Goal: Information Seeking & Learning: Learn about a topic

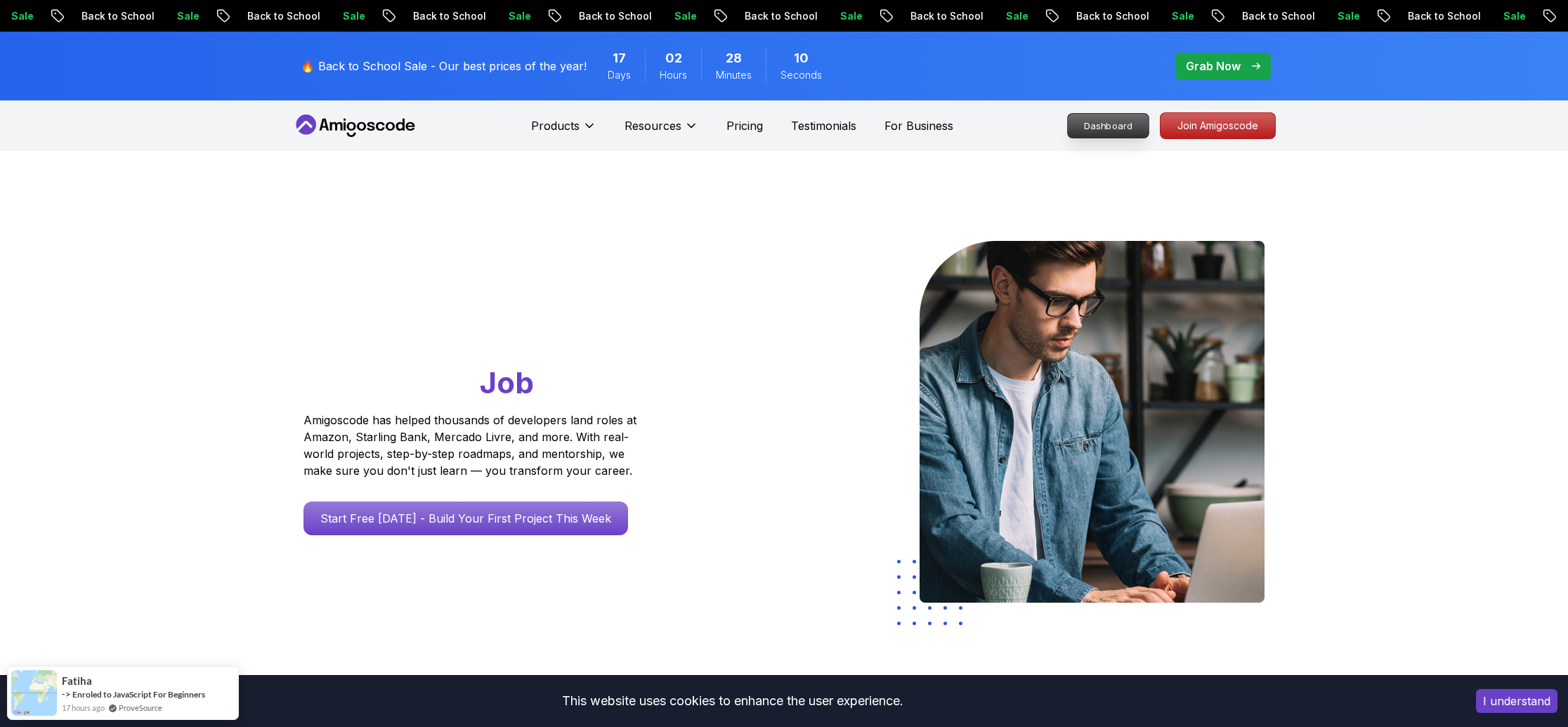
click at [1107, 123] on p "Dashboard" at bounding box center [1109, 126] width 81 height 24
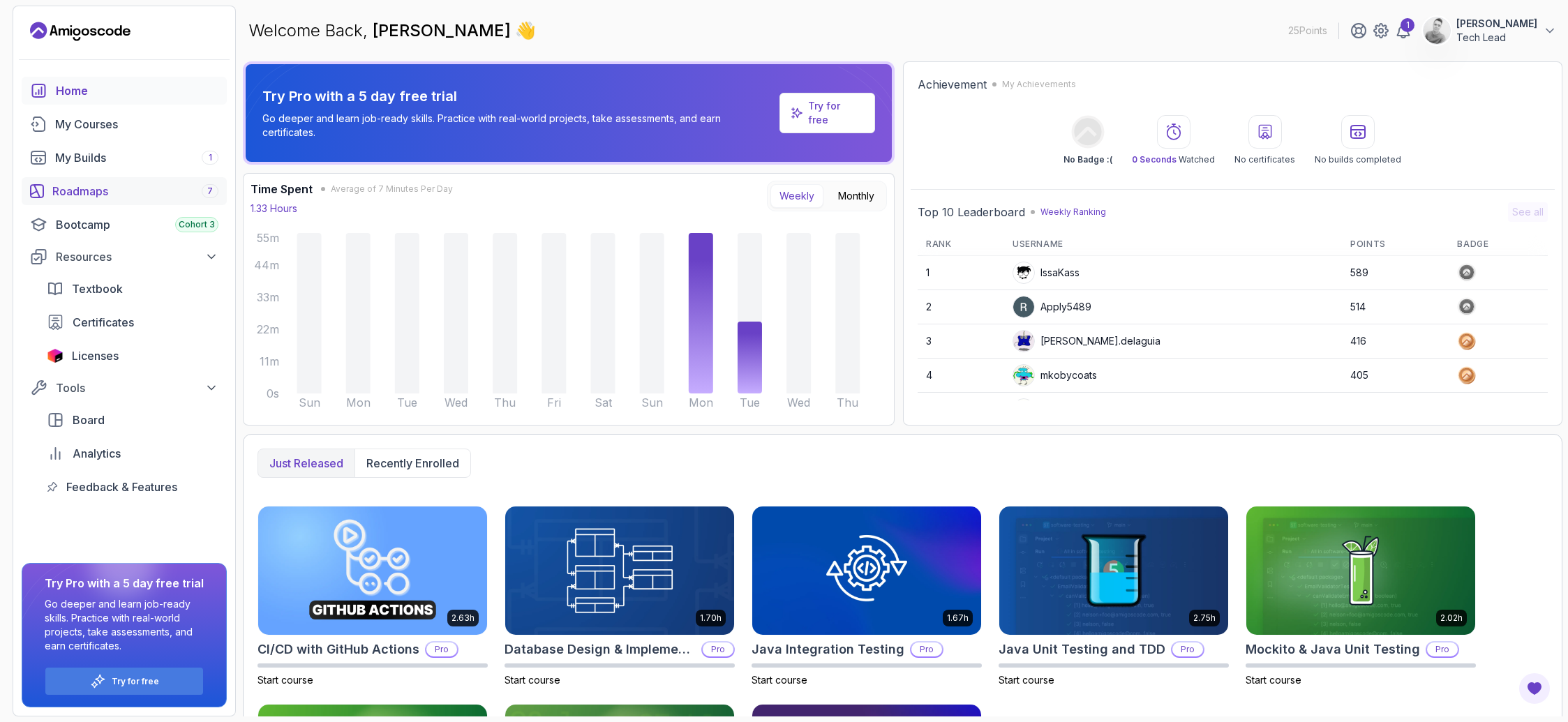
click at [98, 186] on div "Roadmaps 7" at bounding box center [135, 192] width 166 height 17
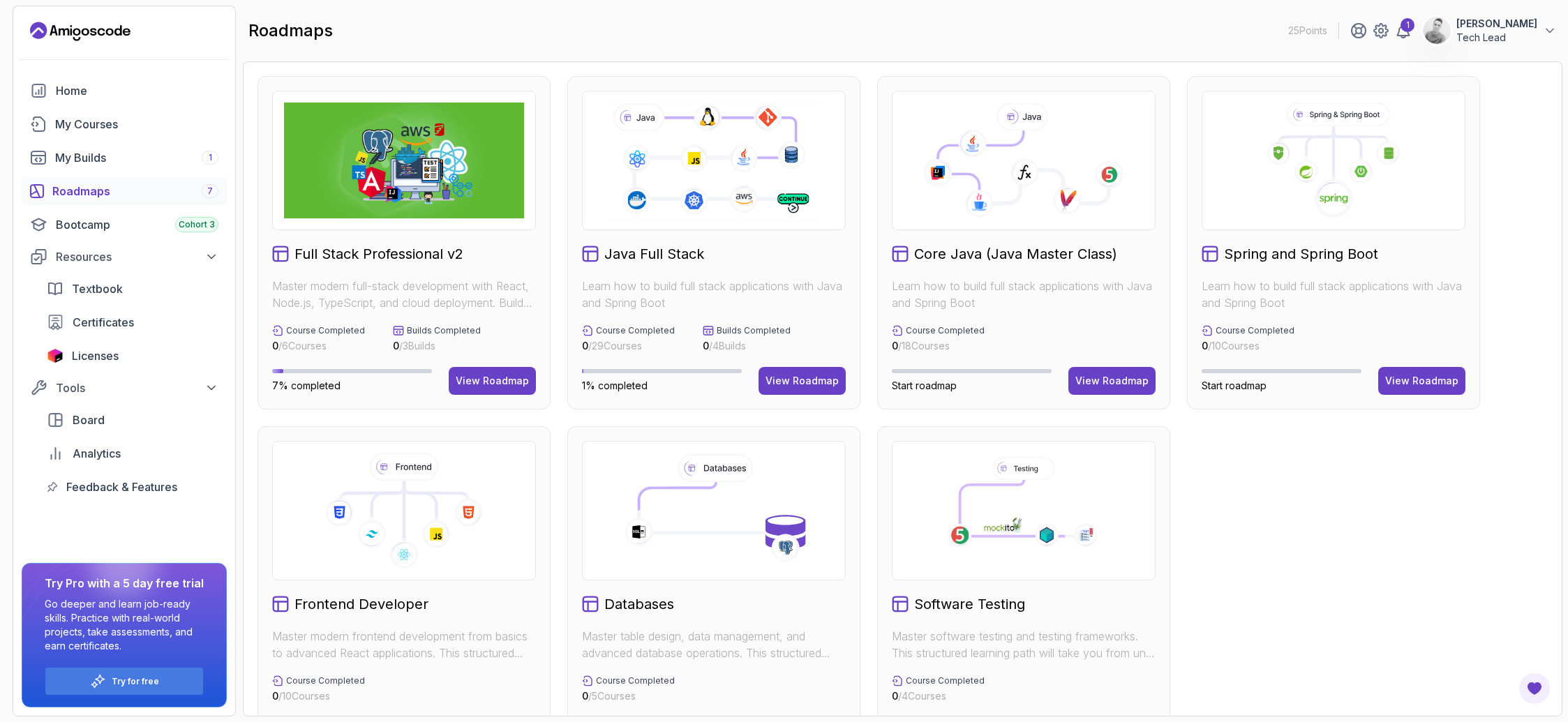
scroll to position [58, 0]
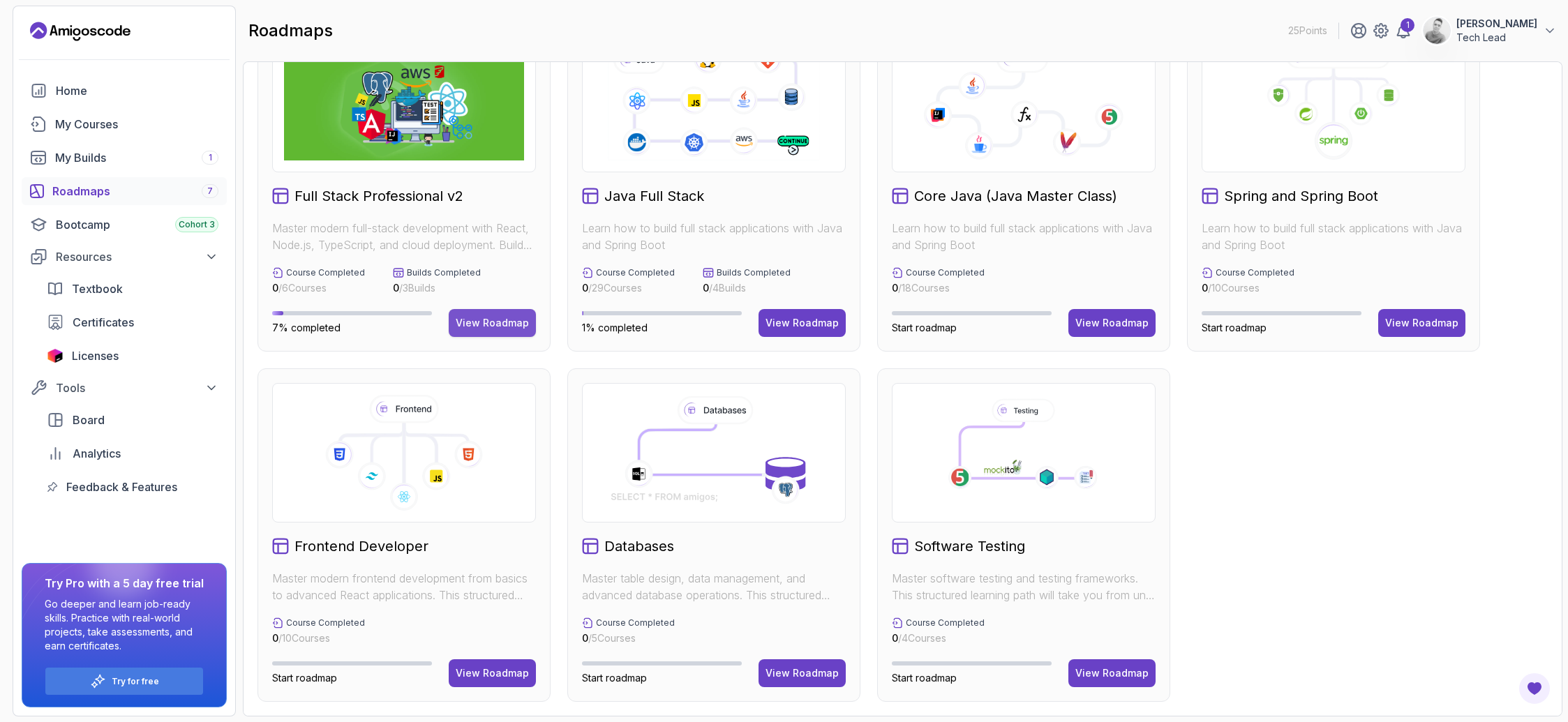
click at [511, 335] on button "View Roadmap" at bounding box center [492, 323] width 87 height 28
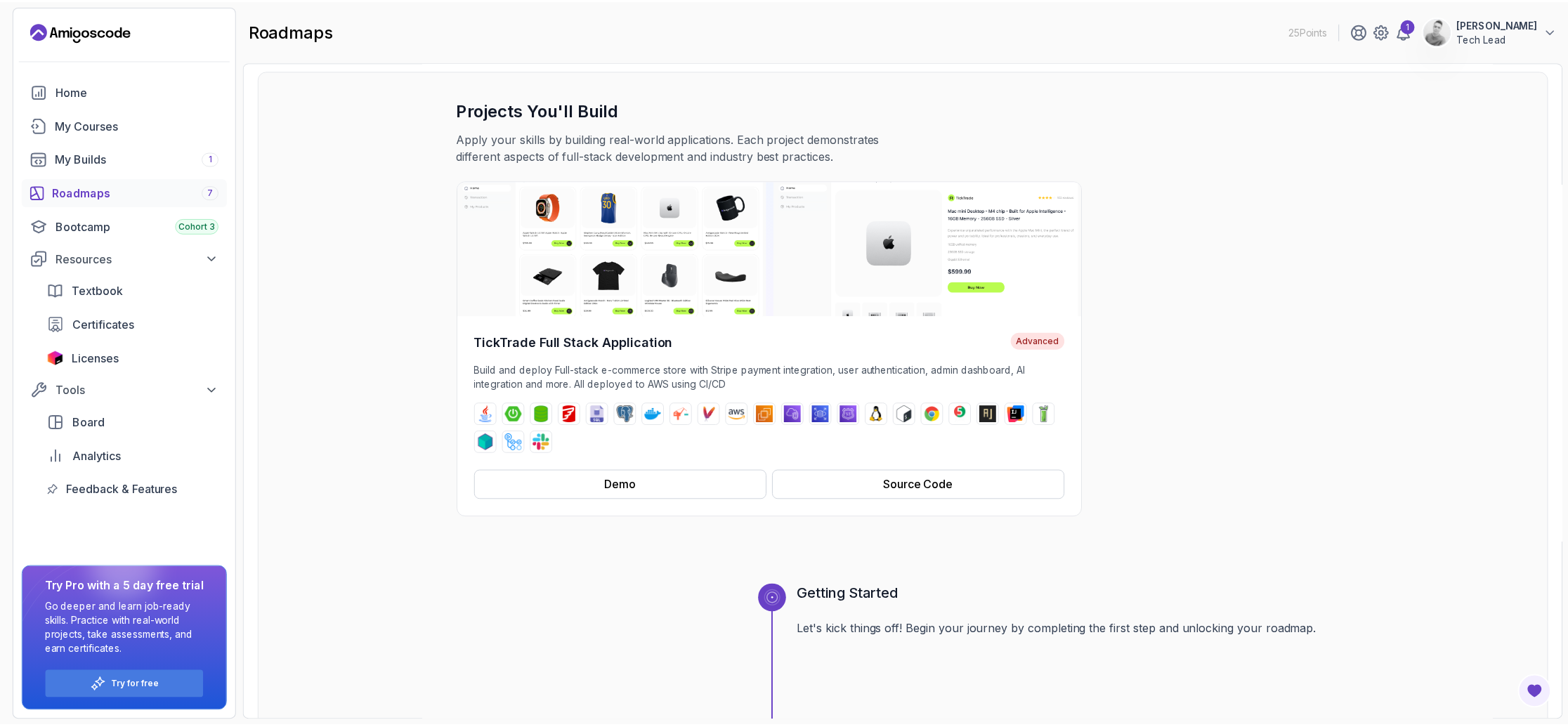
scroll to position [500, 0]
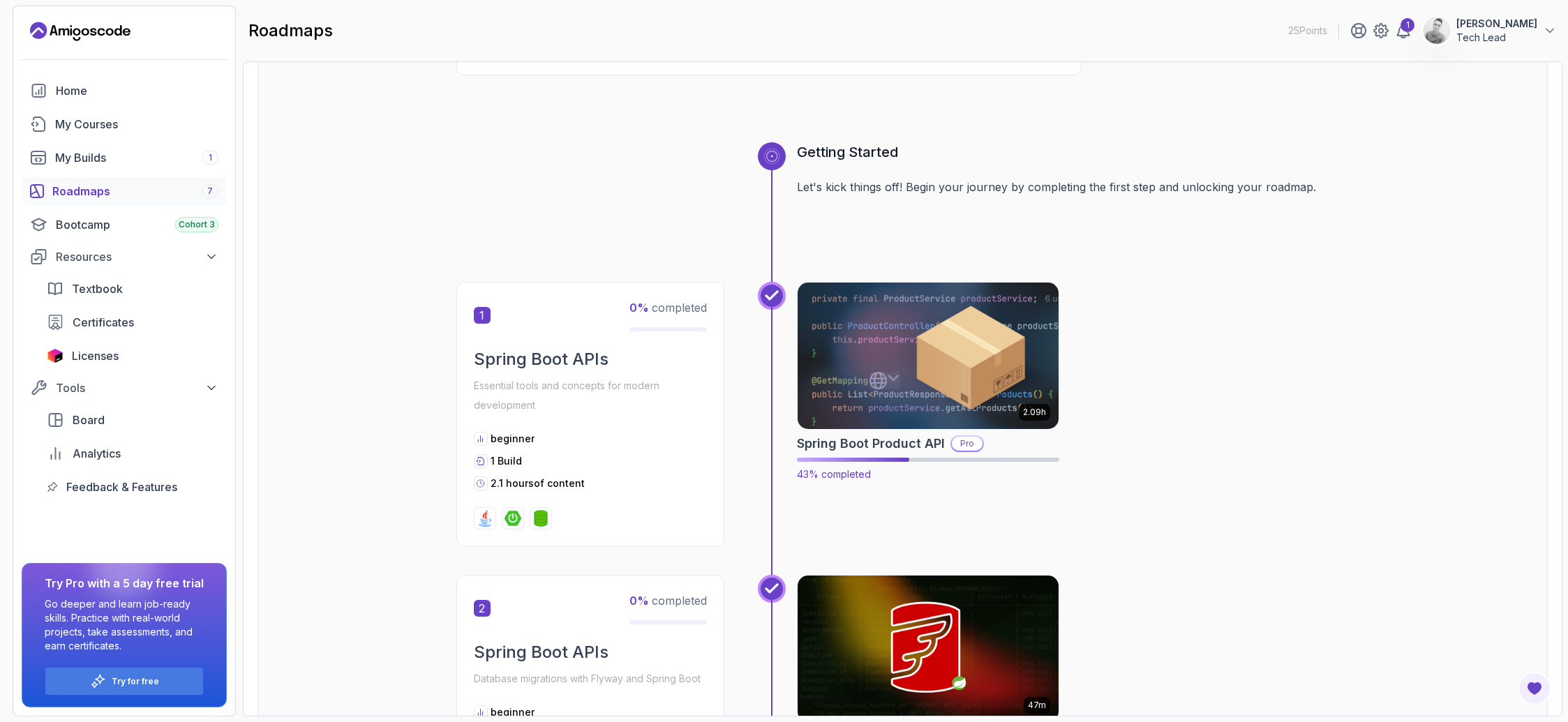
click at [884, 448] on h2 "Spring Boot Product API" at bounding box center [870, 443] width 148 height 20
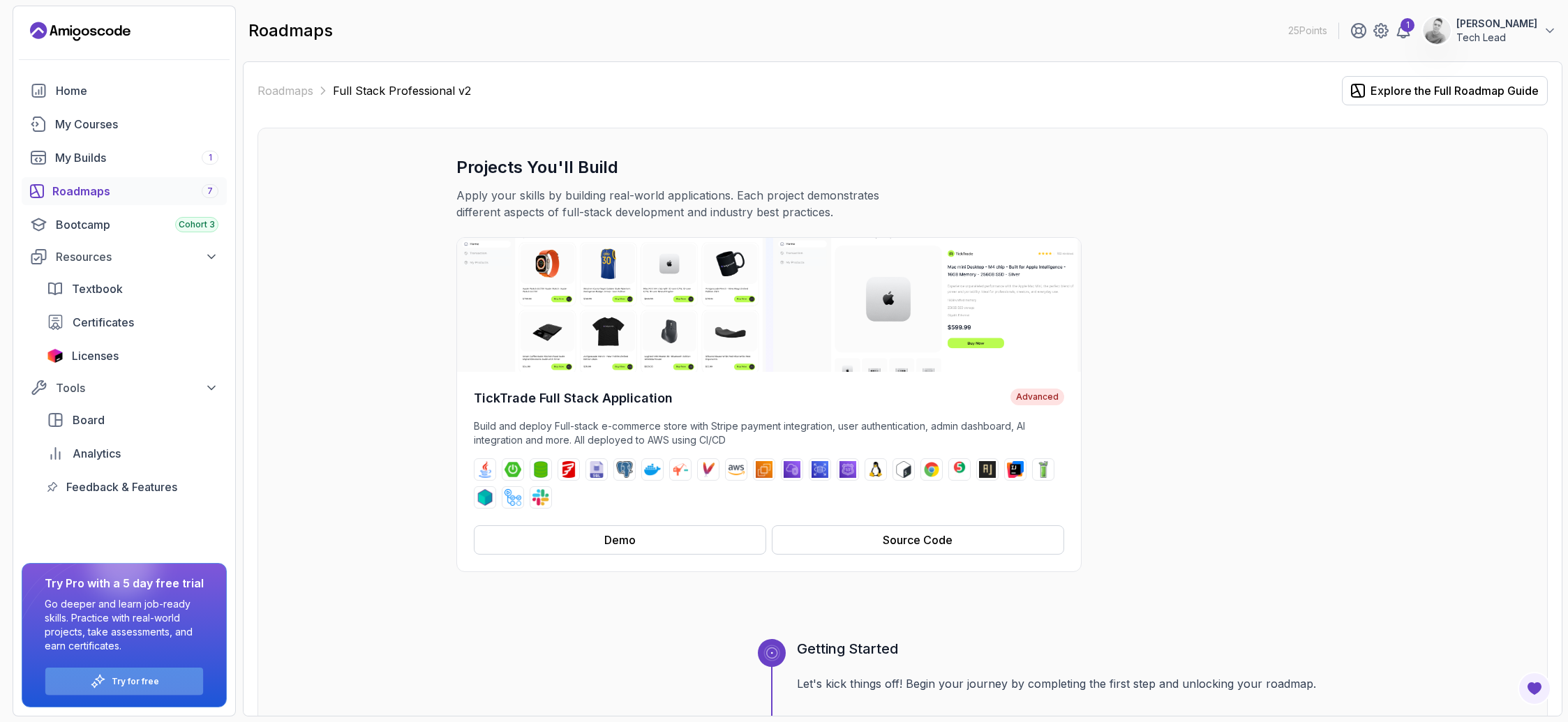
click at [150, 685] on p "Try for free" at bounding box center [135, 681] width 47 height 11
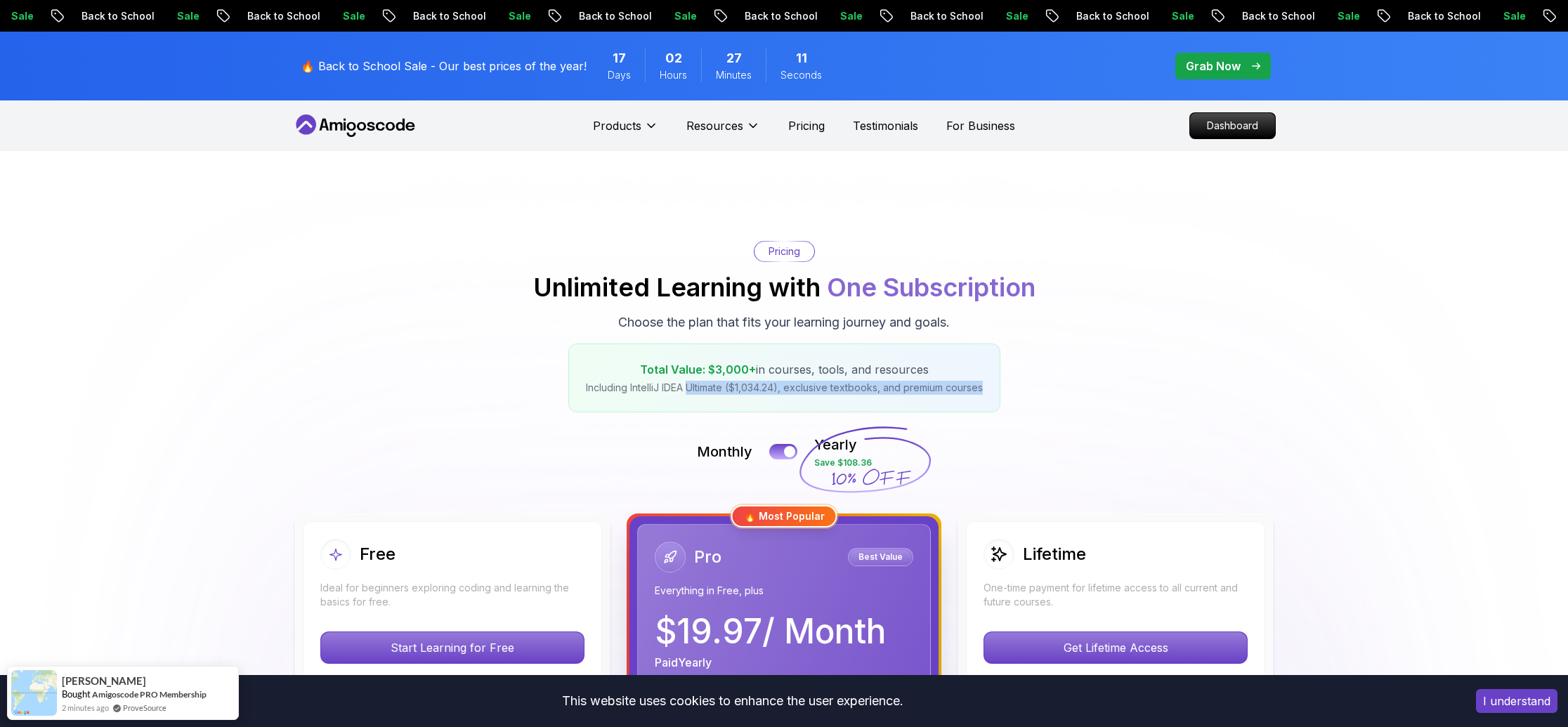
drag, startPoint x: 688, startPoint y: 388, endPoint x: 1007, endPoint y: 384, distance: 319.0
click at [1007, 384] on div "Pricing Unlimited Learning with One Subscription Choose the plan that fits your…" at bounding box center [784, 326] width 984 height 171
click at [1062, 441] on div "Monthly Yearly Save $108.36" at bounding box center [784, 451] width 984 height 34
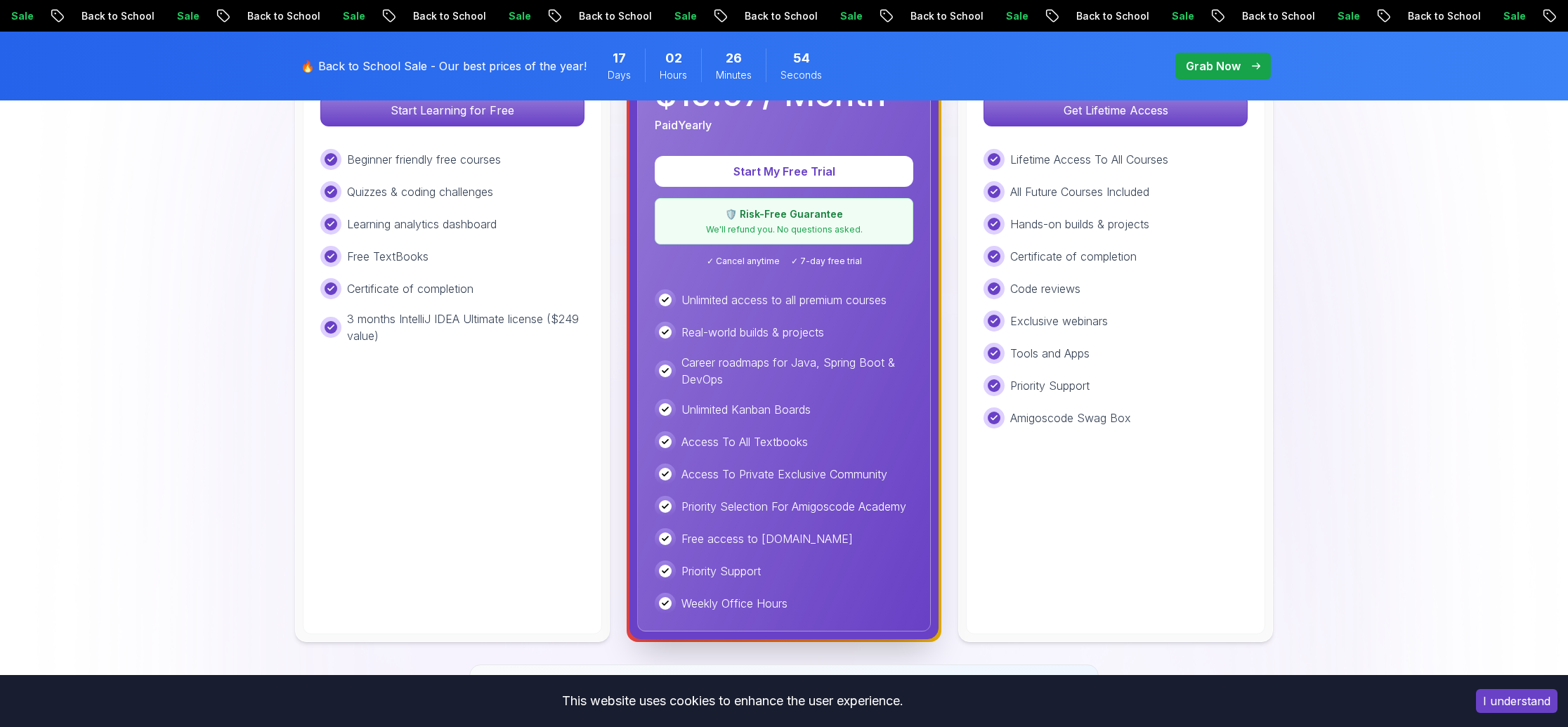
scroll to position [333, 0]
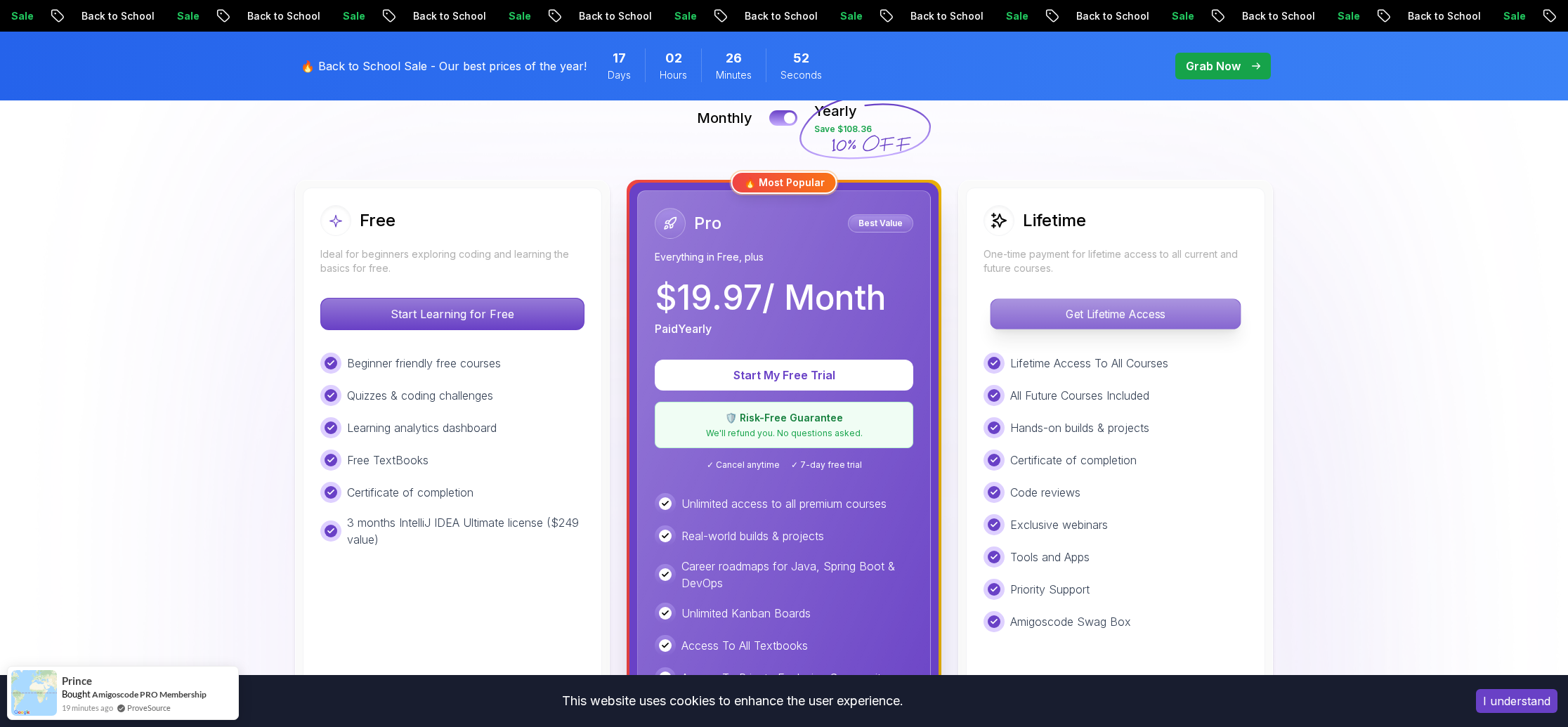
click at [1137, 305] on p "Get Lifetime Access" at bounding box center [1116, 314] width 250 height 29
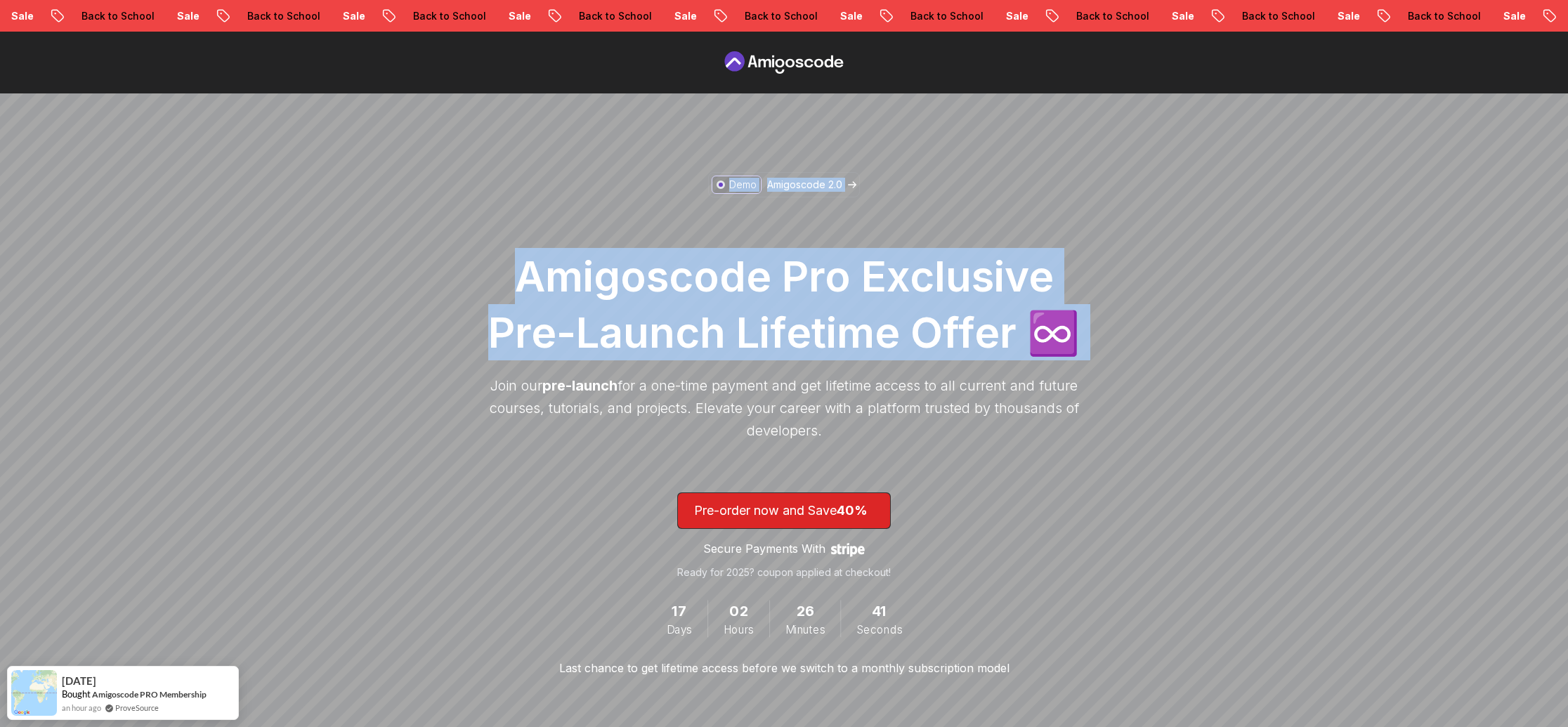
click at [1115, 432] on div "Demo Amigoscode 2.0 Amigoscode Pro Exclusive Pre-Launch Lifetime Offer ♾️ Join …" at bounding box center [784, 424] width 1568 height 662
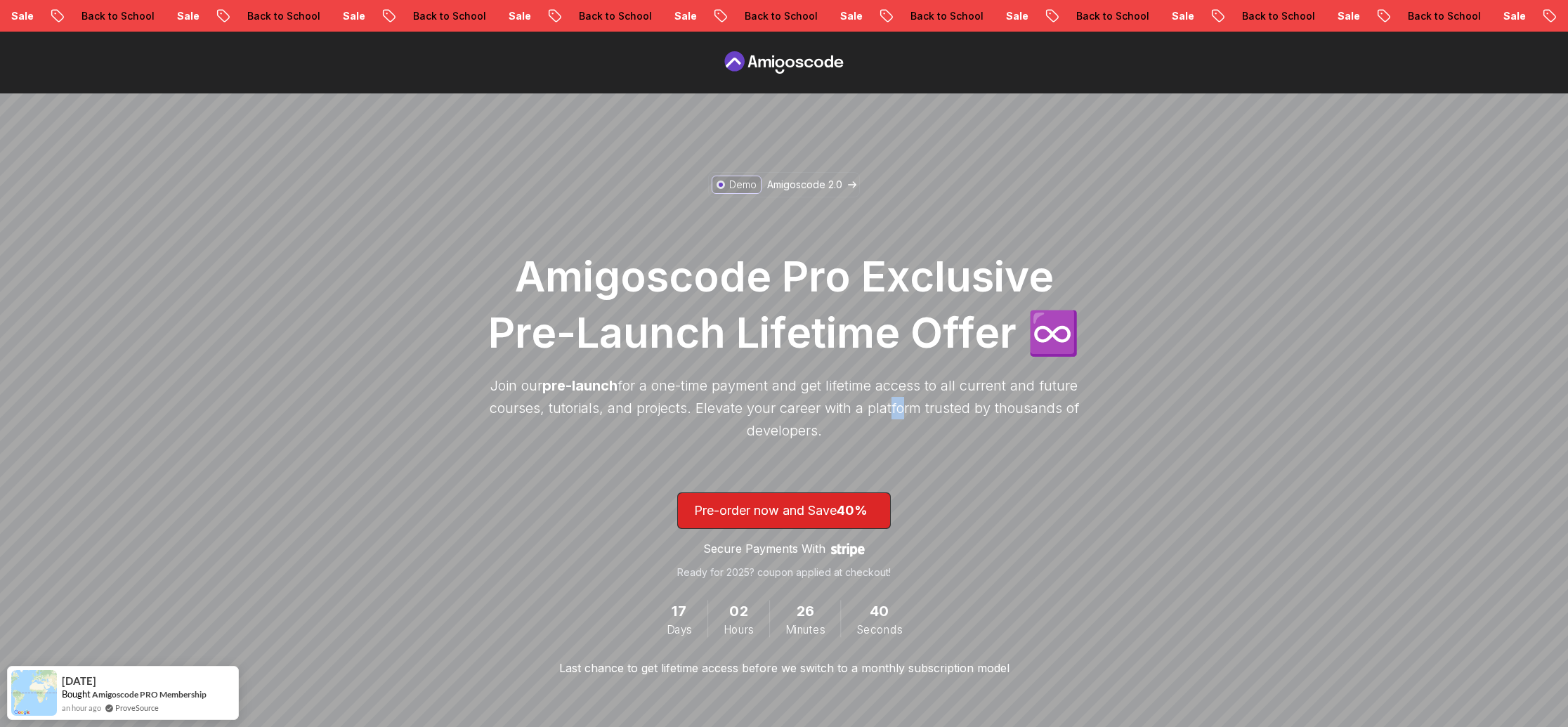
click at [890, 415] on p "Join our pre-launch for a one-time payment and get lifetime access to all curre…" at bounding box center [784, 408] width 604 height 67
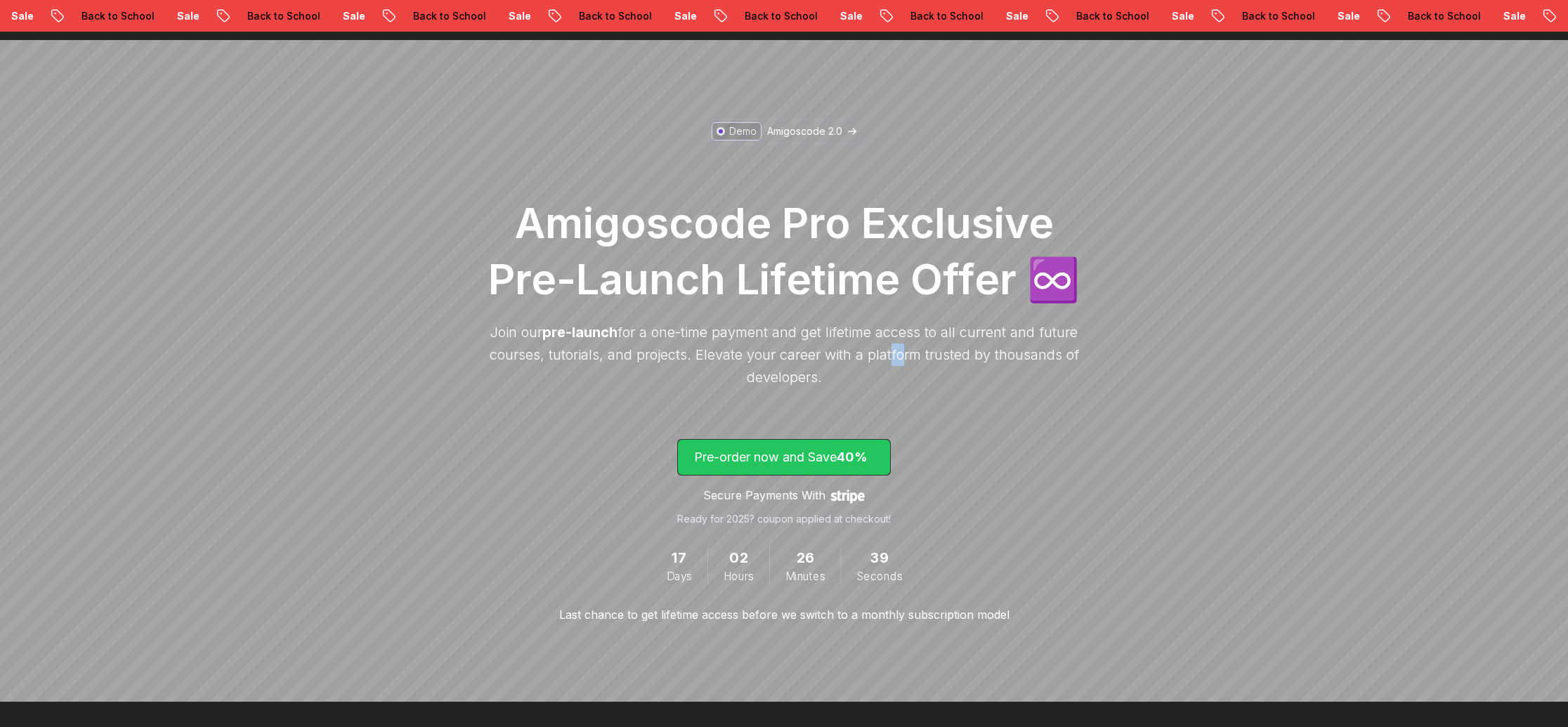
scroll to position [63, 0]
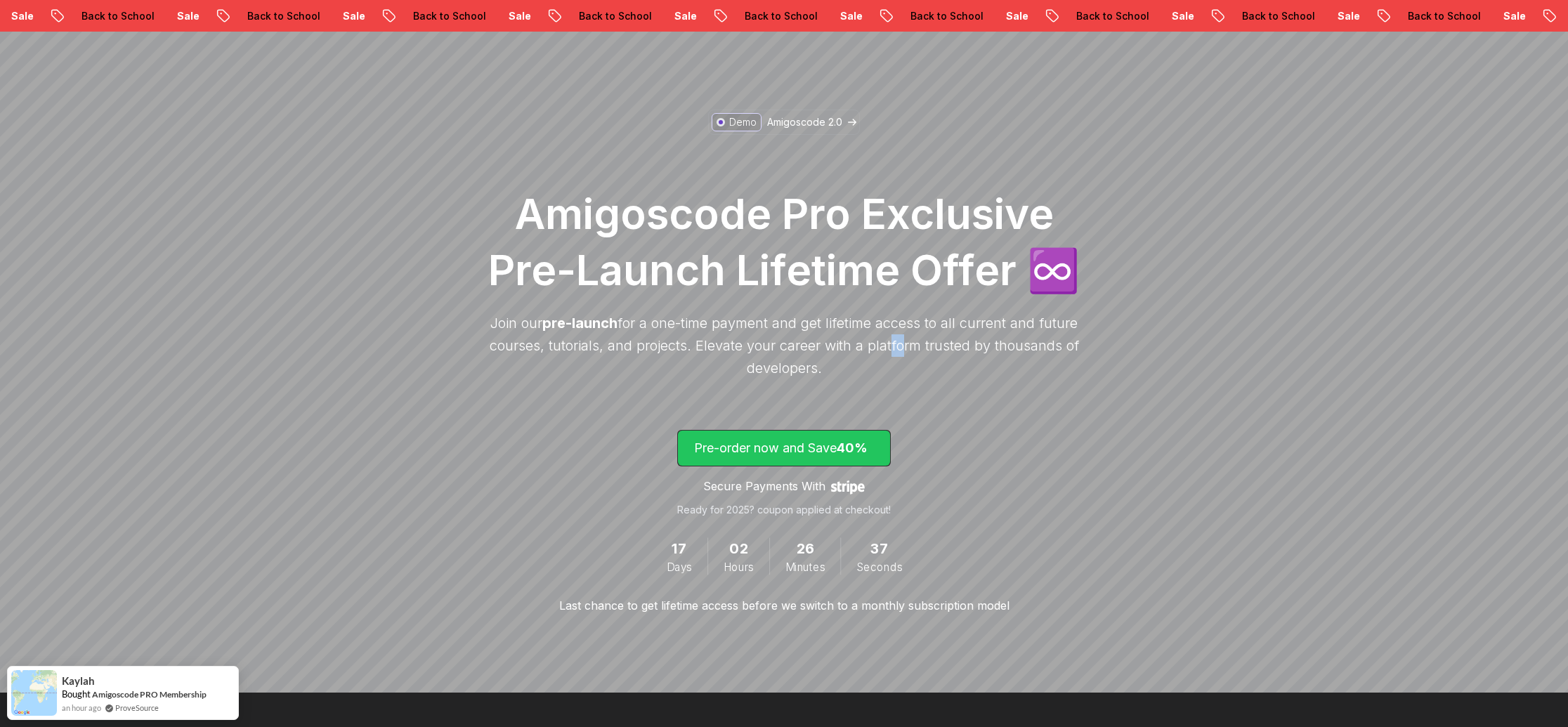
click at [814, 452] on p "Pre-order now and Save 40%" at bounding box center [784, 448] width 180 height 20
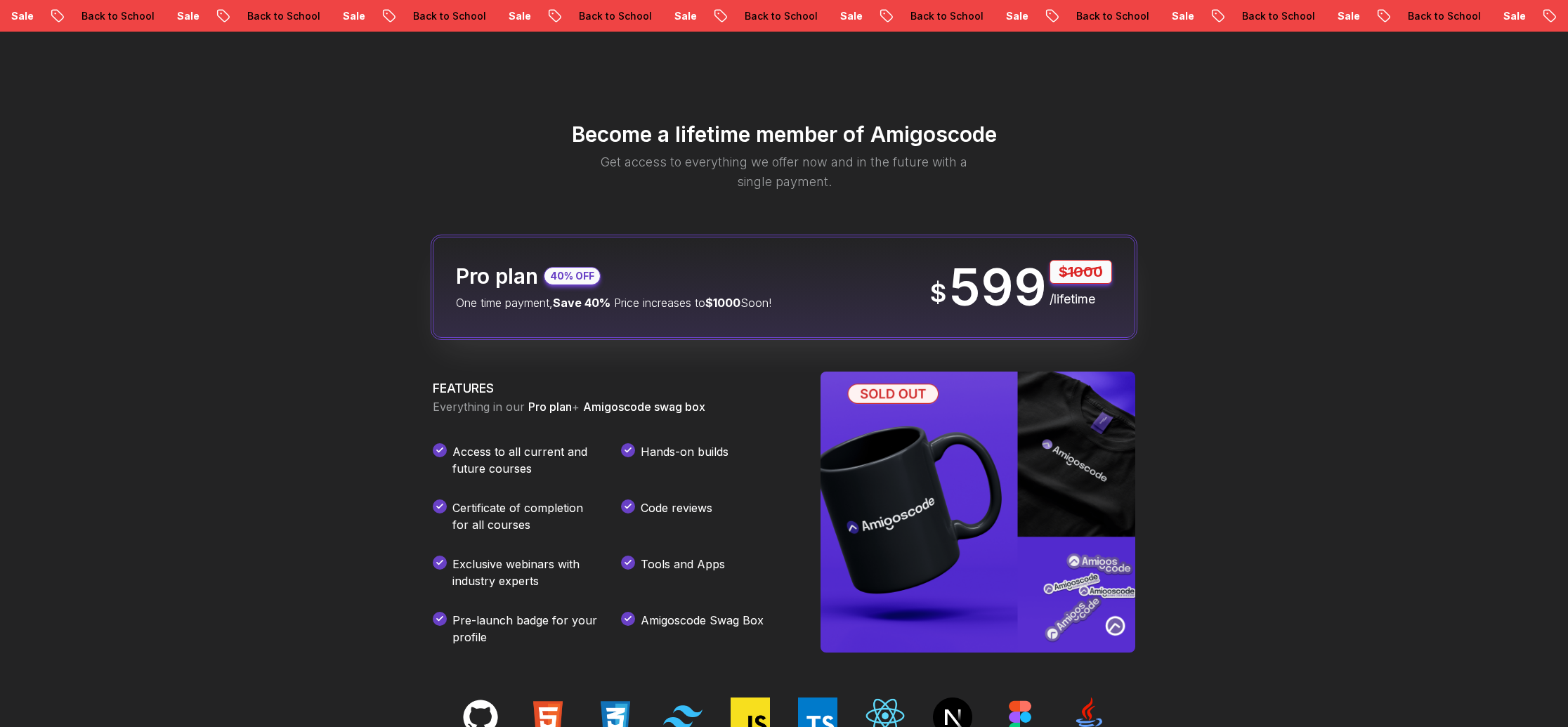
scroll to position [1655, 0]
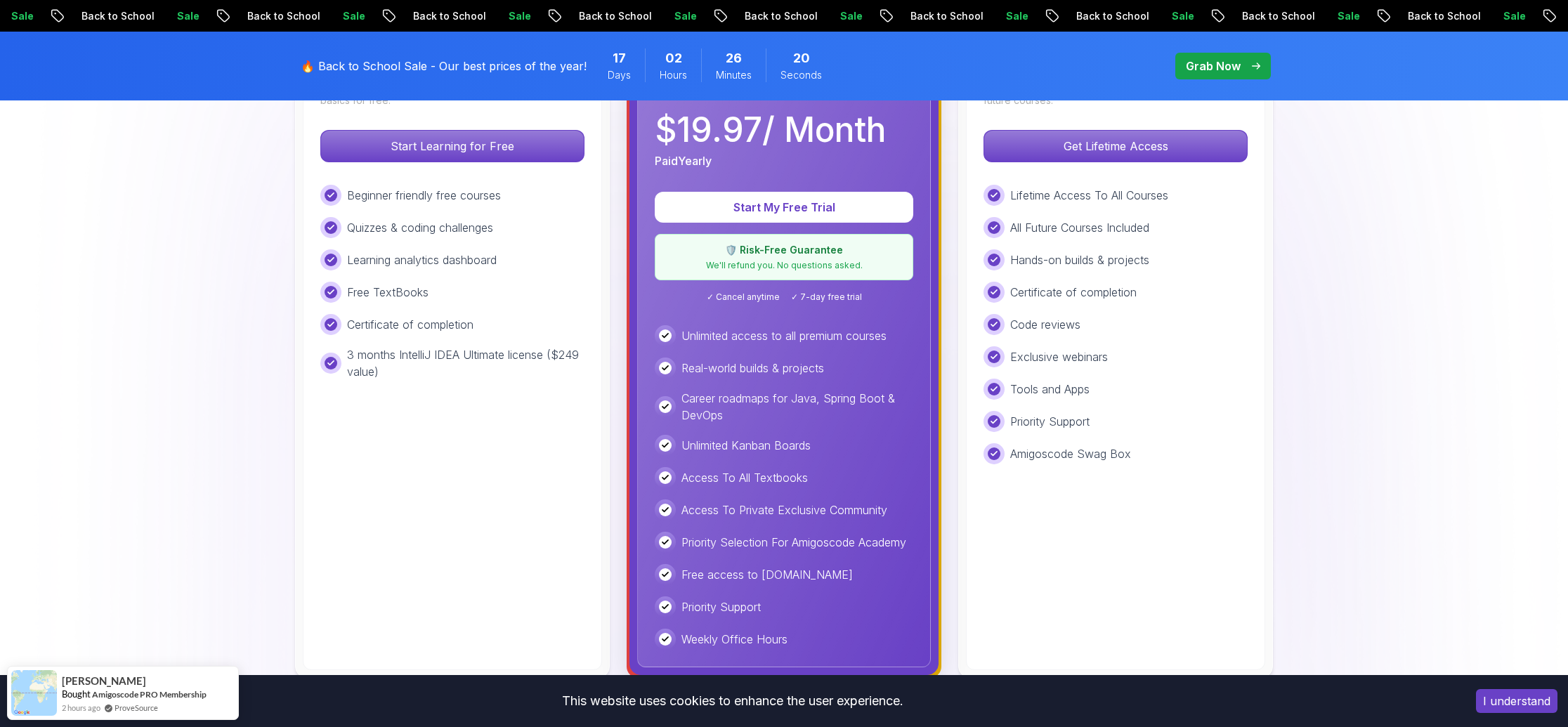
scroll to position [493, 0]
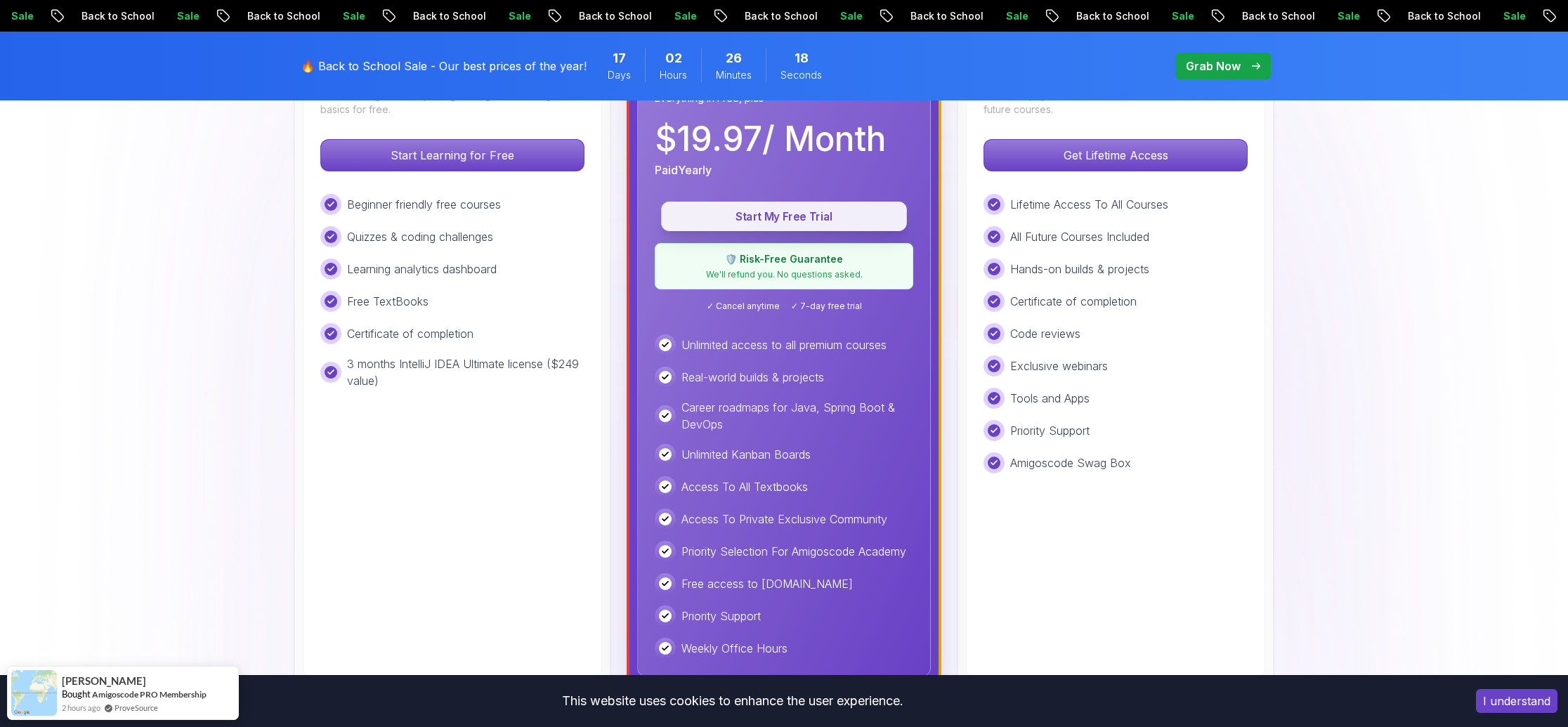
click at [782, 219] on p "Start My Free Trial" at bounding box center [784, 216] width 214 height 16
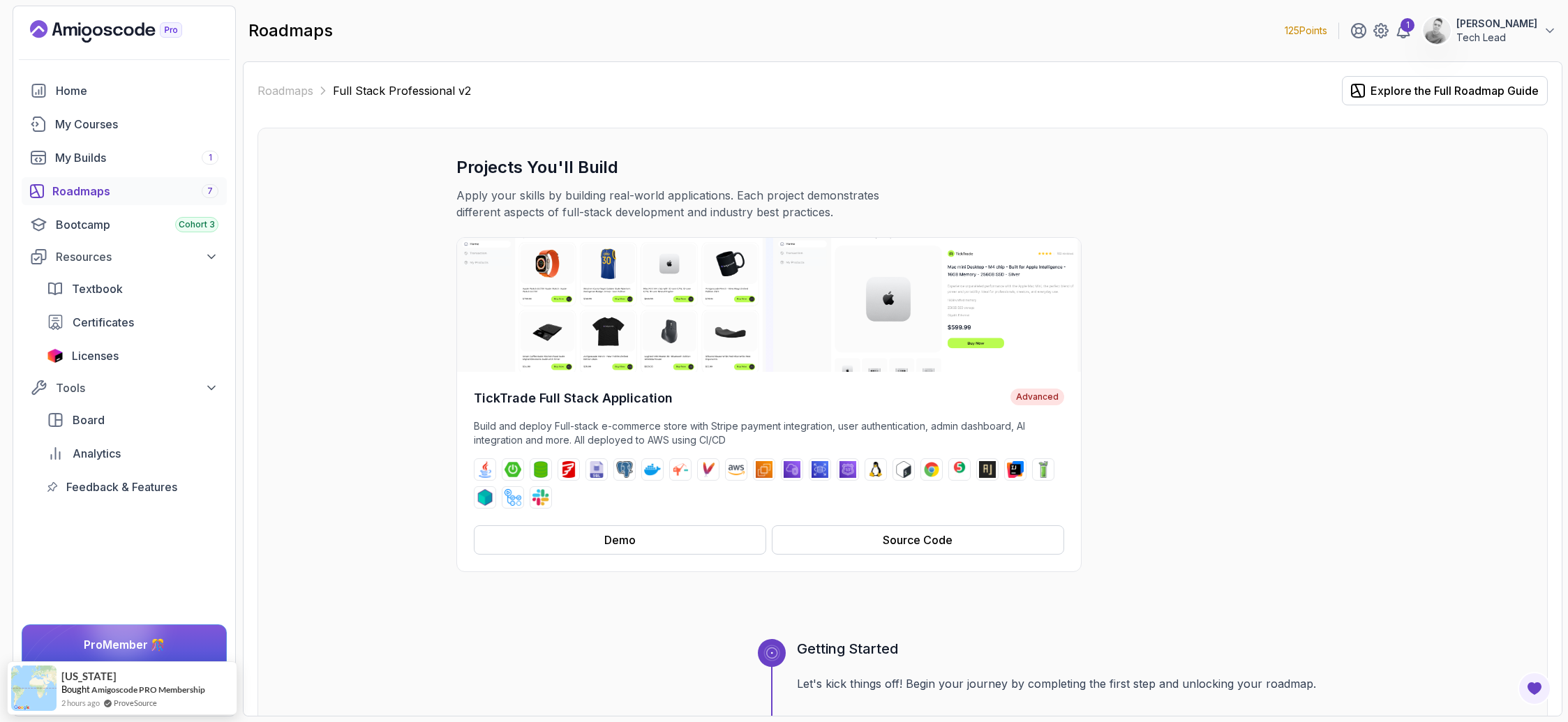
click at [97, 199] on link "Roadmaps 7" at bounding box center [124, 191] width 205 height 28
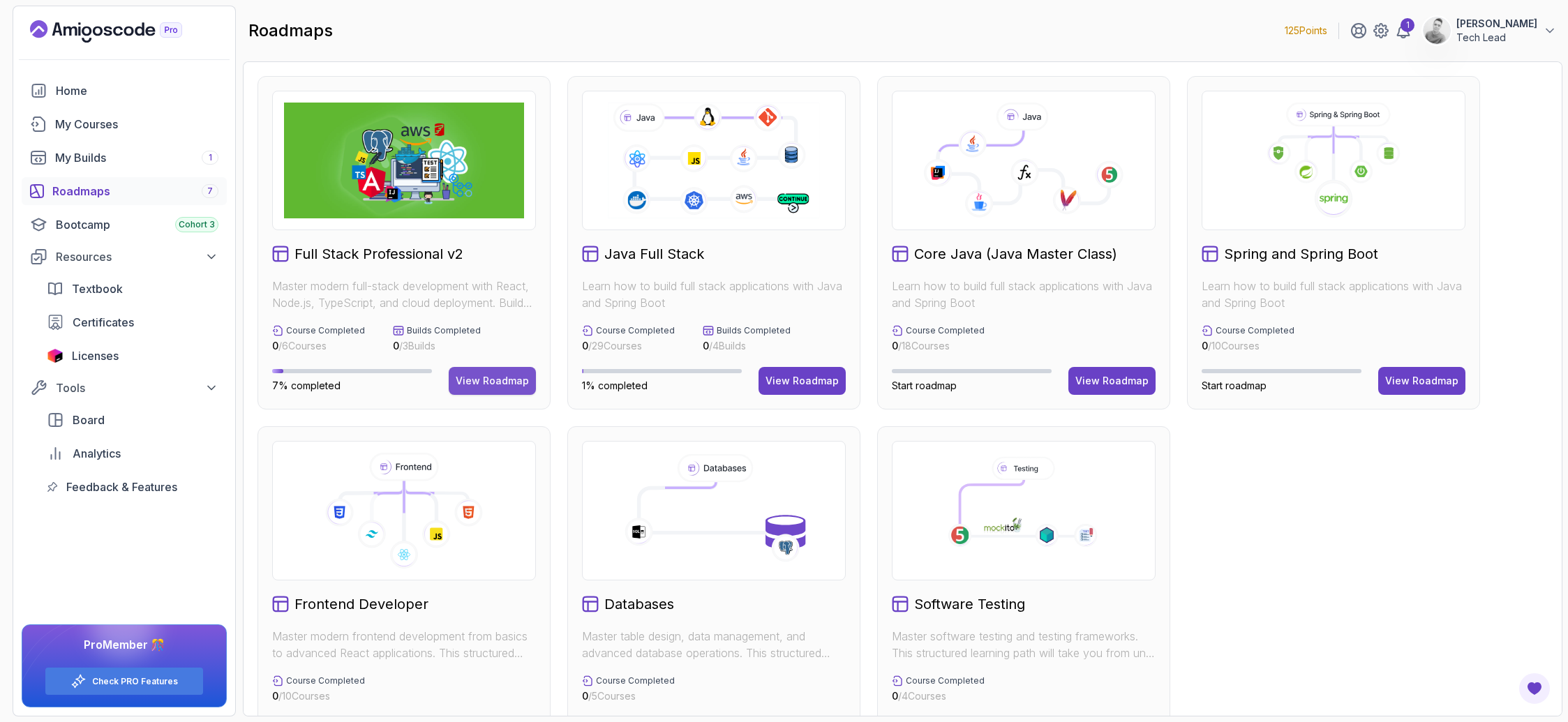
click at [500, 390] on button "View Roadmap" at bounding box center [492, 381] width 87 height 28
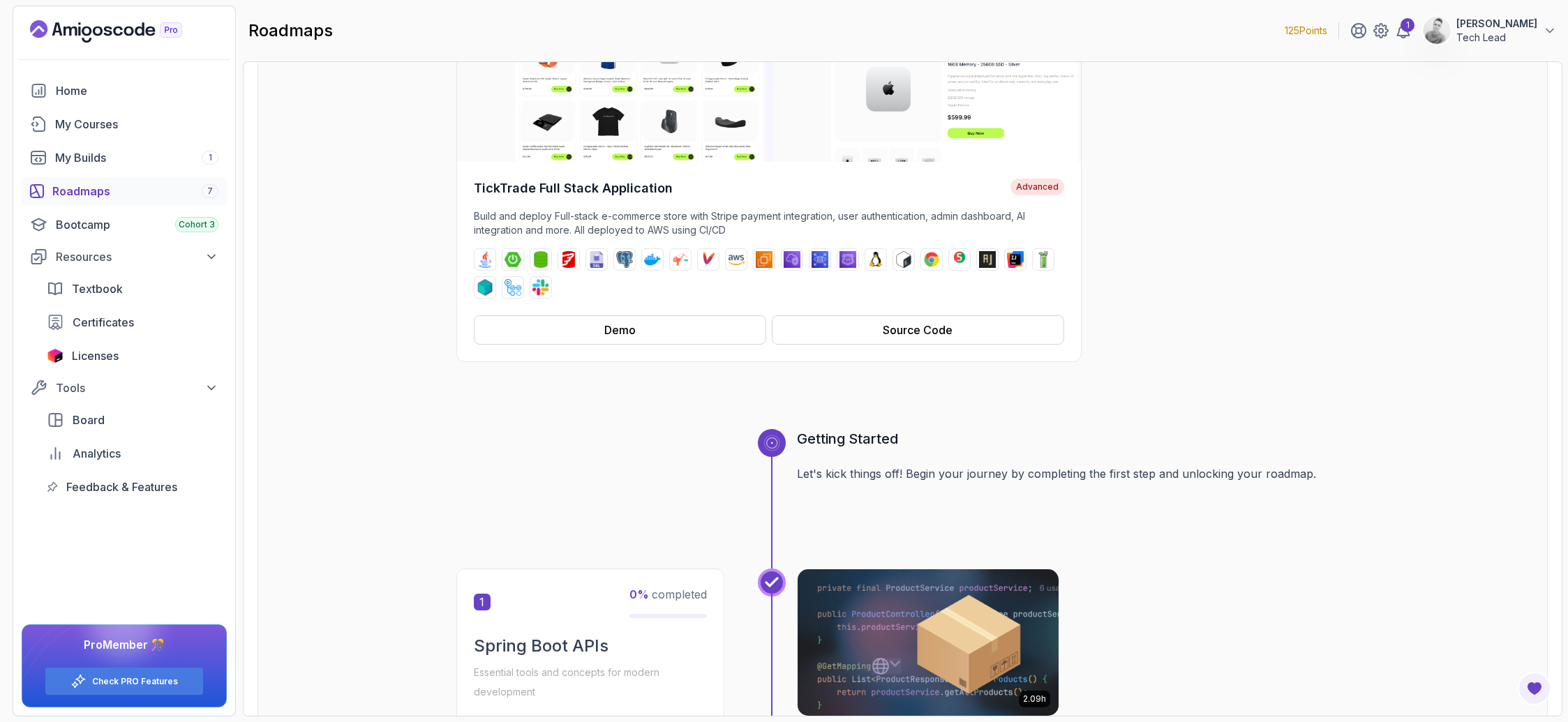
scroll to position [504, 0]
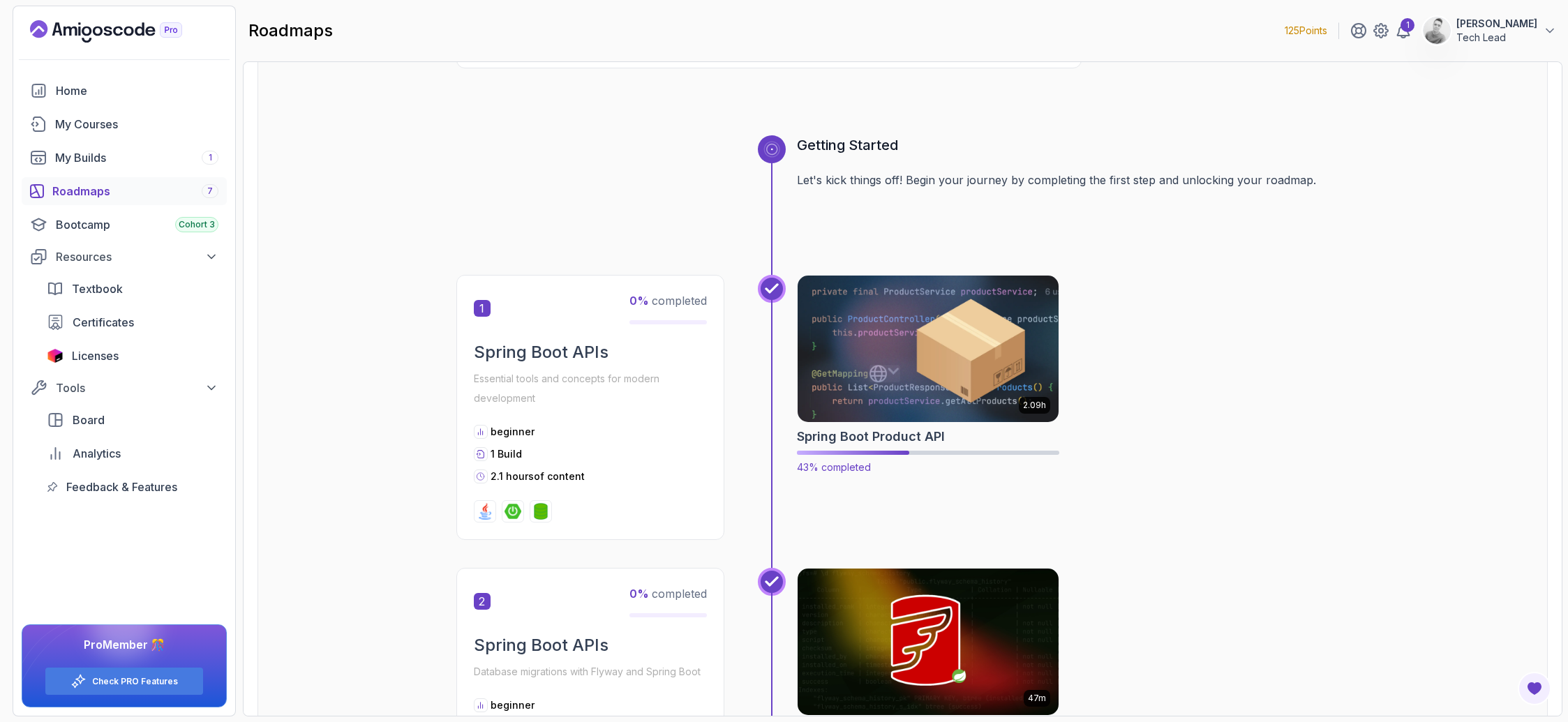
click at [875, 438] on h2 "Spring Boot Product API" at bounding box center [870, 436] width 148 height 20
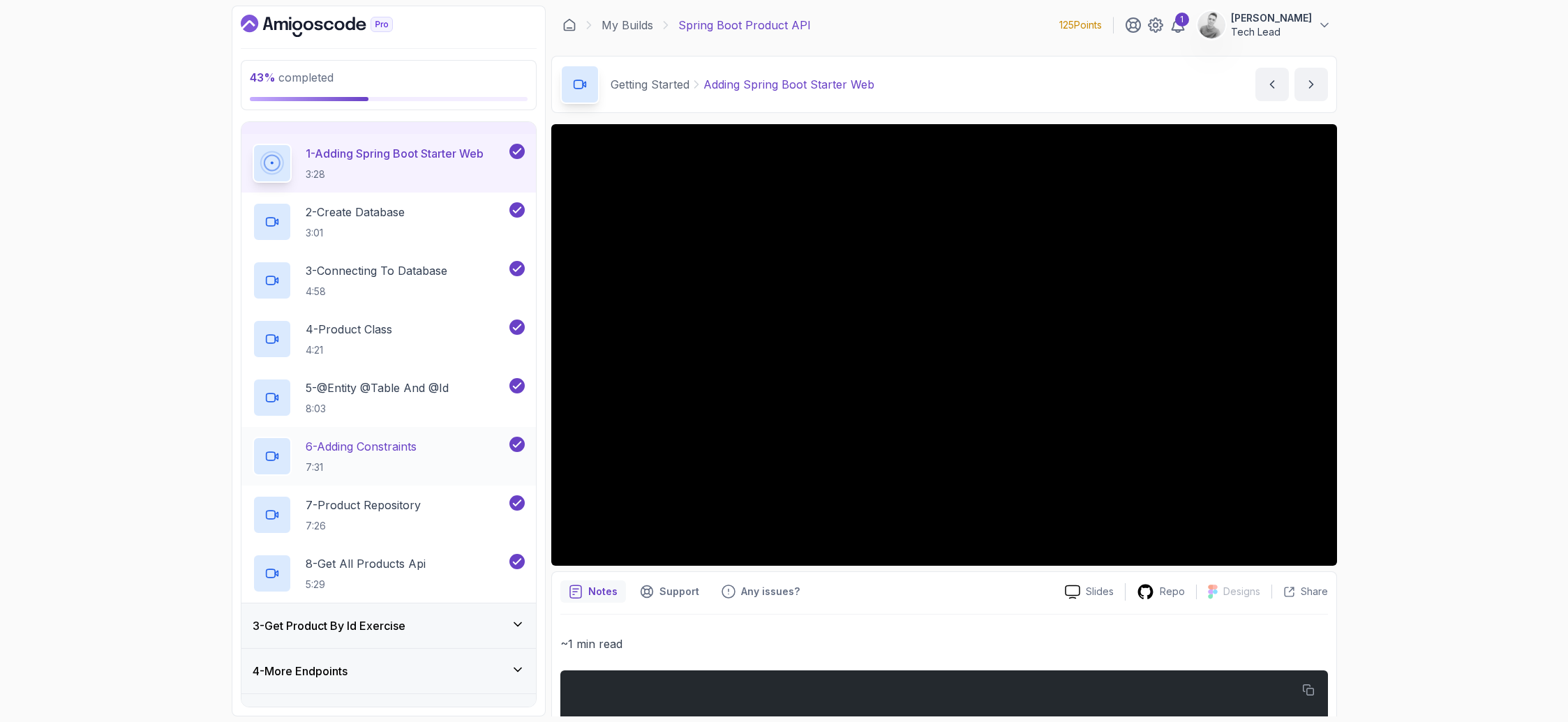
scroll to position [136, 0]
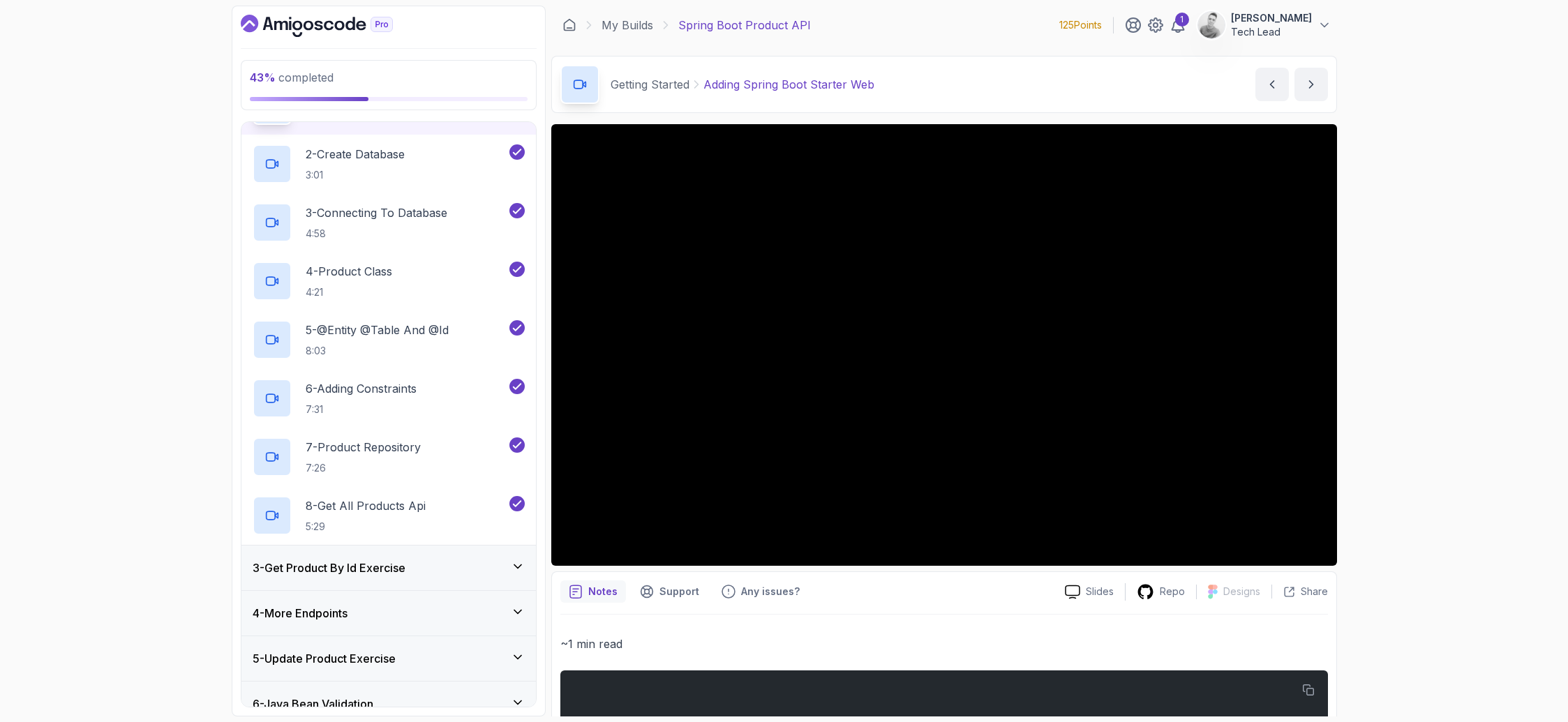
click at [501, 567] on div "3 - Get Product By Id Exercise" at bounding box center [388, 568] width 272 height 17
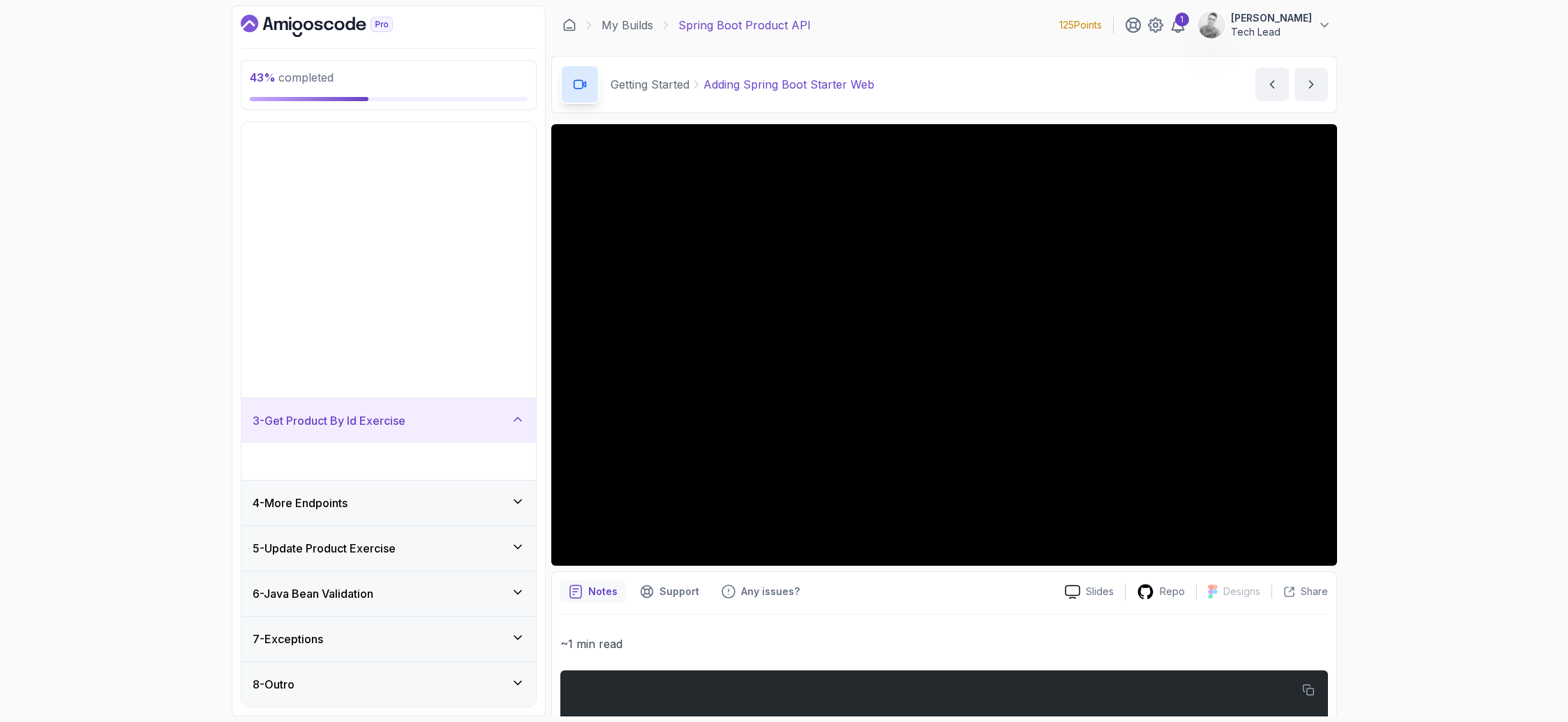
scroll to position [0, 0]
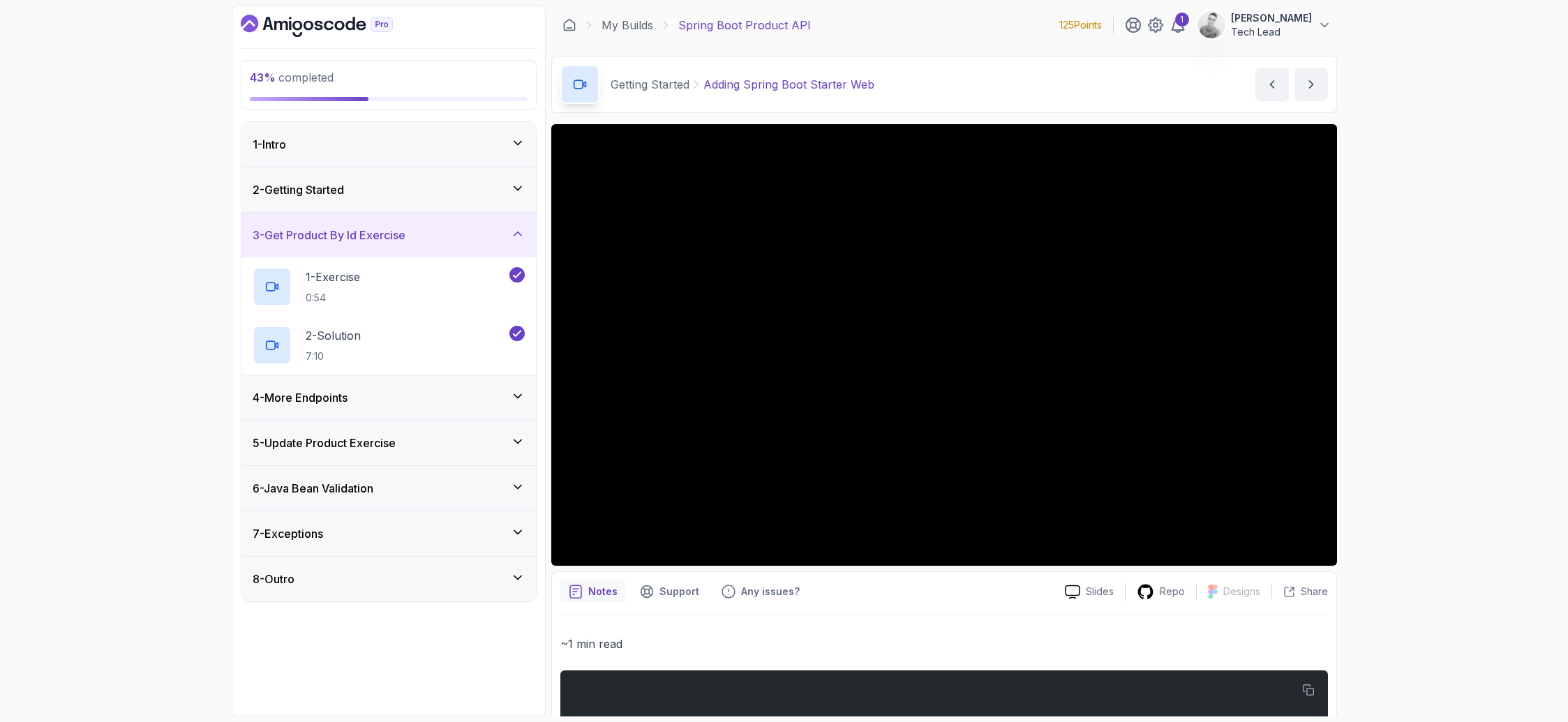
click at [514, 405] on div "4 - More Endpoints" at bounding box center [388, 398] width 272 height 17
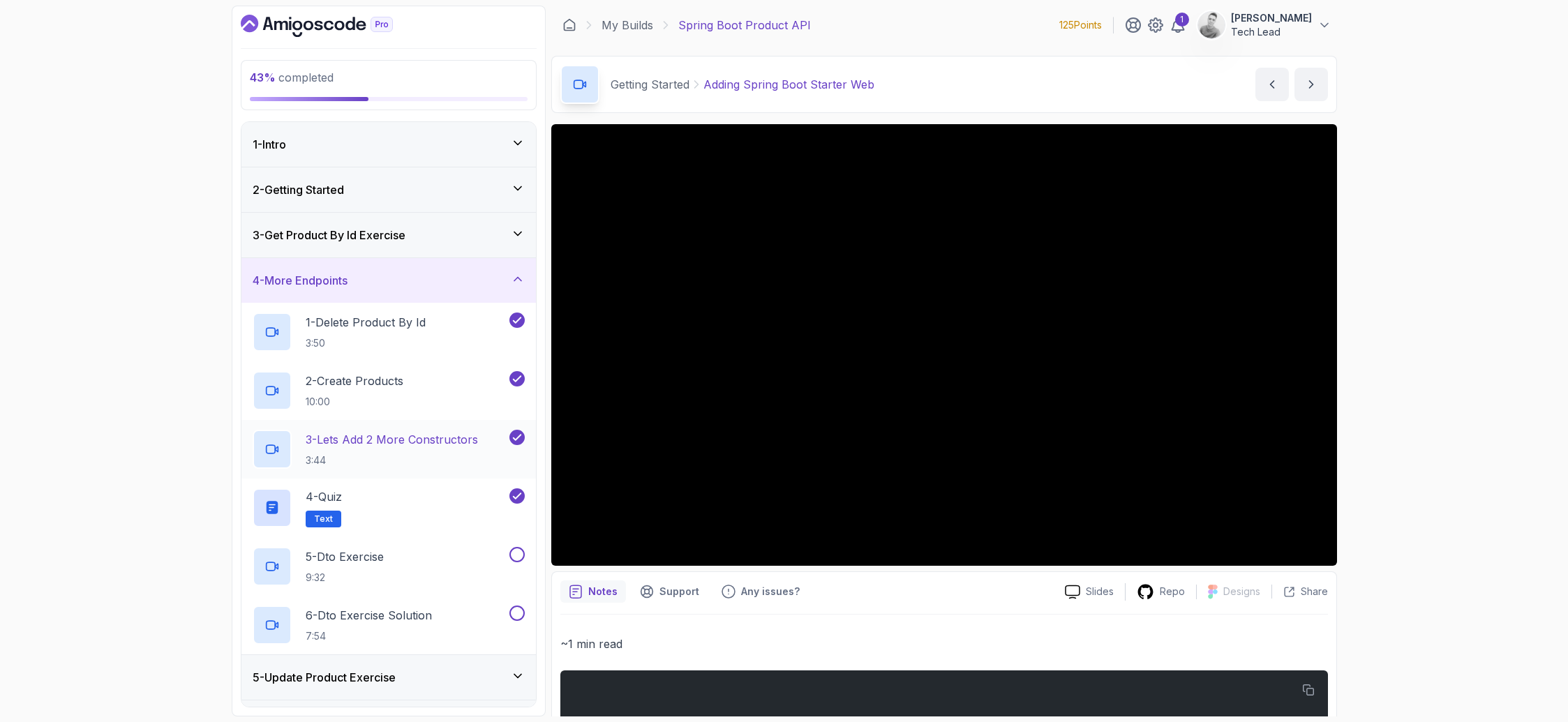
click at [376, 455] on p "3:44" at bounding box center [391, 460] width 172 height 14
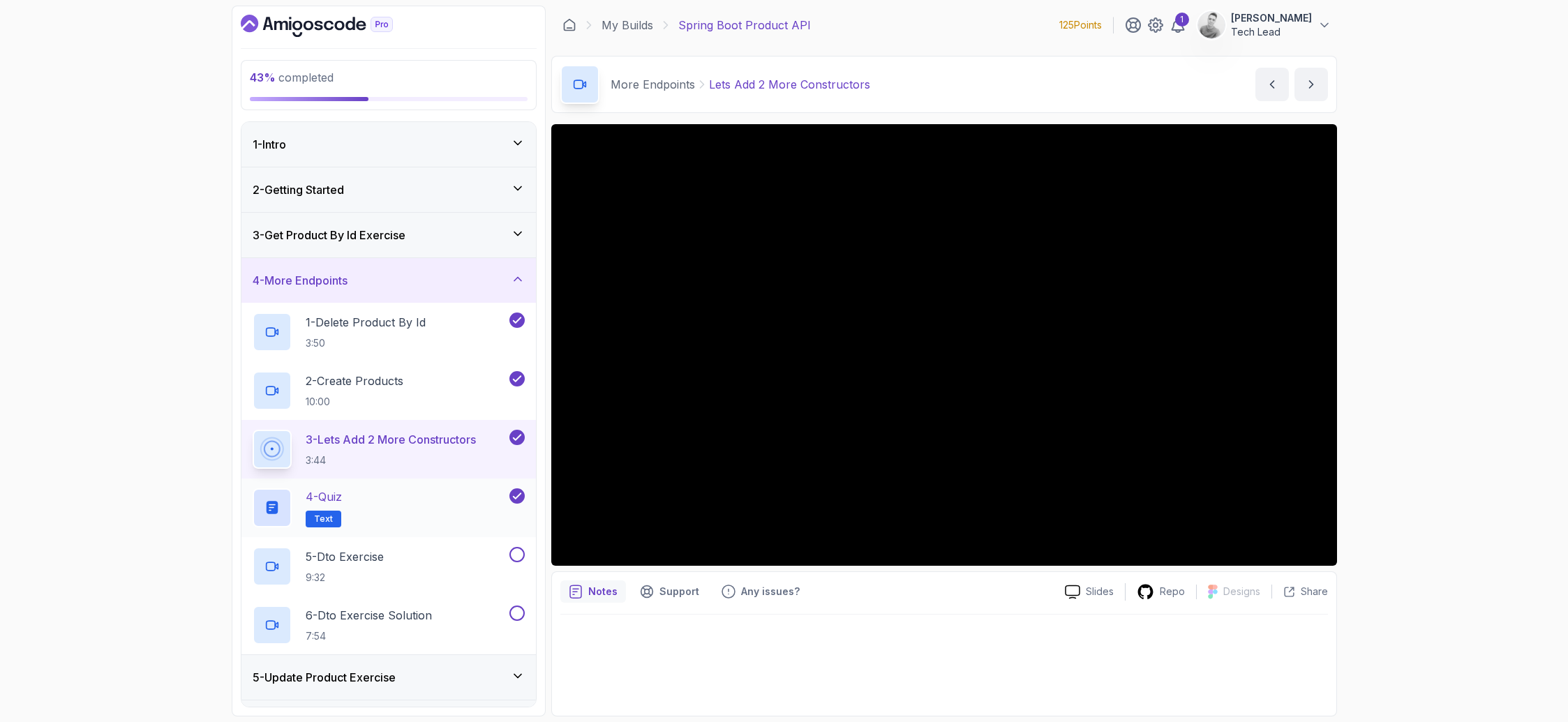
click at [378, 511] on div "4 - Quiz Text" at bounding box center [379, 508] width 254 height 39
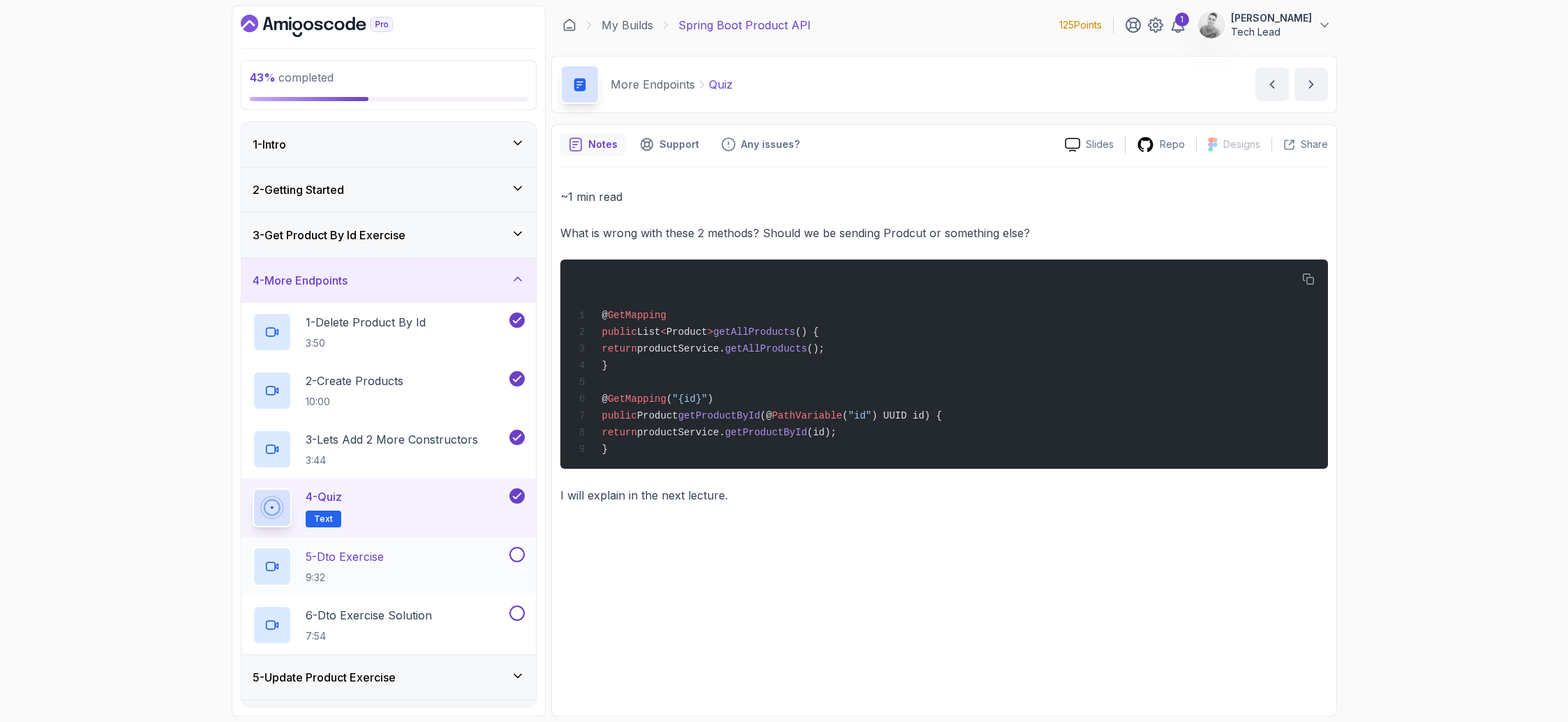
click at [413, 549] on div "5 - Dto Exercise 9:32" at bounding box center [379, 566] width 254 height 39
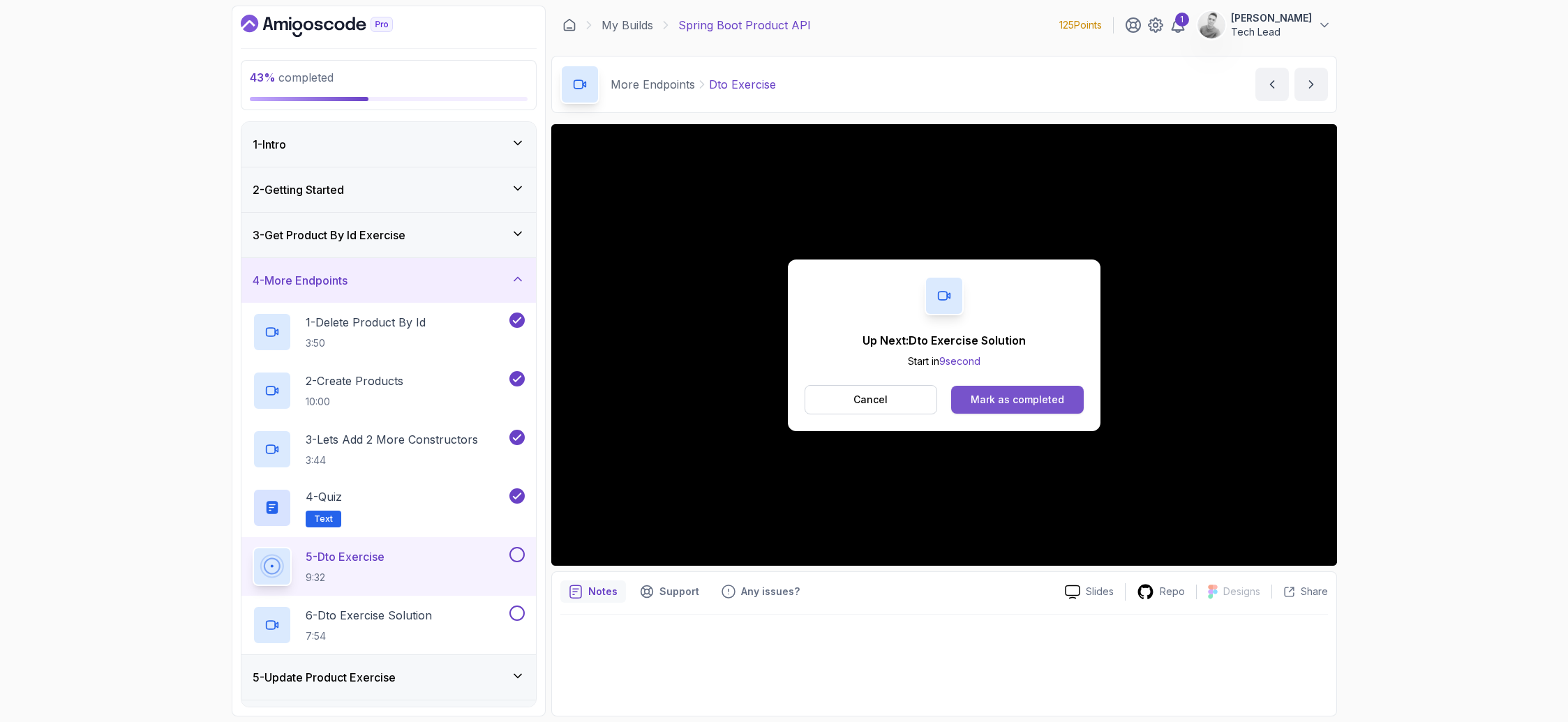
click at [1036, 403] on div "Mark as completed" at bounding box center [1017, 399] width 93 height 14
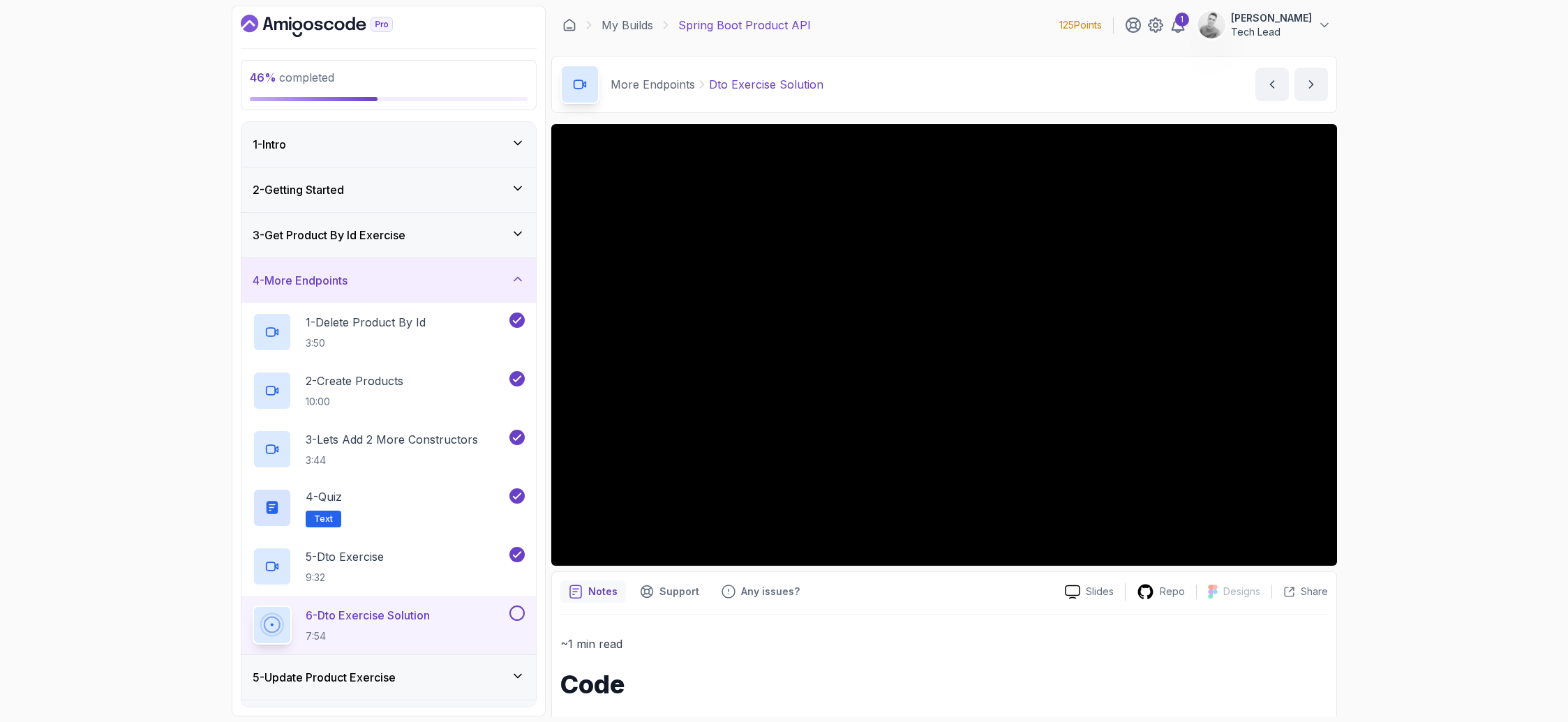
click at [1426, 451] on div "46 % completed 1 - Intro 2 - Getting Started 3 - Get Product By Id Exercise 4 -…" at bounding box center [784, 361] width 1568 height 722
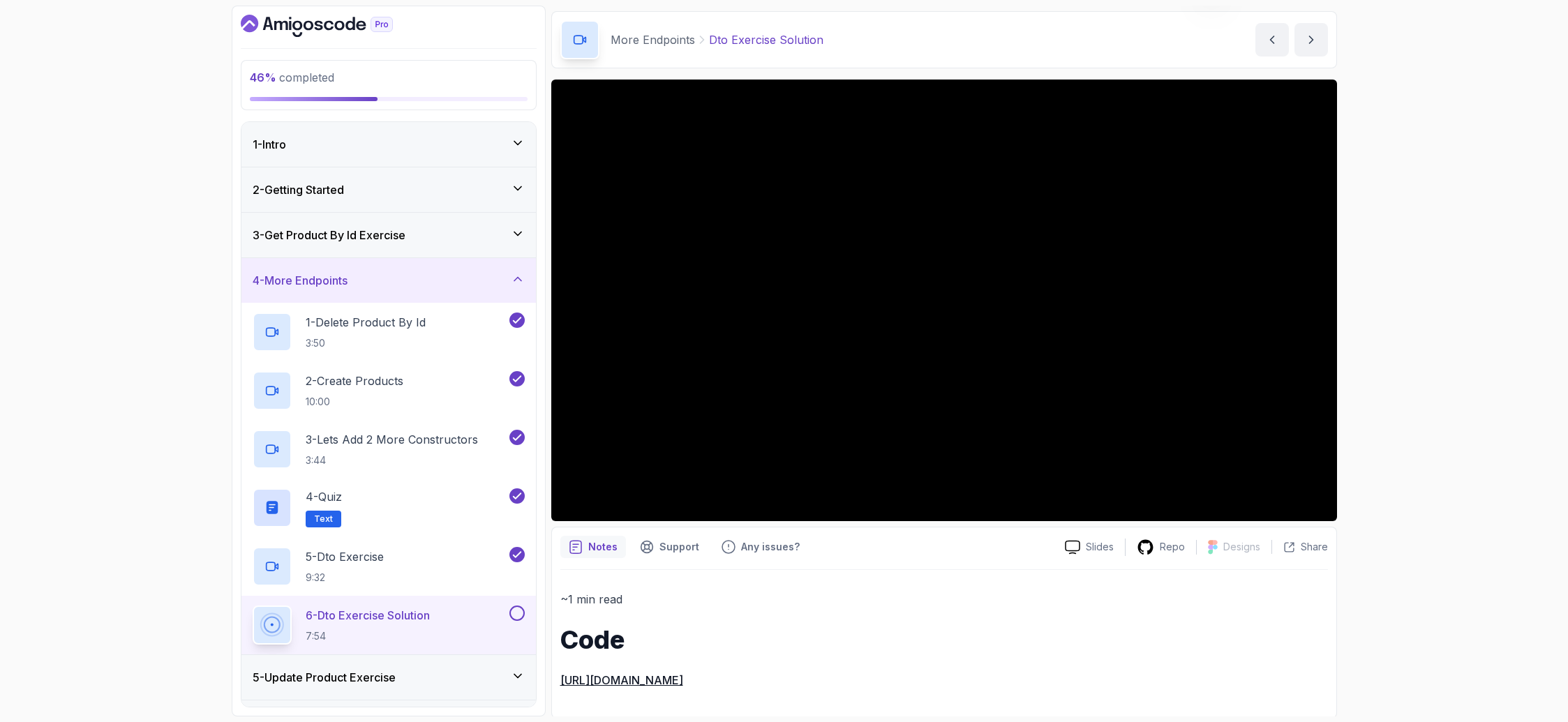
scroll to position [47, 0]
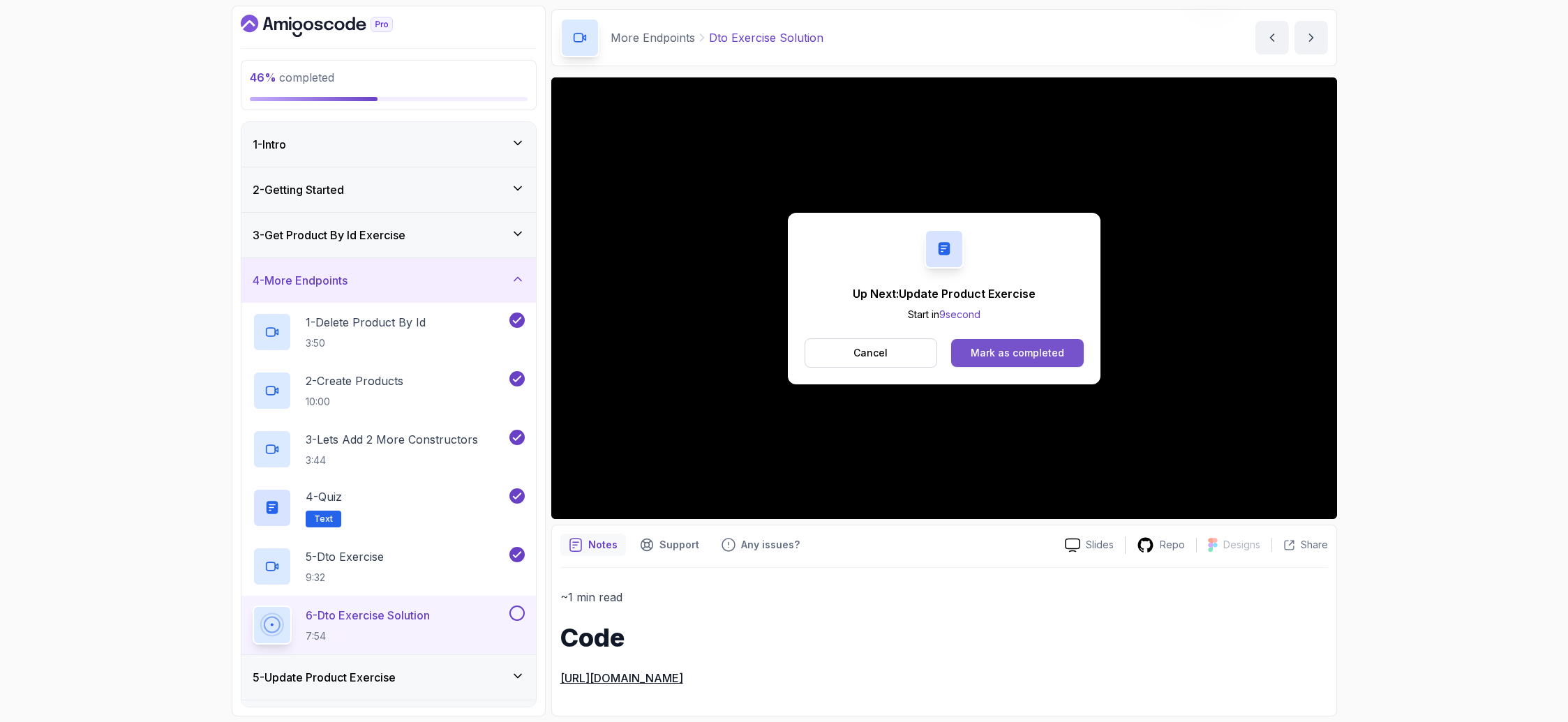
click at [983, 349] on div "Mark as completed" at bounding box center [1017, 353] width 93 height 14
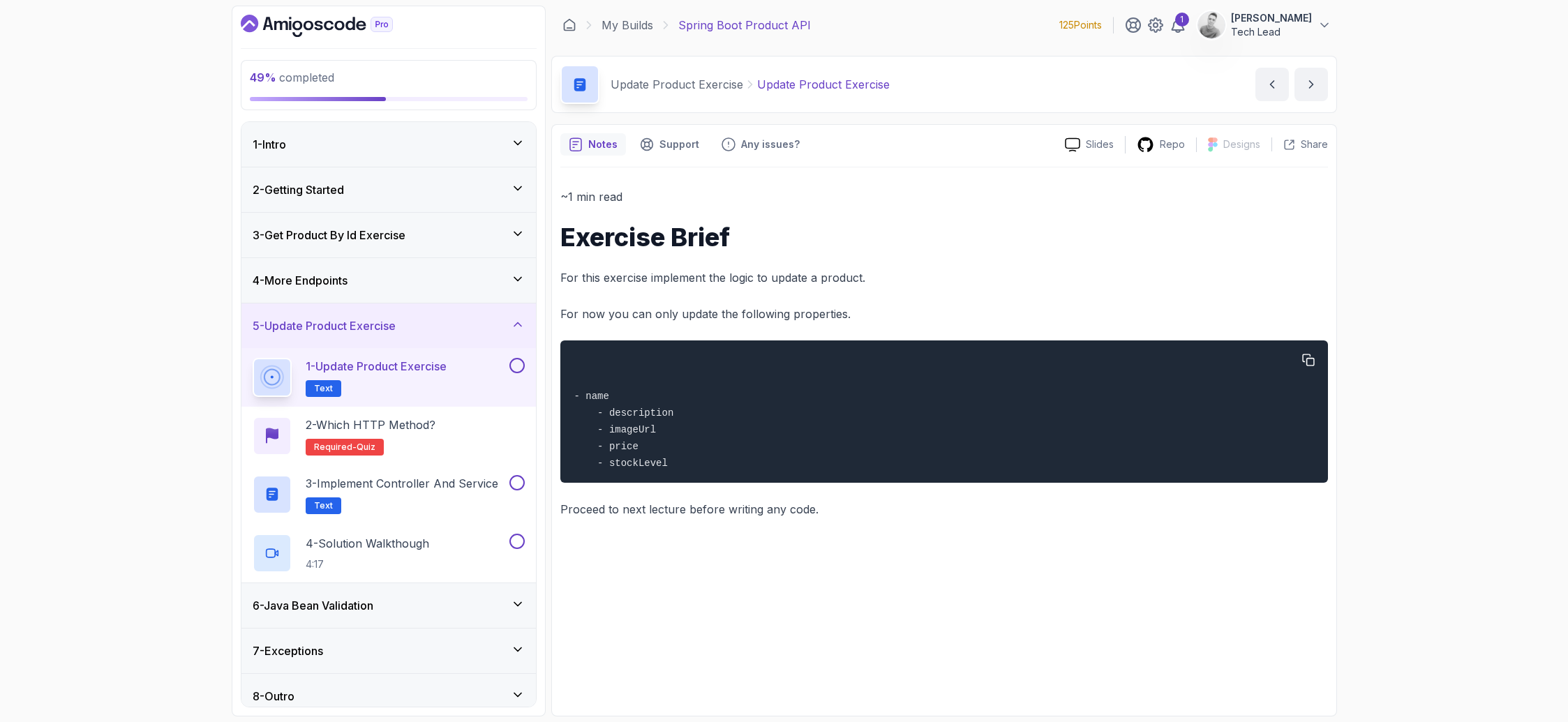
drag, startPoint x: 601, startPoint y: 397, endPoint x: 688, endPoint y: 460, distance: 107.4
click at [688, 460] on div "- name - description - imageUrl - price - stockLevel" at bounding box center [943, 411] width 745 height 126
click at [688, 463] on div "- name - description - imageUrl - price - stockLevel" at bounding box center [943, 411] width 745 height 126
drag, startPoint x: 672, startPoint y: 467, endPoint x: 594, endPoint y: 399, distance: 103.5
click at [594, 399] on div "- name - description - imageUrl - price - stockLevel" at bounding box center [943, 411] width 745 height 126
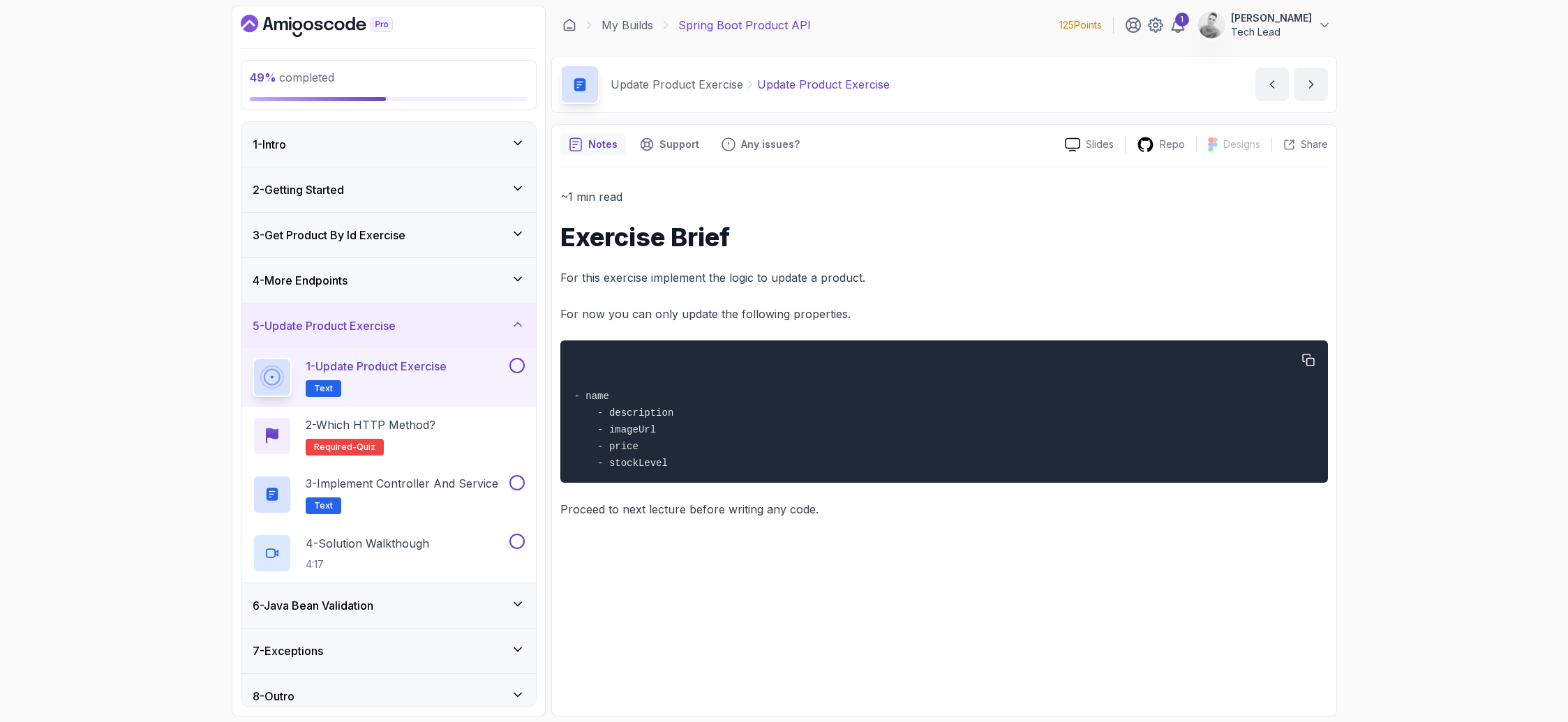
click at [667, 451] on div "- name - description - imageUrl - price - stockLevel" at bounding box center [943, 411] width 745 height 126
drag, startPoint x: 674, startPoint y: 464, endPoint x: 595, endPoint y: 400, distance: 101.7
click at [595, 400] on div "- name - description - imageUrl - price - stockLevel" at bounding box center [943, 411] width 745 height 126
click at [686, 462] on div "- name - description - imageUrl - price - stockLevel" at bounding box center [943, 411] width 745 height 126
drag, startPoint x: 611, startPoint y: 429, endPoint x: 696, endPoint y: 464, distance: 91.9
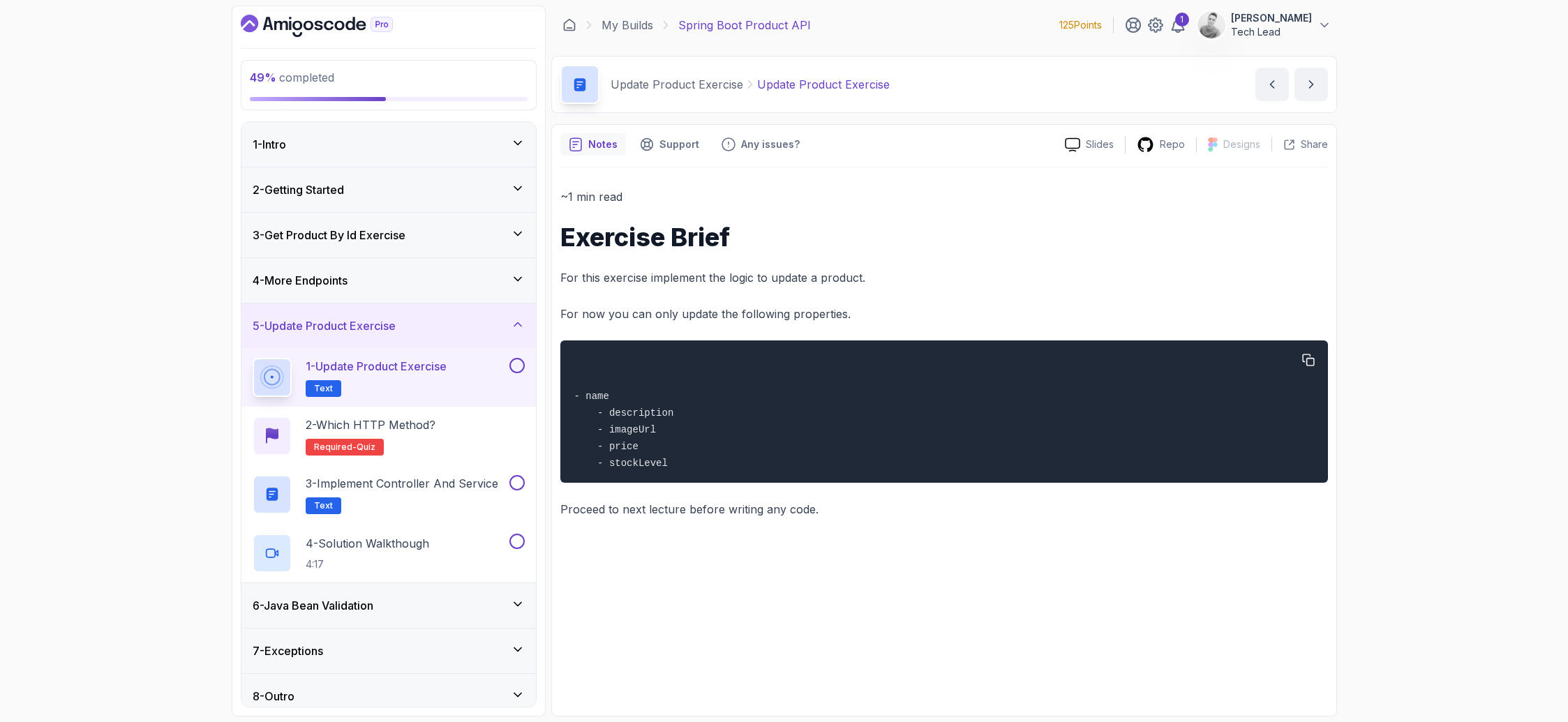
click at [696, 464] on div "- name - description - imageUrl - price - stockLevel" at bounding box center [943, 411] width 745 height 126
click at [507, 377] on button "1 - Update Product Exercise Text" at bounding box center [388, 377] width 272 height 39
click at [518, 358] on button at bounding box center [517, 365] width 15 height 15
click at [951, 439] on div "- name - description - imageUrl - price - stockLevel" at bounding box center [943, 411] width 745 height 126
click at [1089, 437] on div "- name - description - imageUrl - price - stockLevel" at bounding box center [943, 411] width 745 height 126
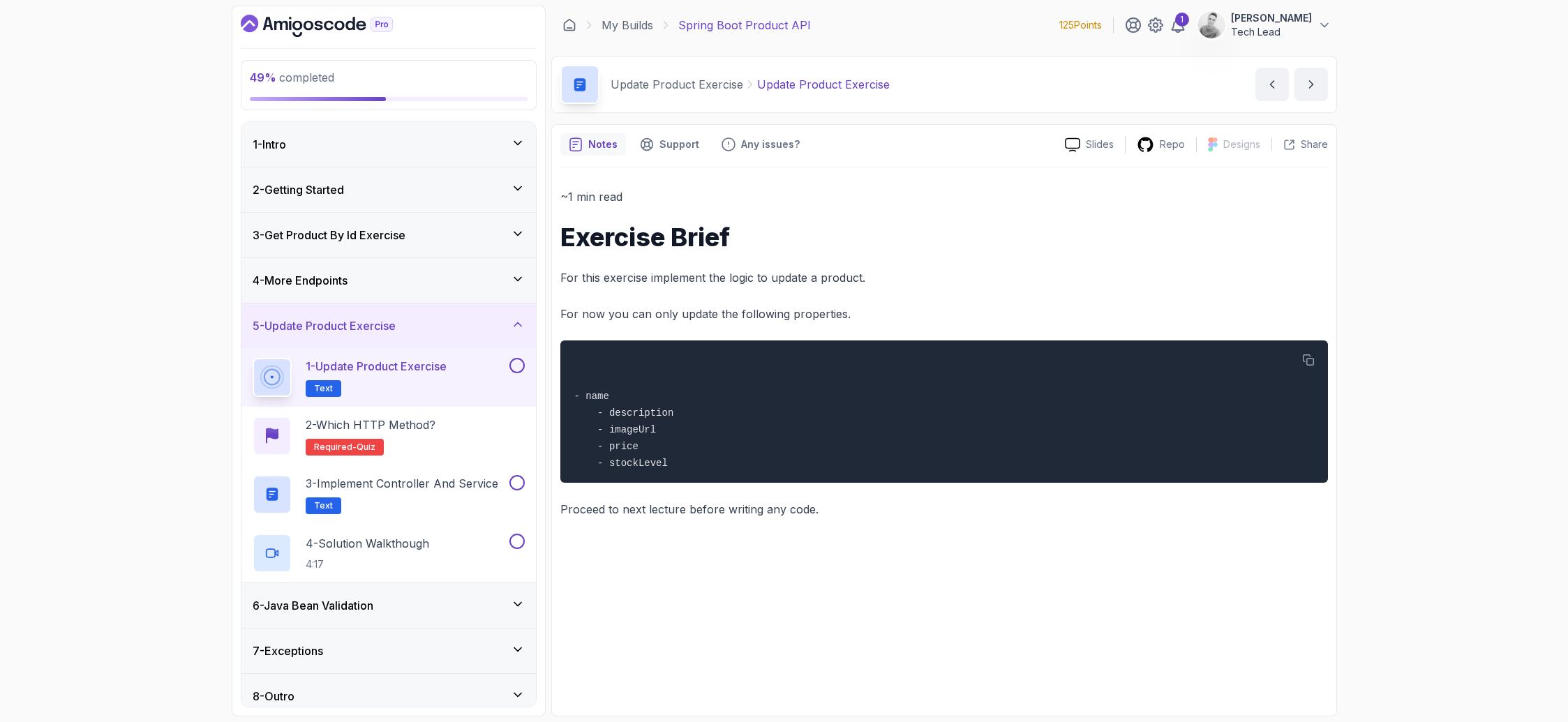
click at [1033, 543] on div "~1 min read Exercise Brief For this exercise implement the logic to update a pr…" at bounding box center [944, 437] width 767 height 540
click at [1297, 89] on button "next content" at bounding box center [1311, 84] width 33 height 33
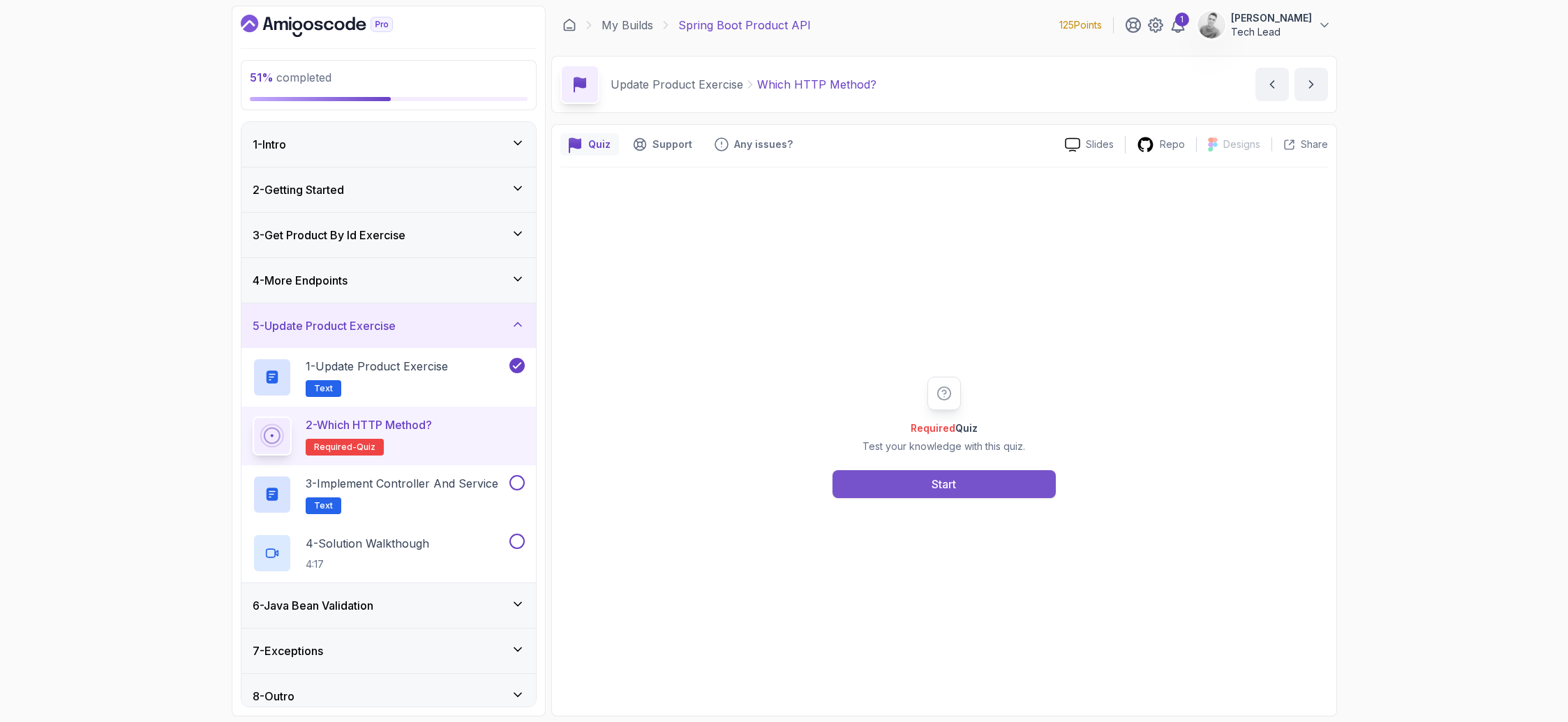
click at [924, 491] on button "Start" at bounding box center [944, 484] width 223 height 28
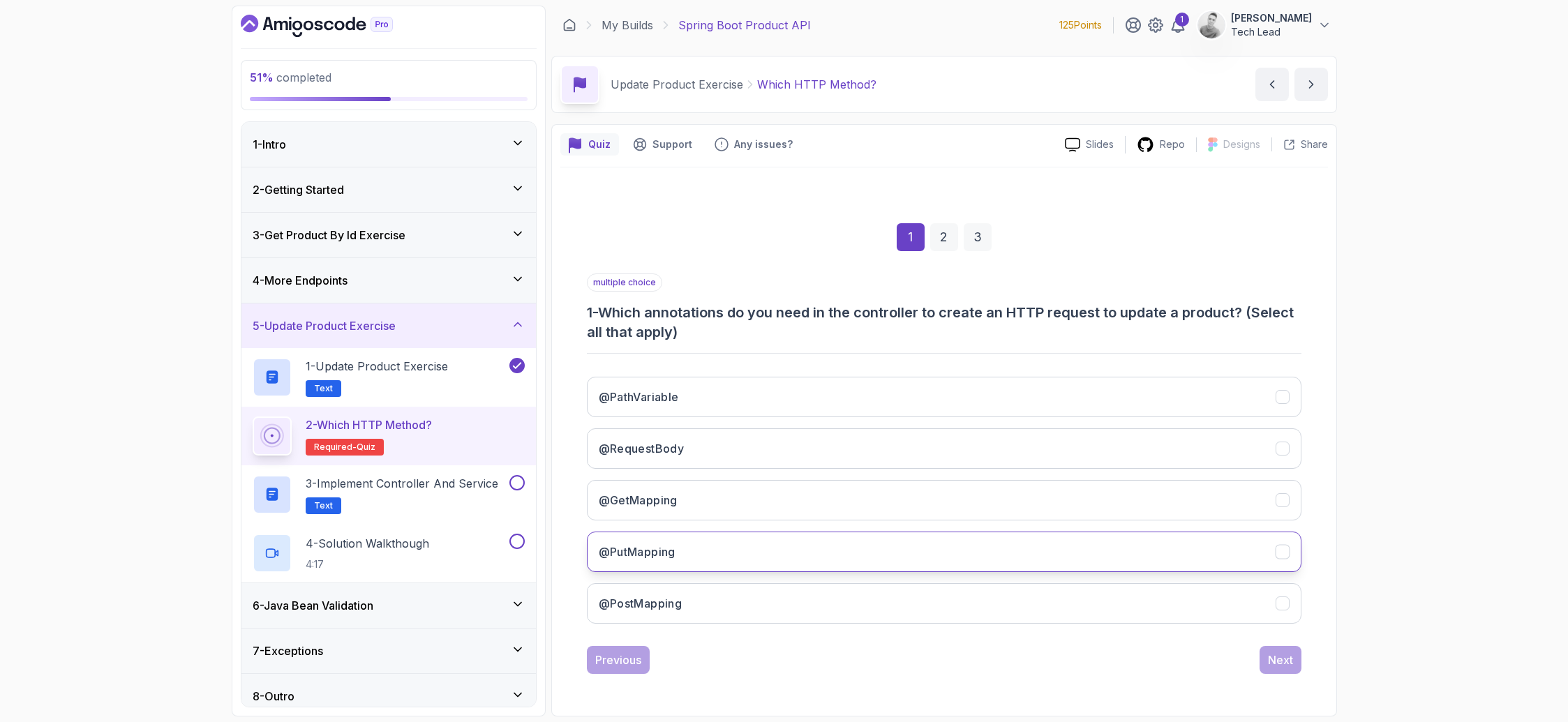
click at [654, 559] on h3 "@PutMapping" at bounding box center [637, 552] width 77 height 17
click at [1280, 664] on div "Next" at bounding box center [1280, 660] width 25 height 17
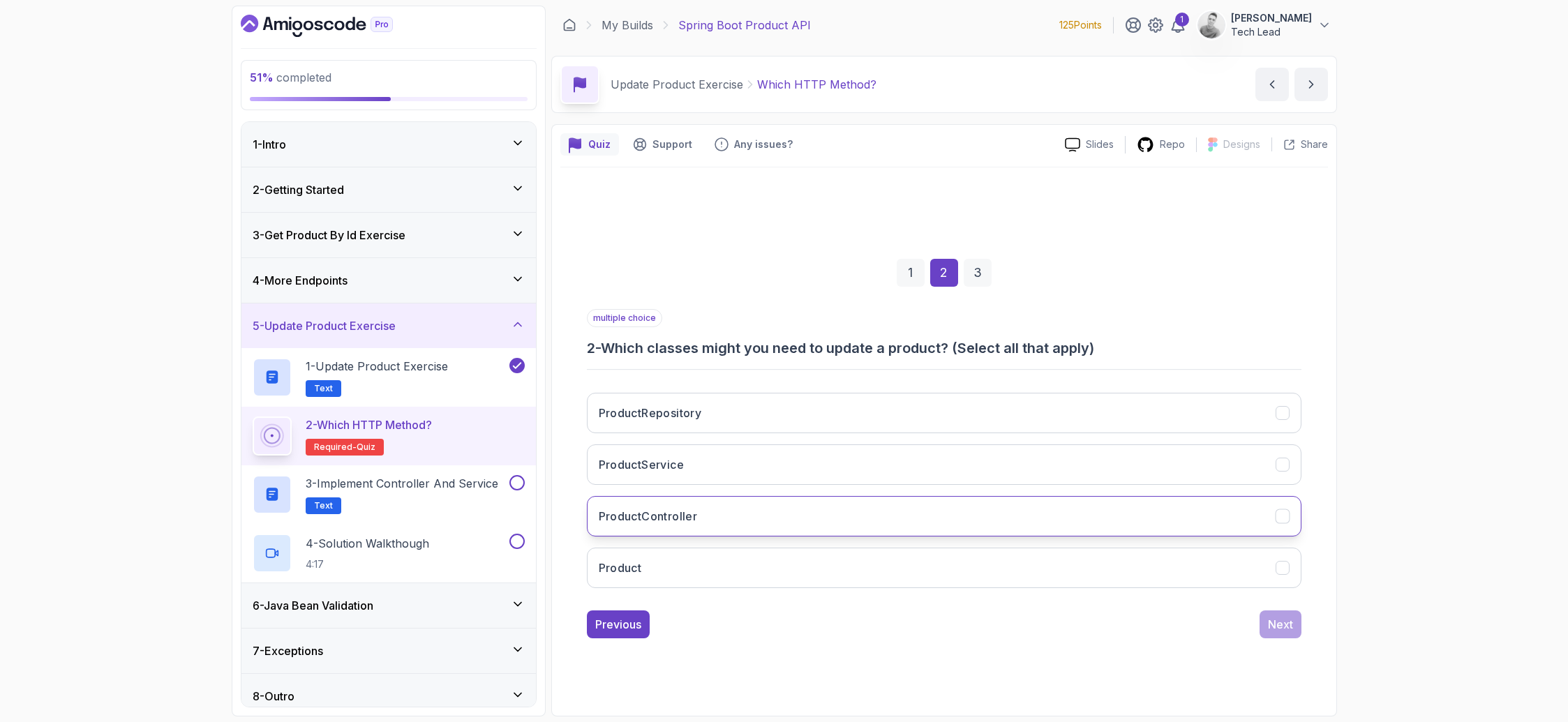
click at [729, 530] on button "ProductController" at bounding box center [944, 516] width 714 height 40
click at [721, 470] on button "ProductService" at bounding box center [944, 465] width 714 height 40
click at [940, 426] on button "ProductRepository" at bounding box center [944, 412] width 714 height 40
click at [1287, 622] on div "Next" at bounding box center [1280, 624] width 25 height 17
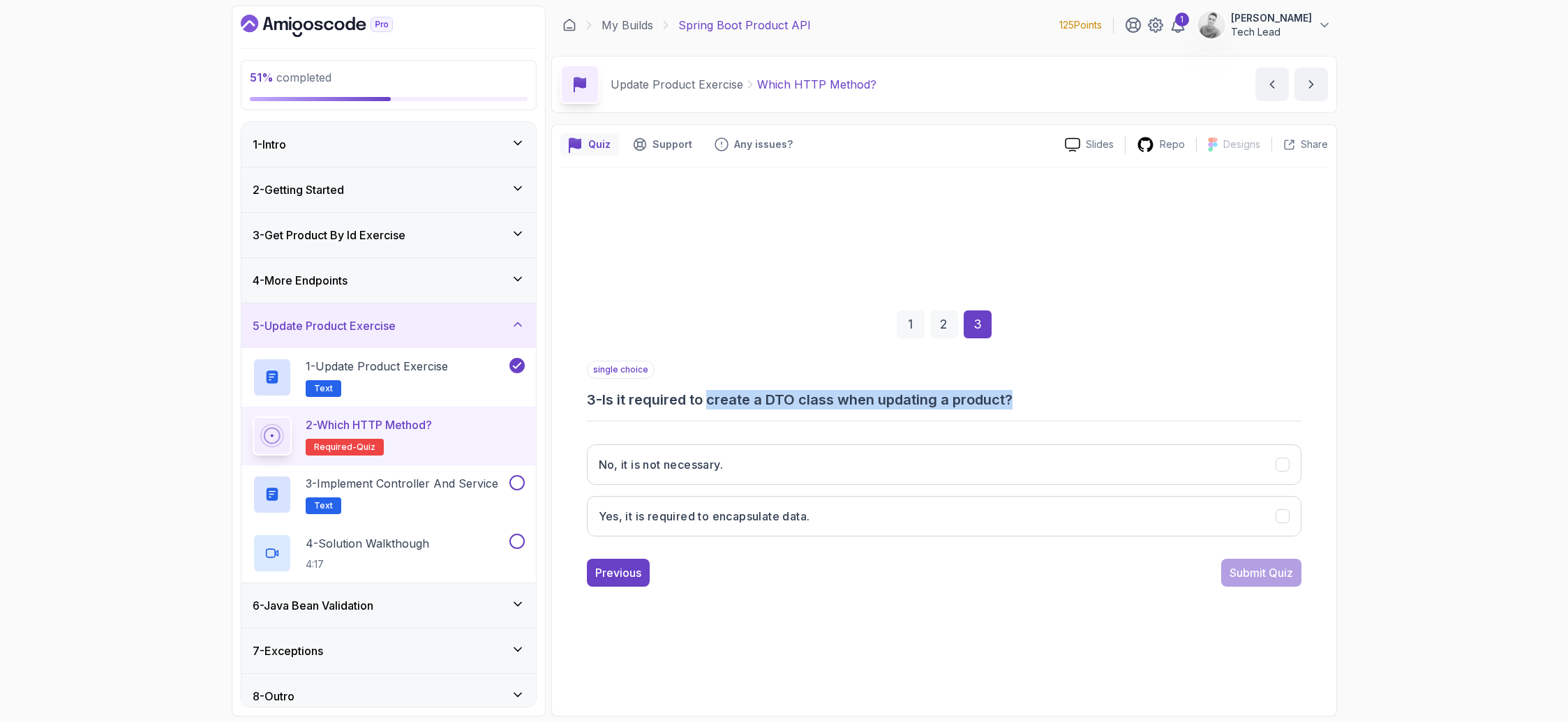
drag, startPoint x: 714, startPoint y: 405, endPoint x: 1064, endPoint y: 398, distance: 350.1
click at [1064, 398] on h3 "3 - Is it required to create a DTO class when updating a product?" at bounding box center [944, 399] width 714 height 20
click at [1062, 398] on h3 "3 - Is it required to create a DTO class when updating a product?" at bounding box center [944, 399] width 714 height 20
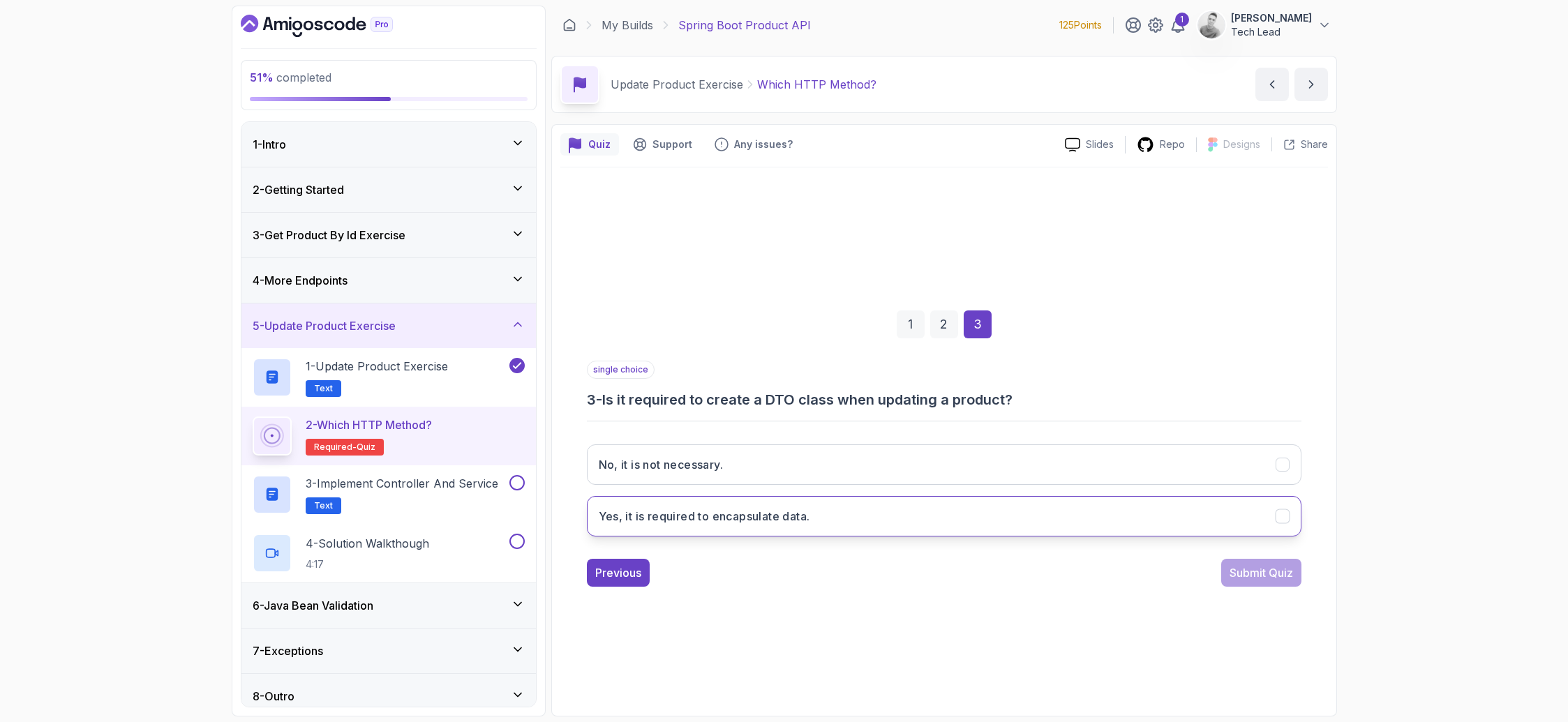
click at [714, 512] on h3 "Yes, it is required to encapsulate data." at bounding box center [704, 517] width 211 height 17
drag, startPoint x: 1257, startPoint y: 577, endPoint x: 1009, endPoint y: 579, distance: 248.0
click at [1009, 579] on div "Previous Submit Quiz" at bounding box center [944, 572] width 714 height 28
click at [1229, 562] on button "Submit Quiz" at bounding box center [1261, 572] width 80 height 28
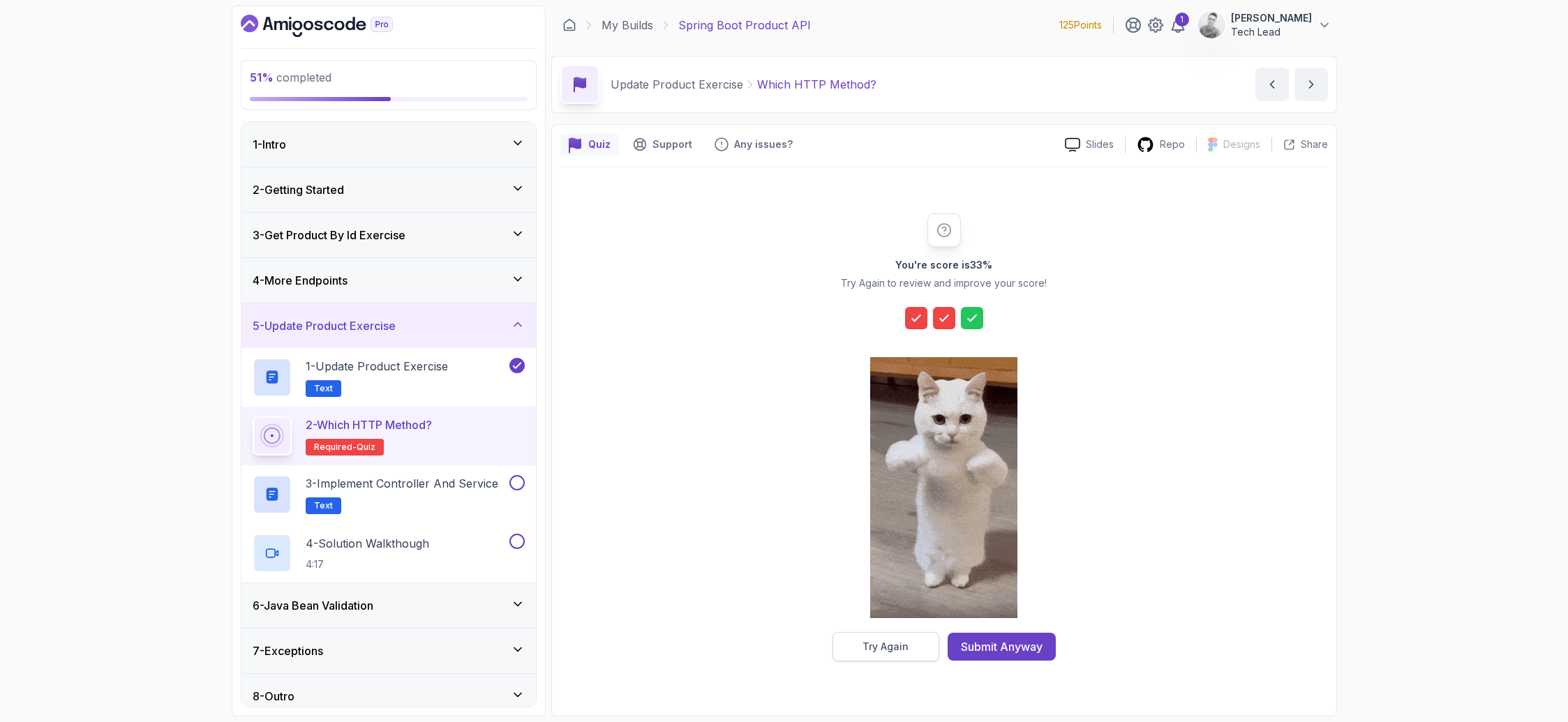
click at [902, 652] on div "Try Again" at bounding box center [885, 647] width 46 height 14
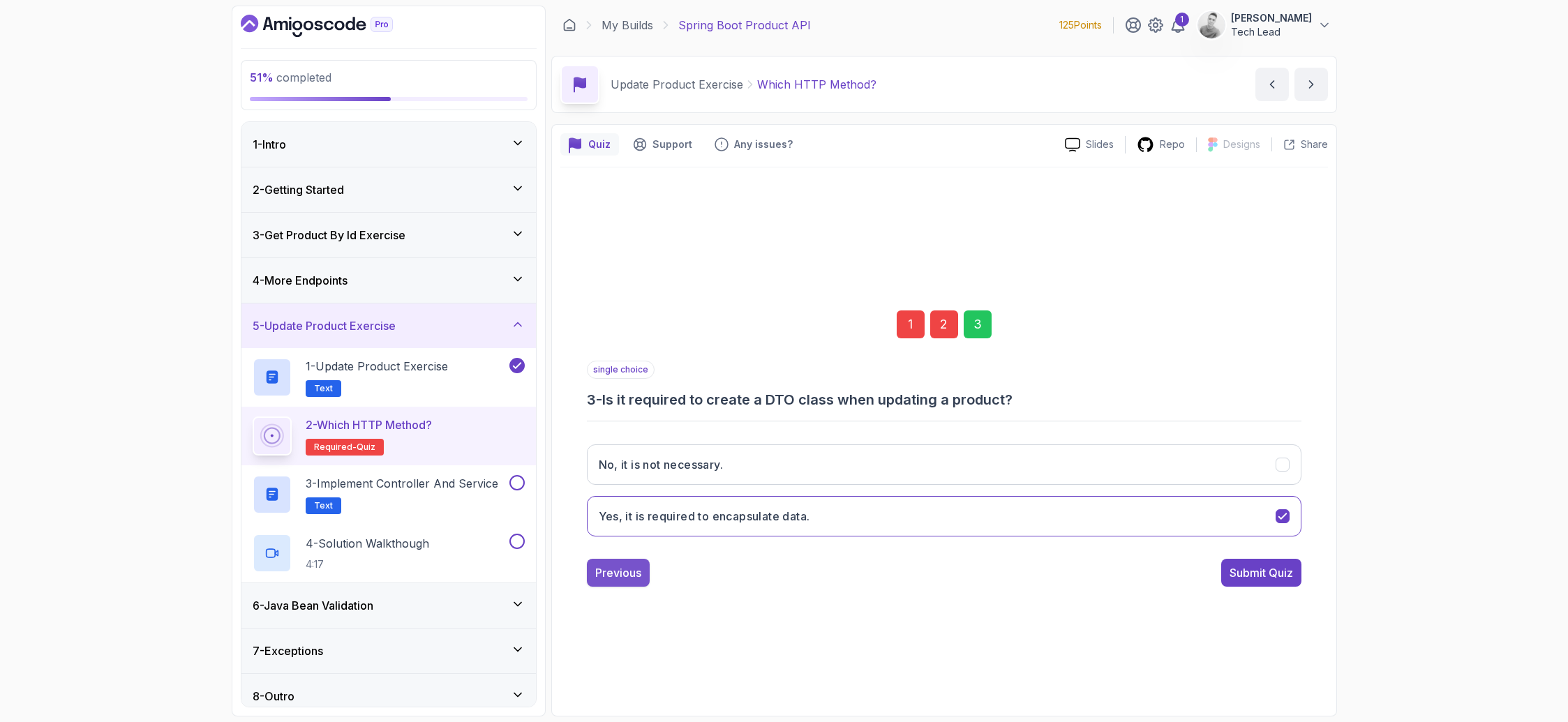
click at [645, 575] on button "Previous" at bounding box center [618, 572] width 62 height 28
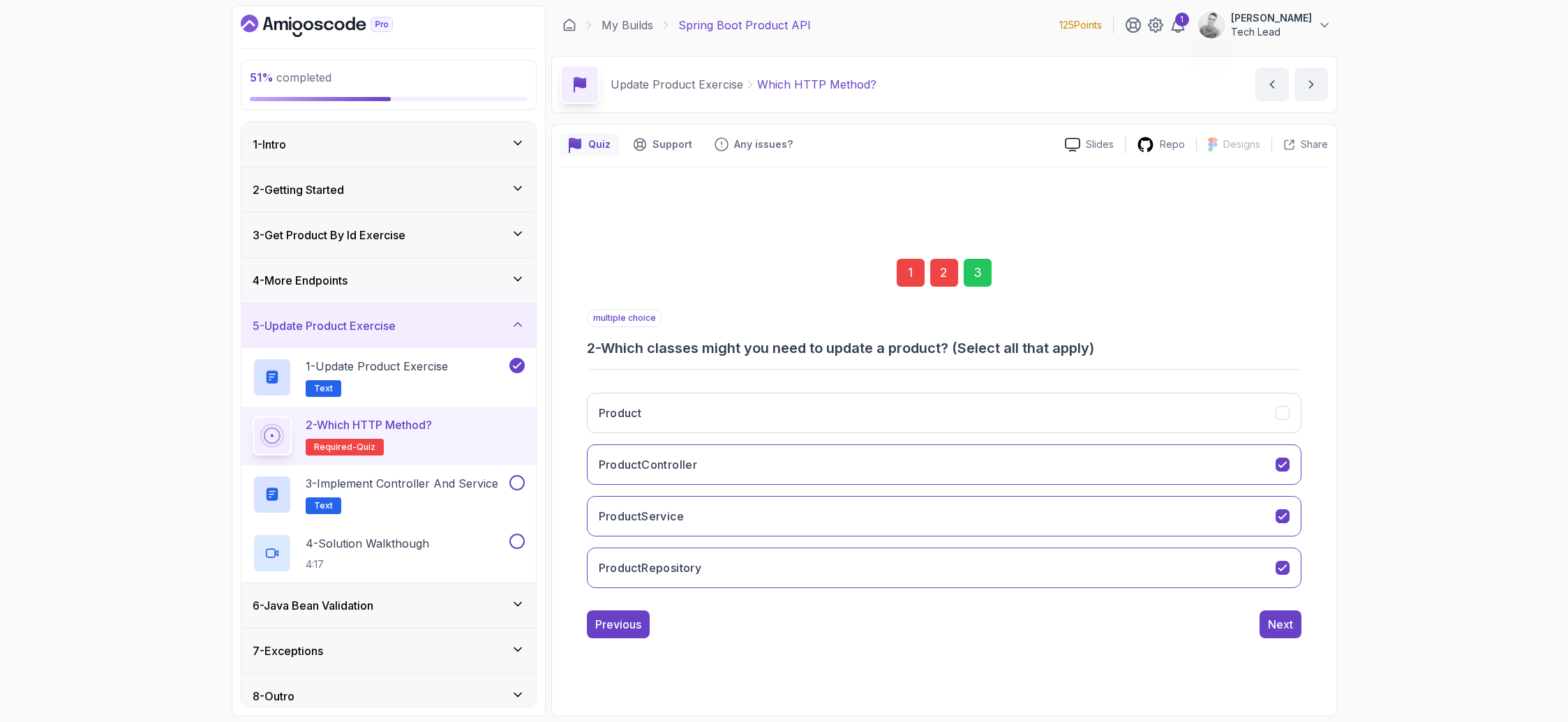
click at [1145, 593] on div "Product ProductController ProductService ProductRepository" at bounding box center [944, 490] width 714 height 217
click at [1151, 581] on button "ProductRepository" at bounding box center [944, 567] width 714 height 40
click at [624, 632] on div "Previous" at bounding box center [618, 624] width 46 height 17
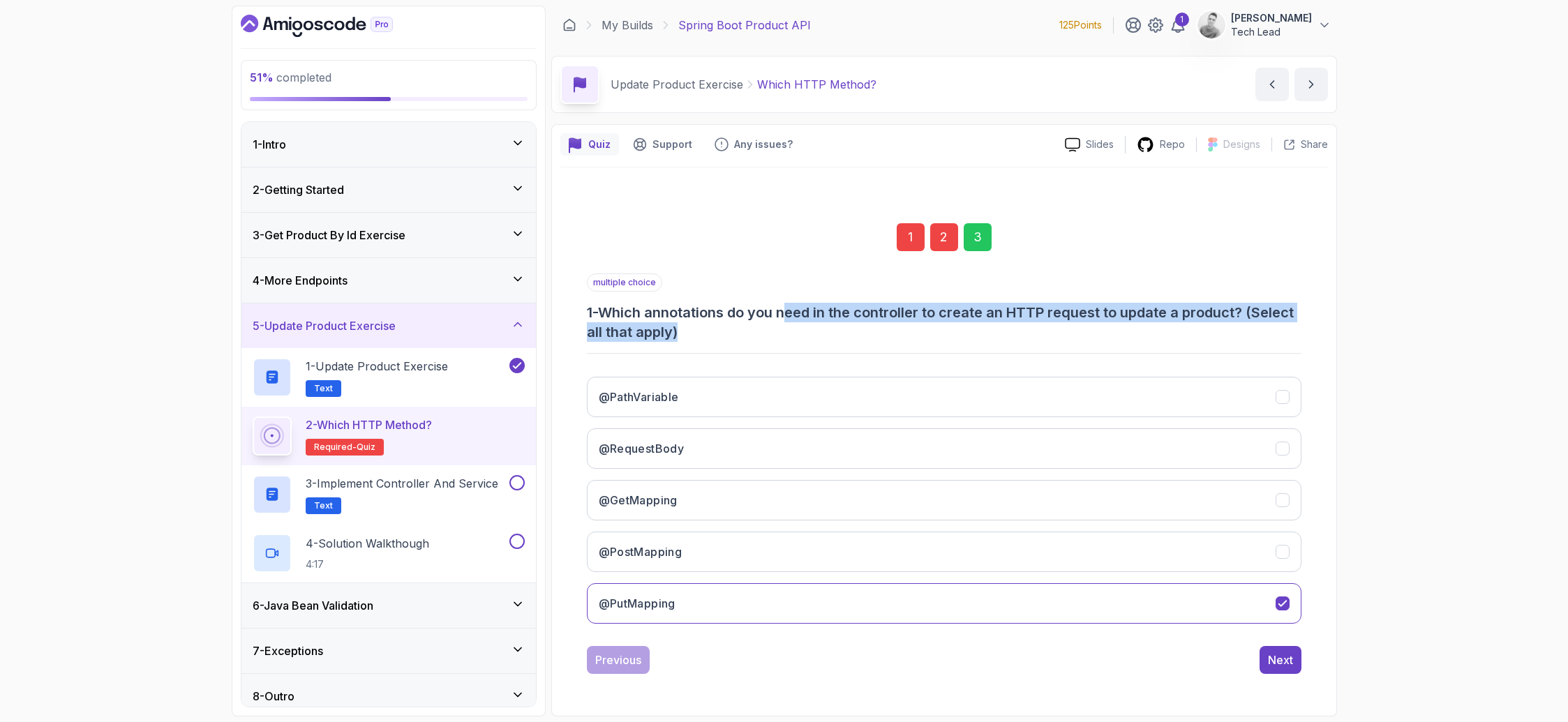
drag, startPoint x: 794, startPoint y: 313, endPoint x: 1263, endPoint y: 328, distance: 469.2
click at [1263, 328] on h3 "1 - Which annotations do you need in the controller to create an HTTP request t…" at bounding box center [944, 323] width 714 height 39
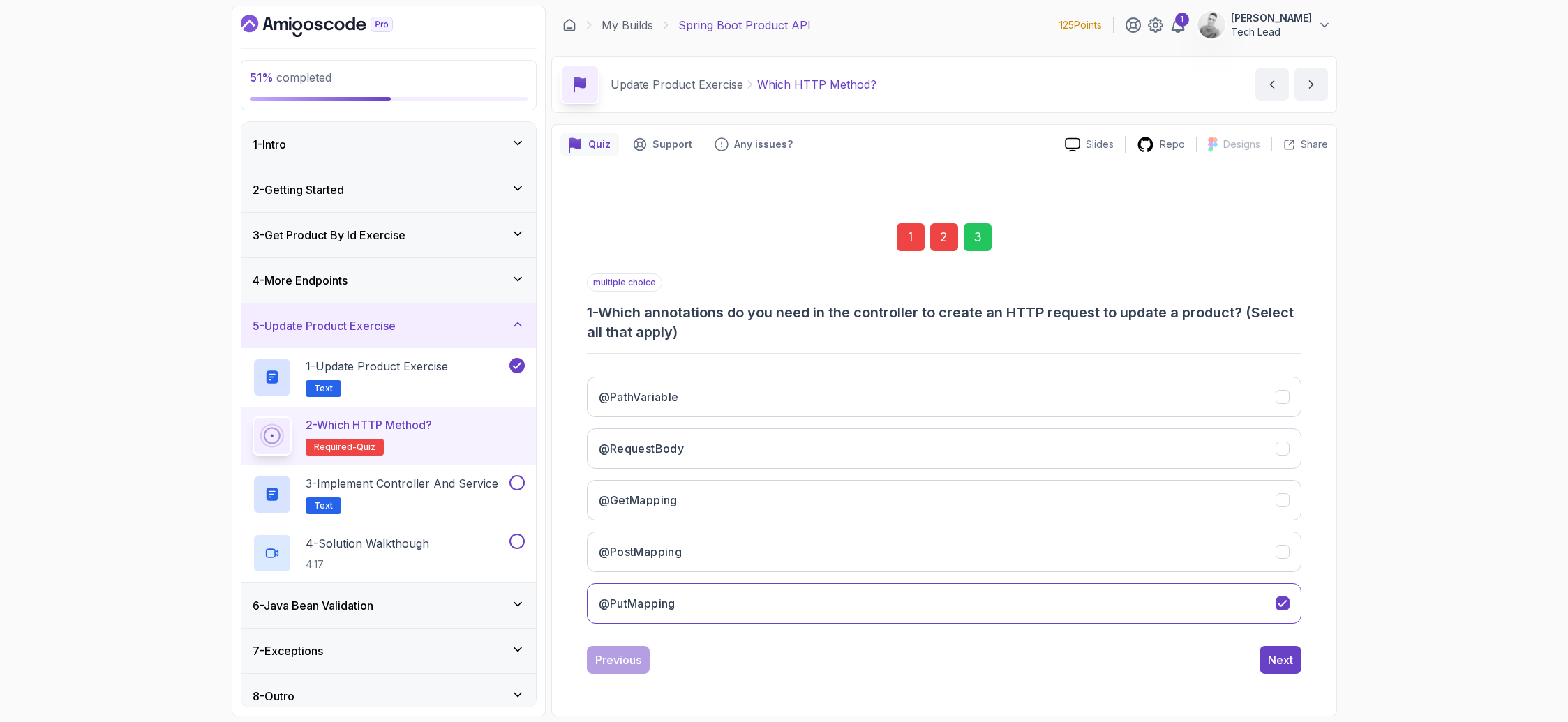
click at [889, 338] on h3 "1 - Which annotations do you need in the controller to create an HTTP request t…" at bounding box center [944, 323] width 714 height 39
click at [1281, 657] on div "Next" at bounding box center [1280, 660] width 25 height 17
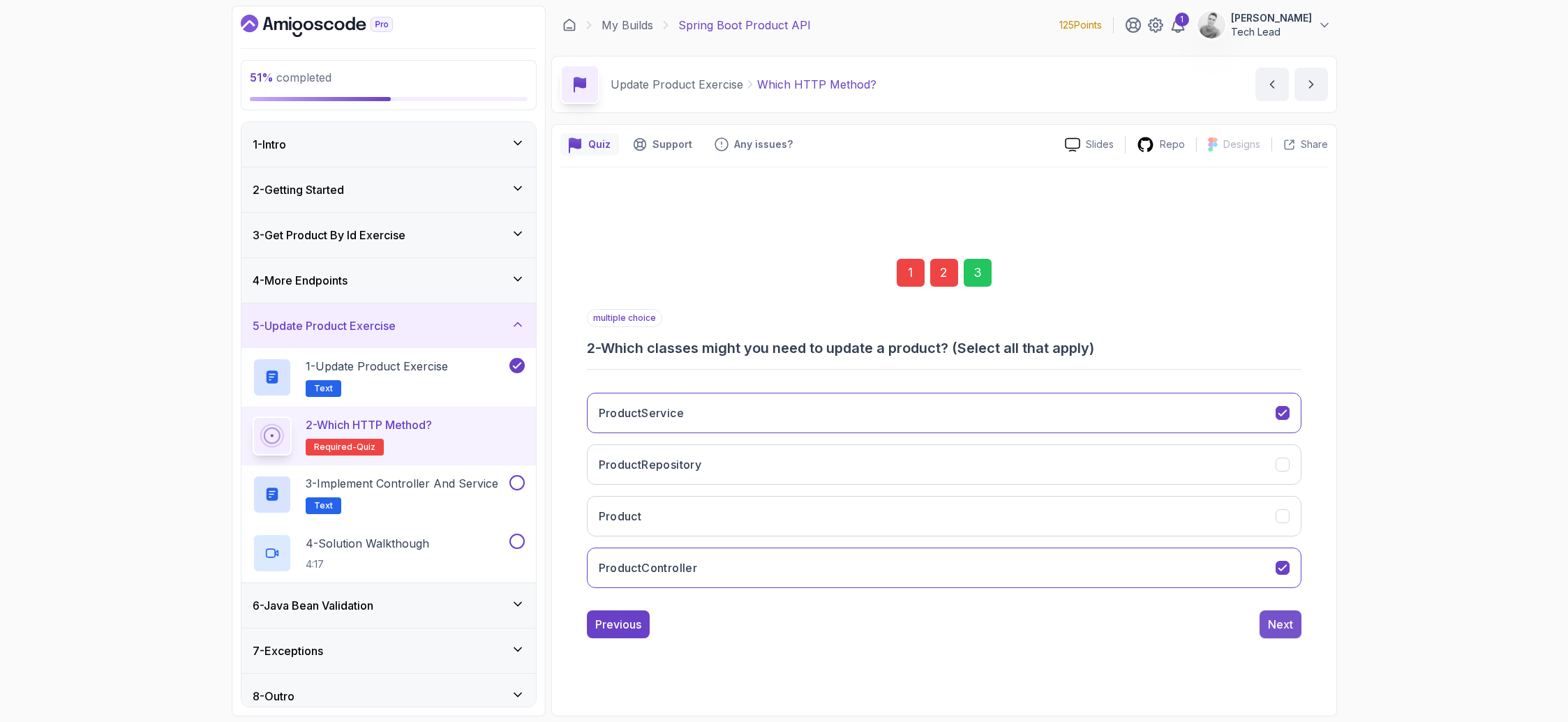
click at [1281, 633] on button "Next" at bounding box center [1280, 624] width 42 height 28
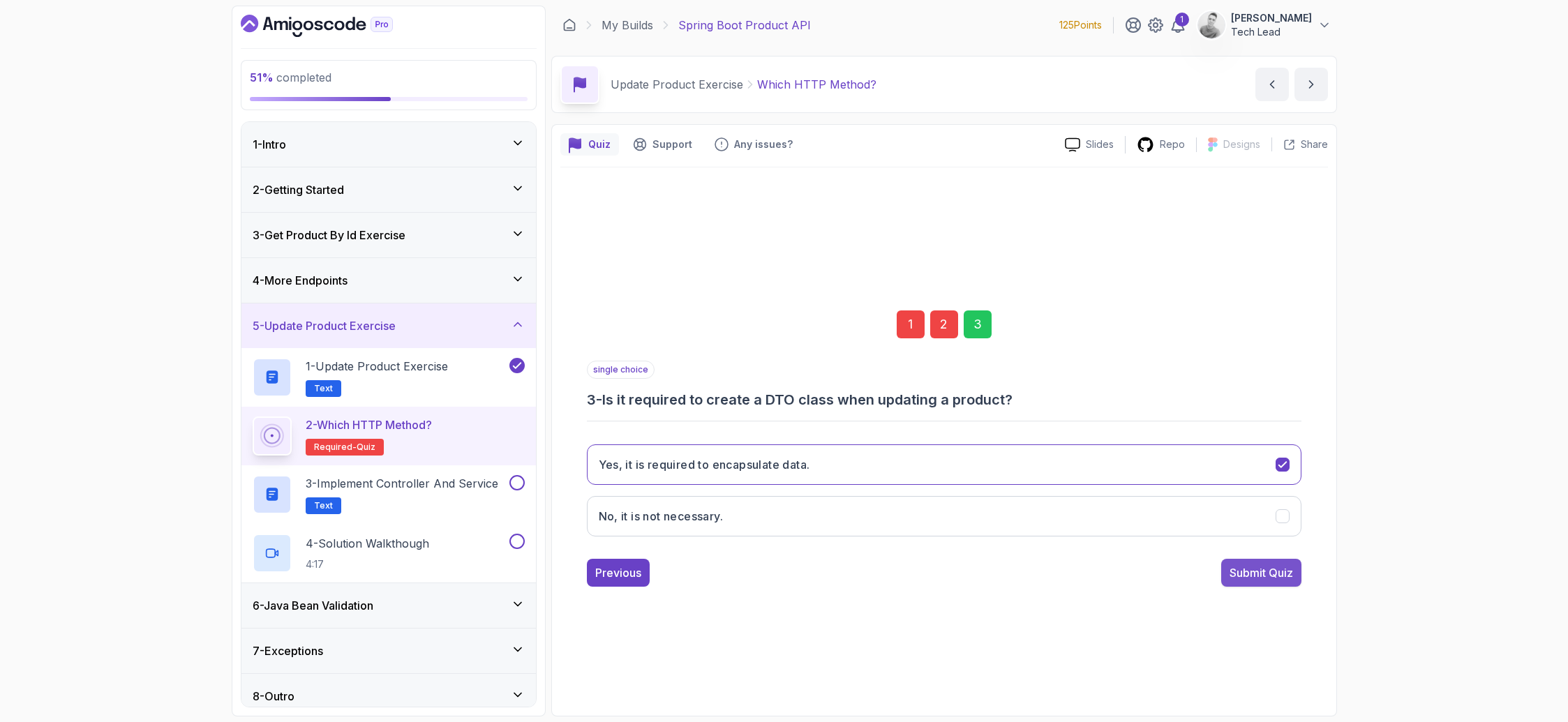
click at [1281, 578] on div "Submit Quiz" at bounding box center [1261, 573] width 63 height 17
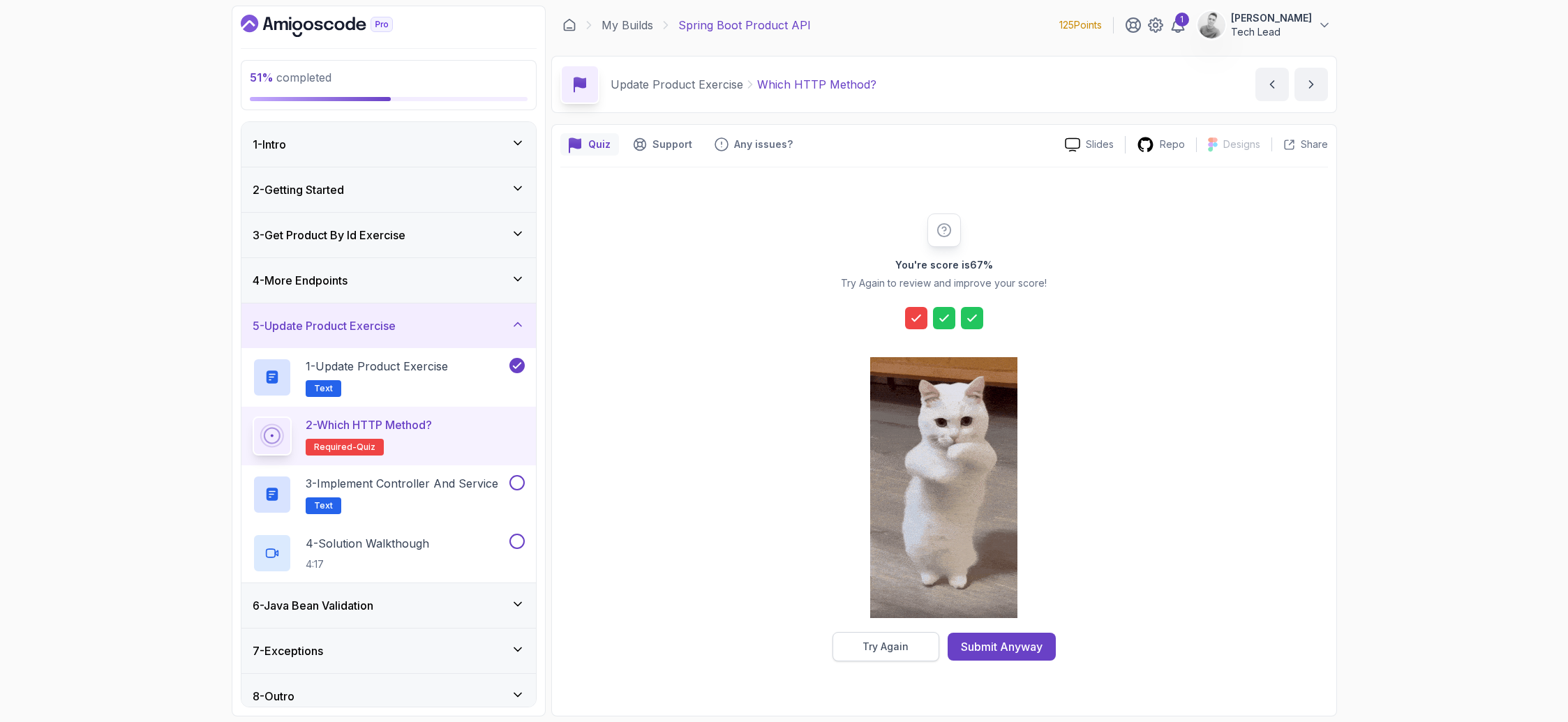
click at [880, 658] on button "Try Again" at bounding box center [885, 647] width 107 height 29
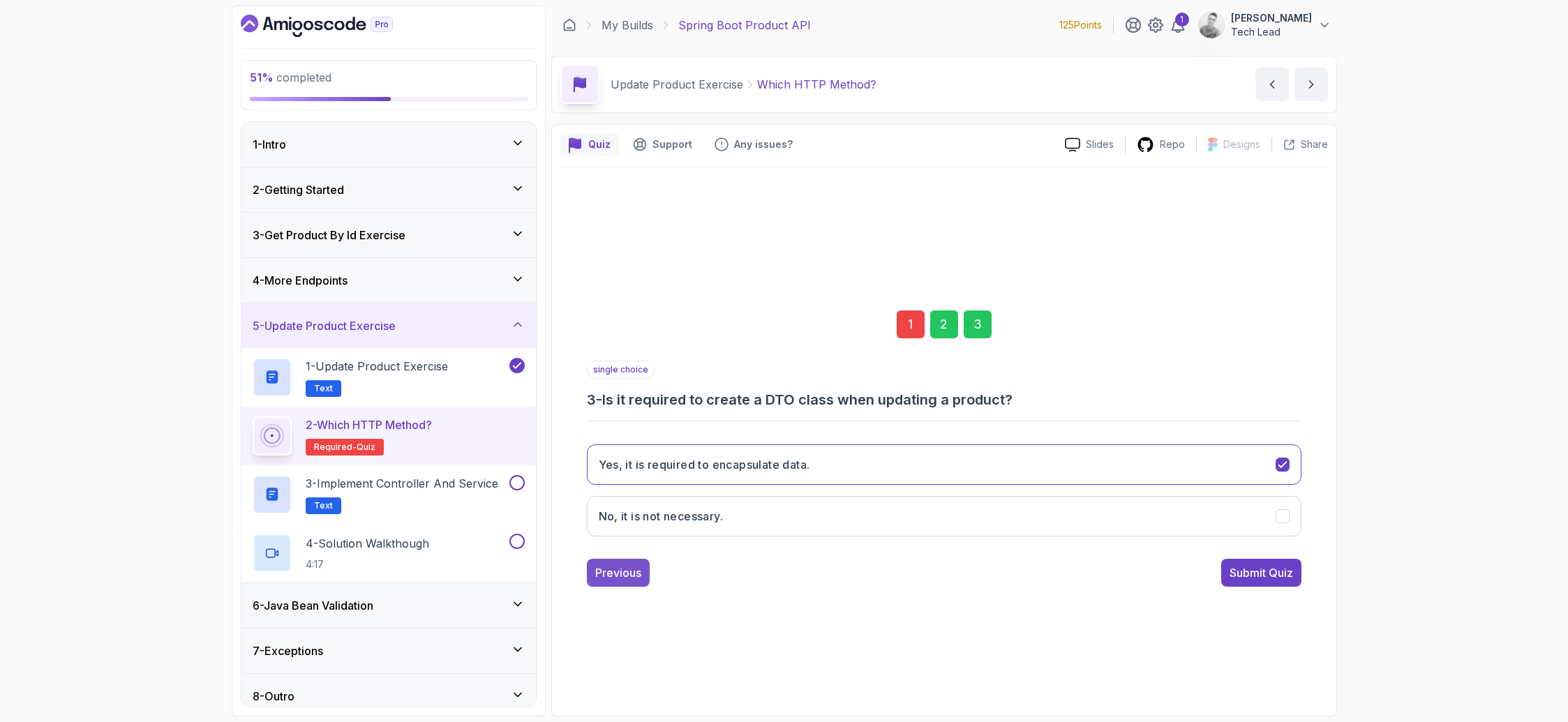
click at [626, 580] on div "Previous" at bounding box center [618, 573] width 46 height 17
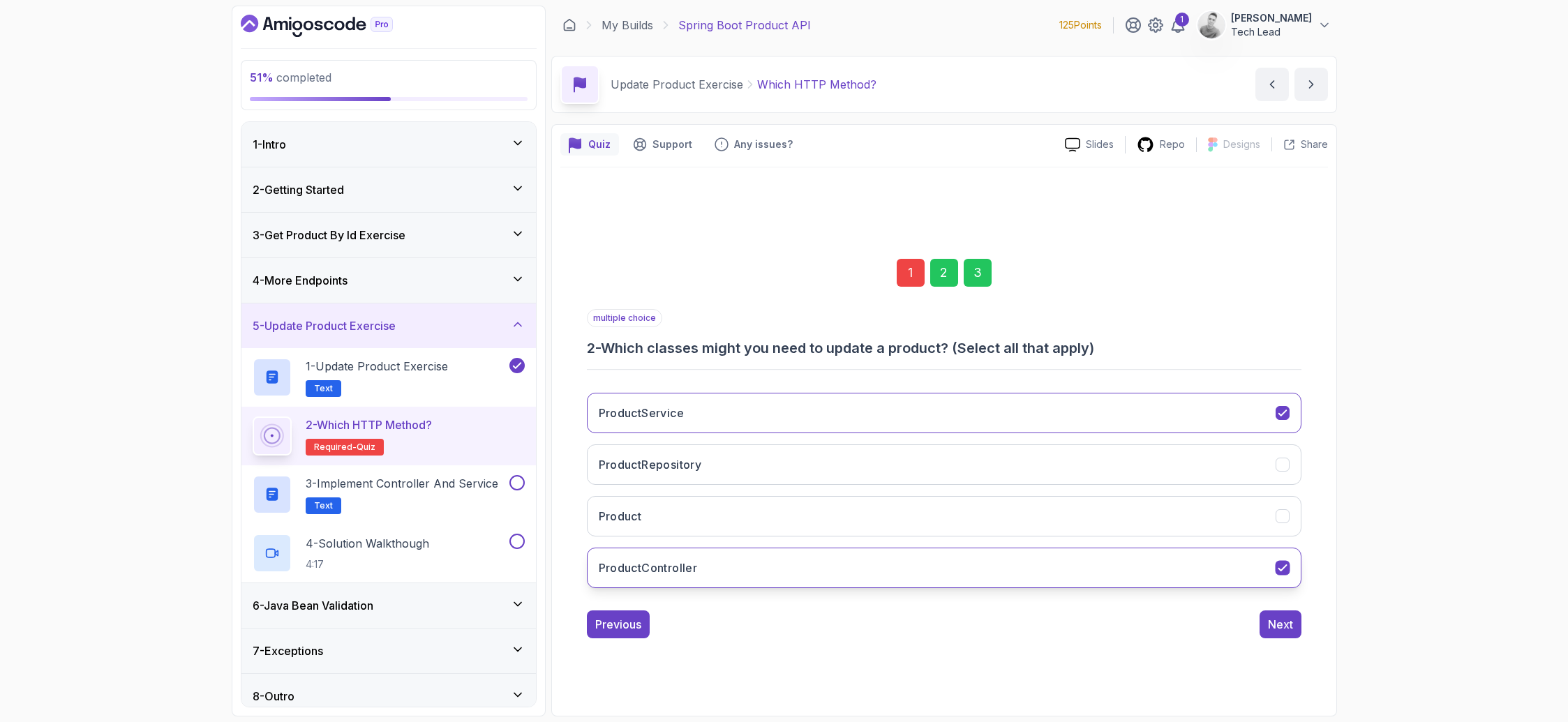
click at [627, 572] on h3 "ProductController" at bounding box center [648, 568] width 99 height 17
click at [668, 573] on h3 "ProductController" at bounding box center [648, 568] width 99 height 17
click at [630, 625] on div "Previous" at bounding box center [618, 624] width 46 height 17
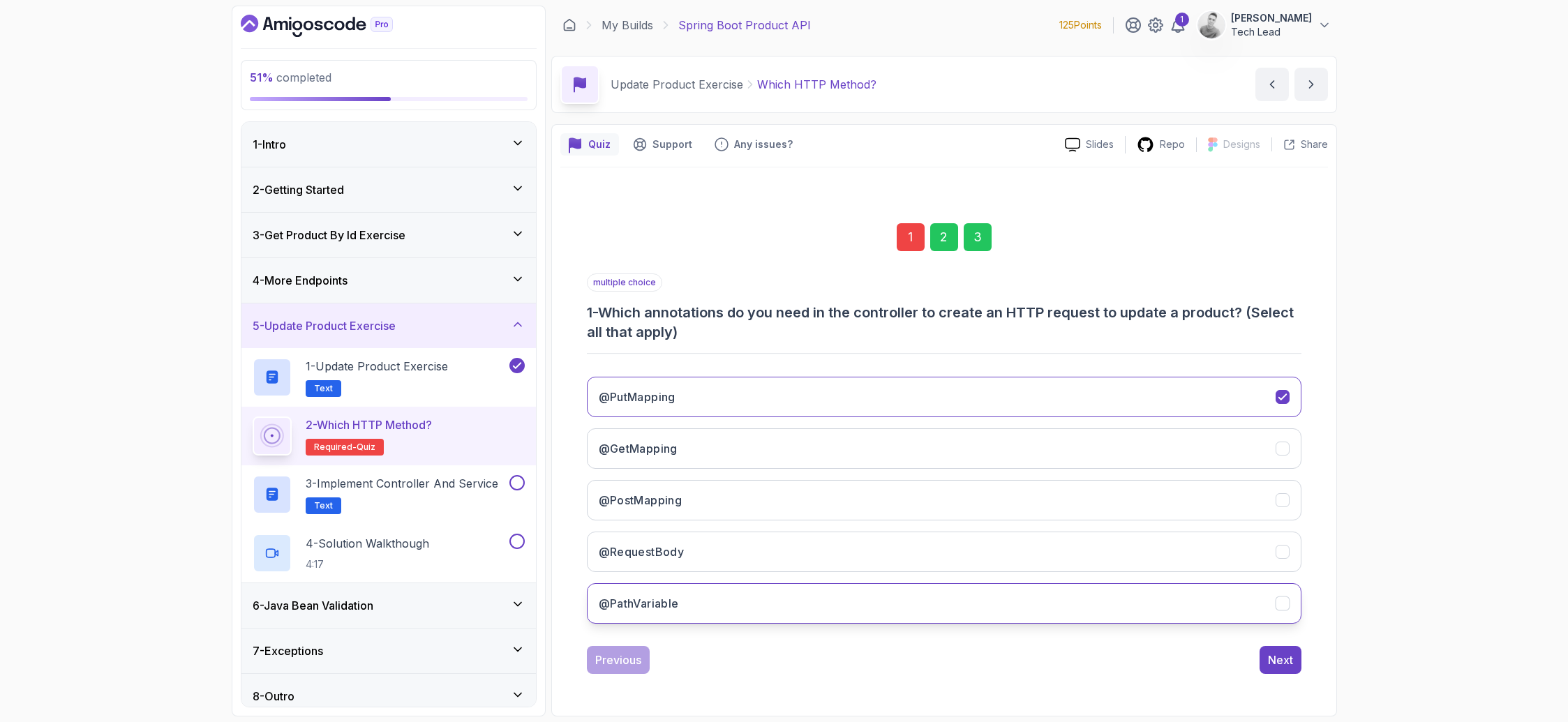
click at [639, 592] on button "@PathVariable" at bounding box center [944, 603] width 714 height 40
click at [740, 563] on button "@RequestBody" at bounding box center [944, 552] width 714 height 40
click at [1281, 650] on button "Next" at bounding box center [1280, 660] width 42 height 28
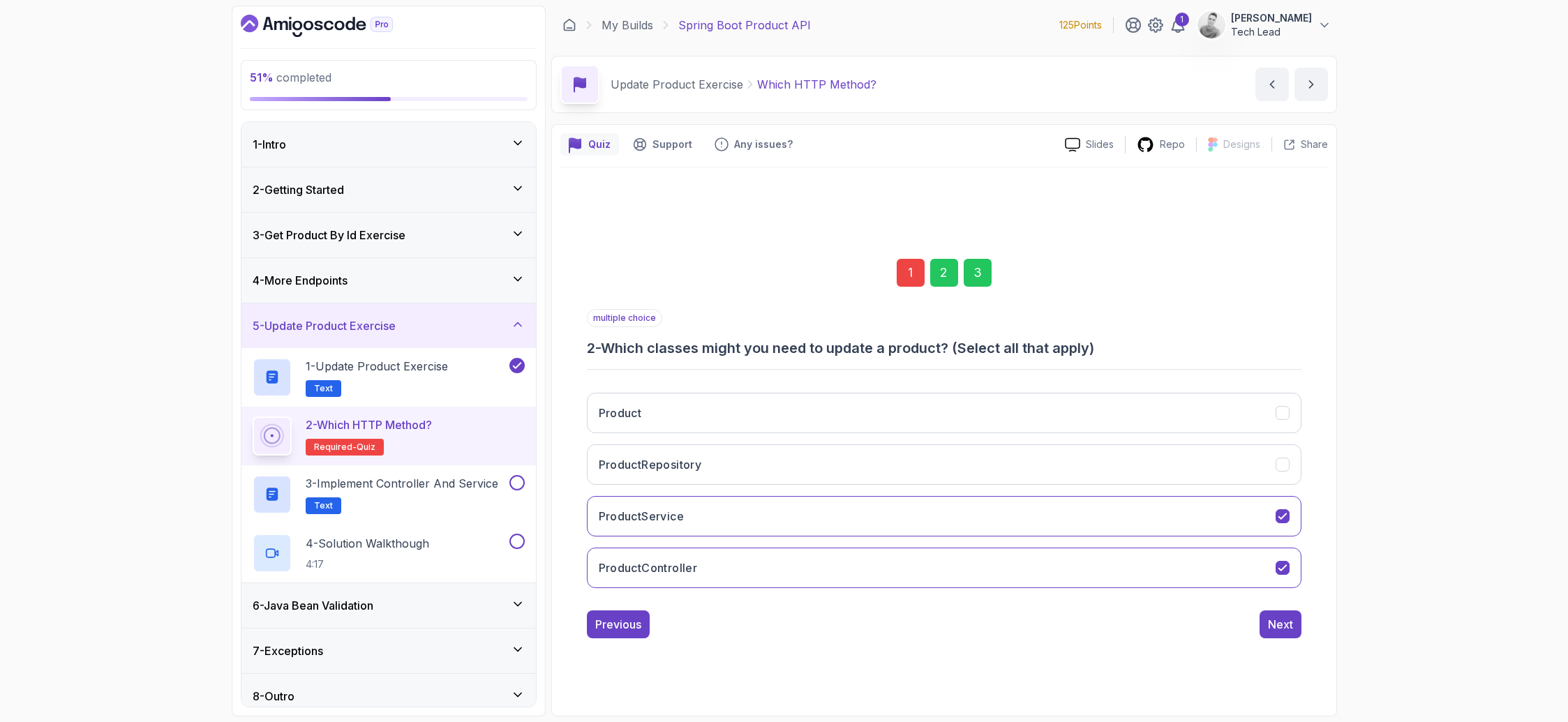
click at [1281, 650] on div "1 2 3 multiple choice 2 - Which classes might you need to update a product? (Se…" at bounding box center [944, 437] width 767 height 540
click at [1285, 633] on button "Next" at bounding box center [1280, 624] width 42 height 28
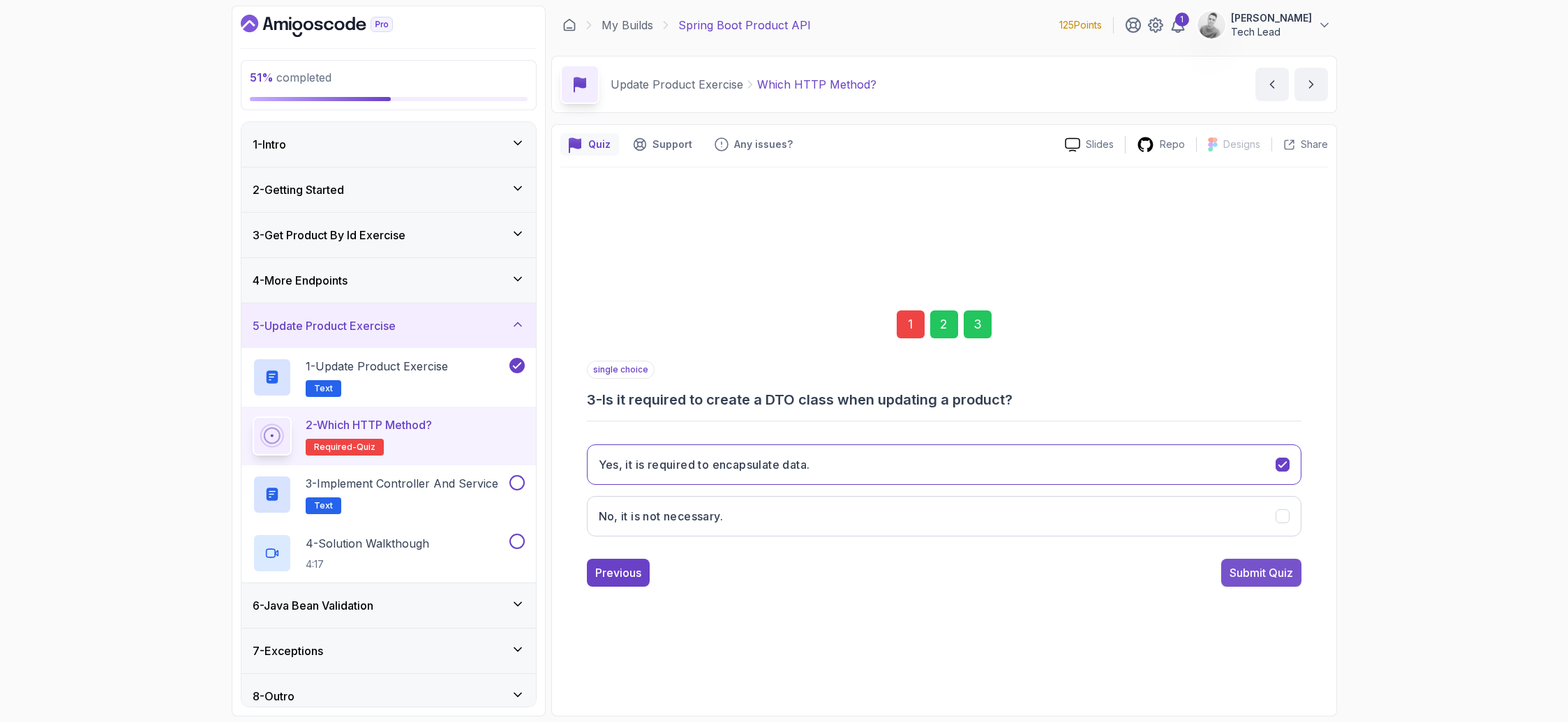
click at [1264, 572] on div "Submit Quiz" at bounding box center [1261, 573] width 63 height 17
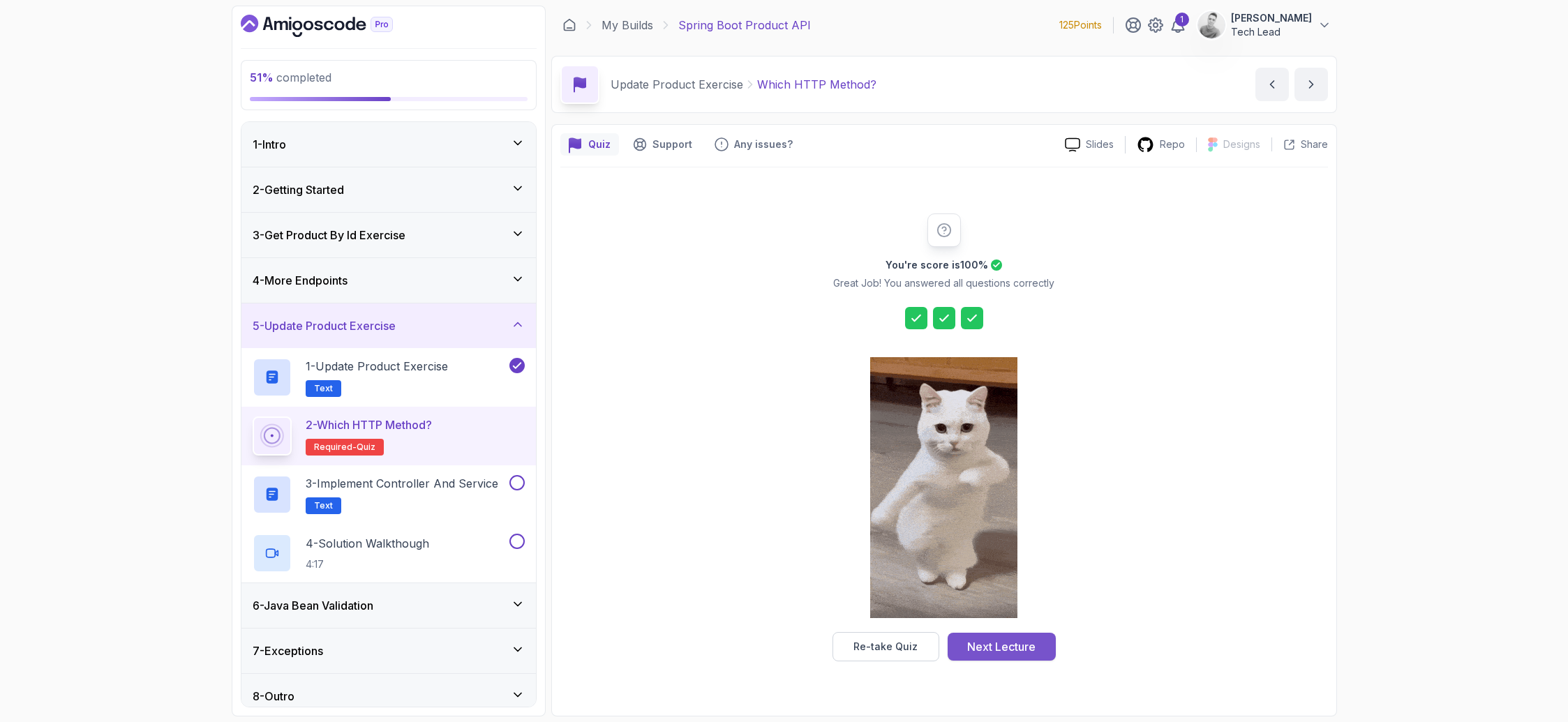
click at [997, 647] on div "Next Lecture" at bounding box center [1001, 647] width 68 height 17
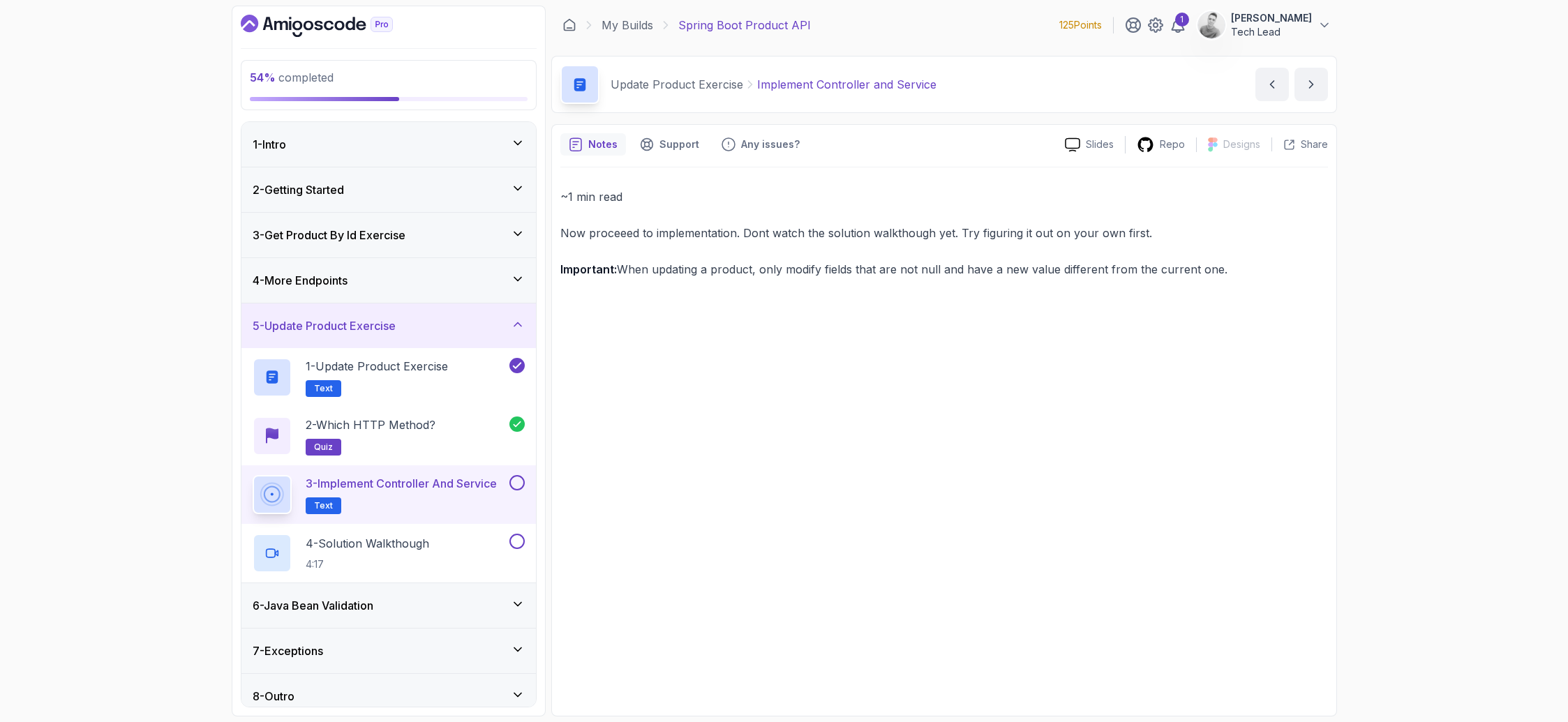
drag, startPoint x: 740, startPoint y: 232, endPoint x: 836, endPoint y: 228, distance: 96.1
click at [836, 228] on p "Now proceeed to implementation. Dont watch the solution walkthough yet. Try fig…" at bounding box center [944, 233] width 767 height 20
drag, startPoint x: 744, startPoint y: 233, endPoint x: 1163, endPoint y: 242, distance: 419.1
click at [1163, 242] on p "Now proceeed to implementation. Dont watch the solution walkthough yet. Try fig…" at bounding box center [944, 233] width 767 height 20
drag, startPoint x: 620, startPoint y: 270, endPoint x: 1224, endPoint y: 262, distance: 604.1
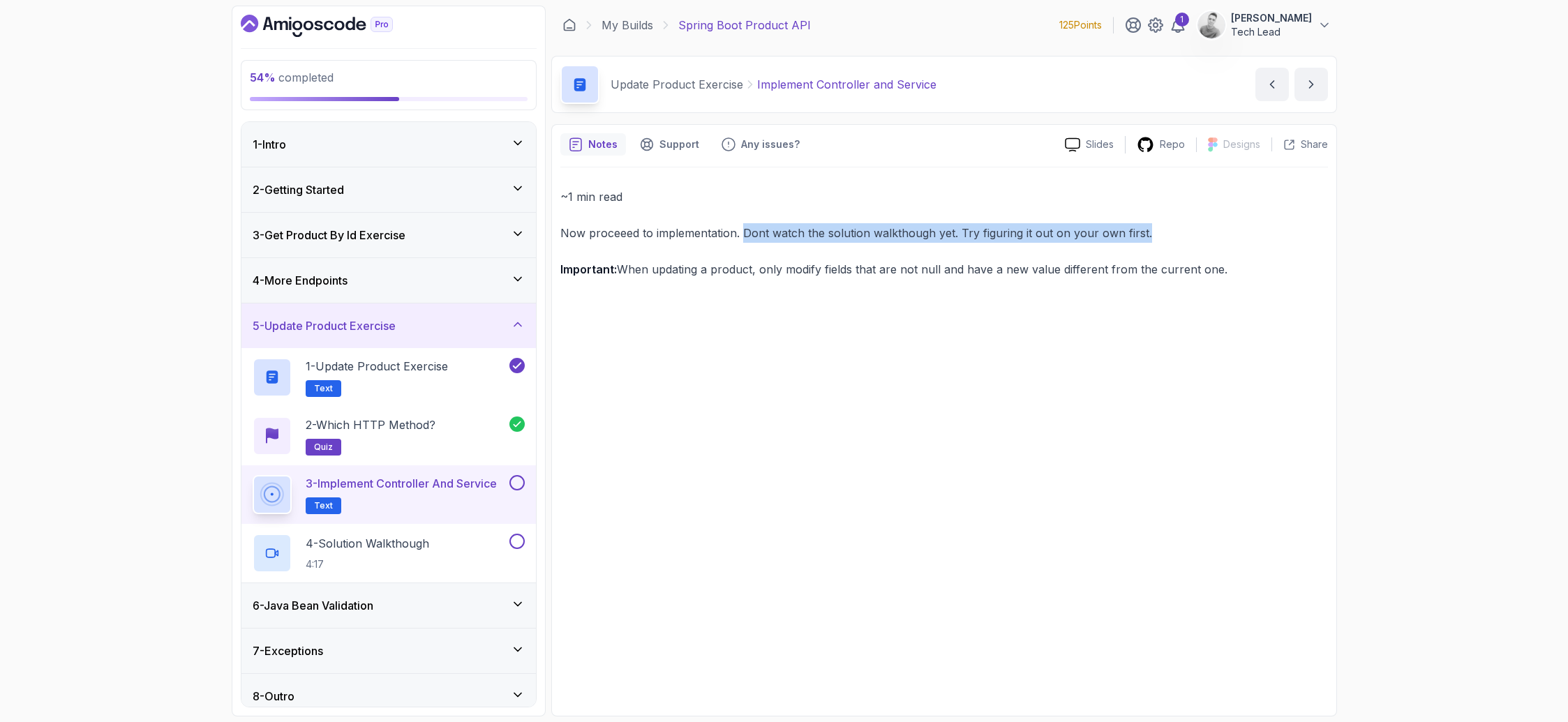
click at [1224, 262] on p "Important: When updating a product, only modify fields that are not null and ha…" at bounding box center [944, 269] width 767 height 20
click at [985, 274] on p "Important: When updating a product, only modify fields that are not null and ha…" at bounding box center [944, 269] width 767 height 20
click at [516, 488] on button at bounding box center [517, 482] width 15 height 15
drag, startPoint x: 1148, startPoint y: 230, endPoint x: 550, endPoint y: 229, distance: 598.0
click at [550, 229] on div "57 % completed 1 - Intro 2 - Getting Started 3 - Get Product By Id Exercise 4 -…" at bounding box center [784, 361] width 1105 height 711
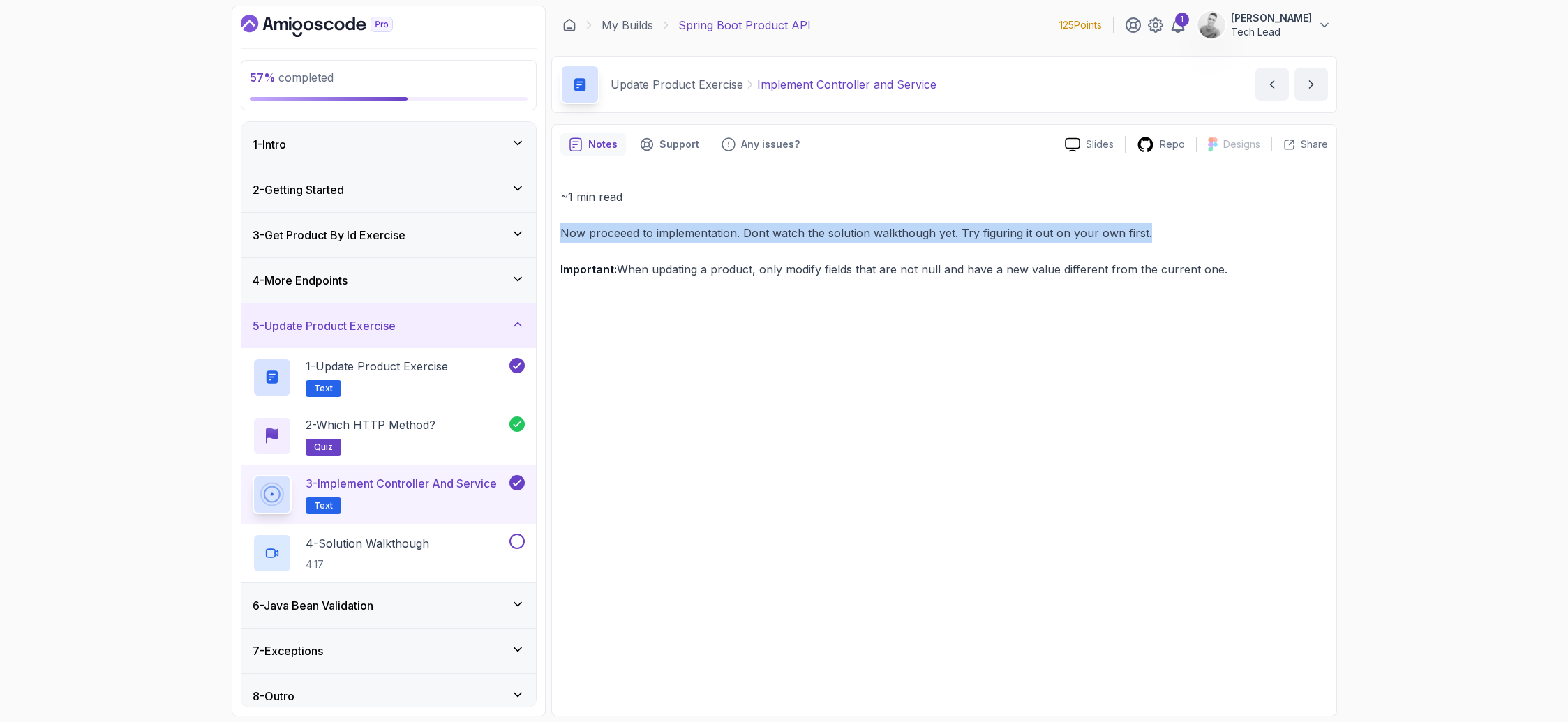
copy p "Now proceeed to implementation. Dont watch the solution walkthough yet. Try fig…"
click at [427, 383] on h2 "1 - Update Product Exercise Text" at bounding box center [376, 377] width 142 height 39
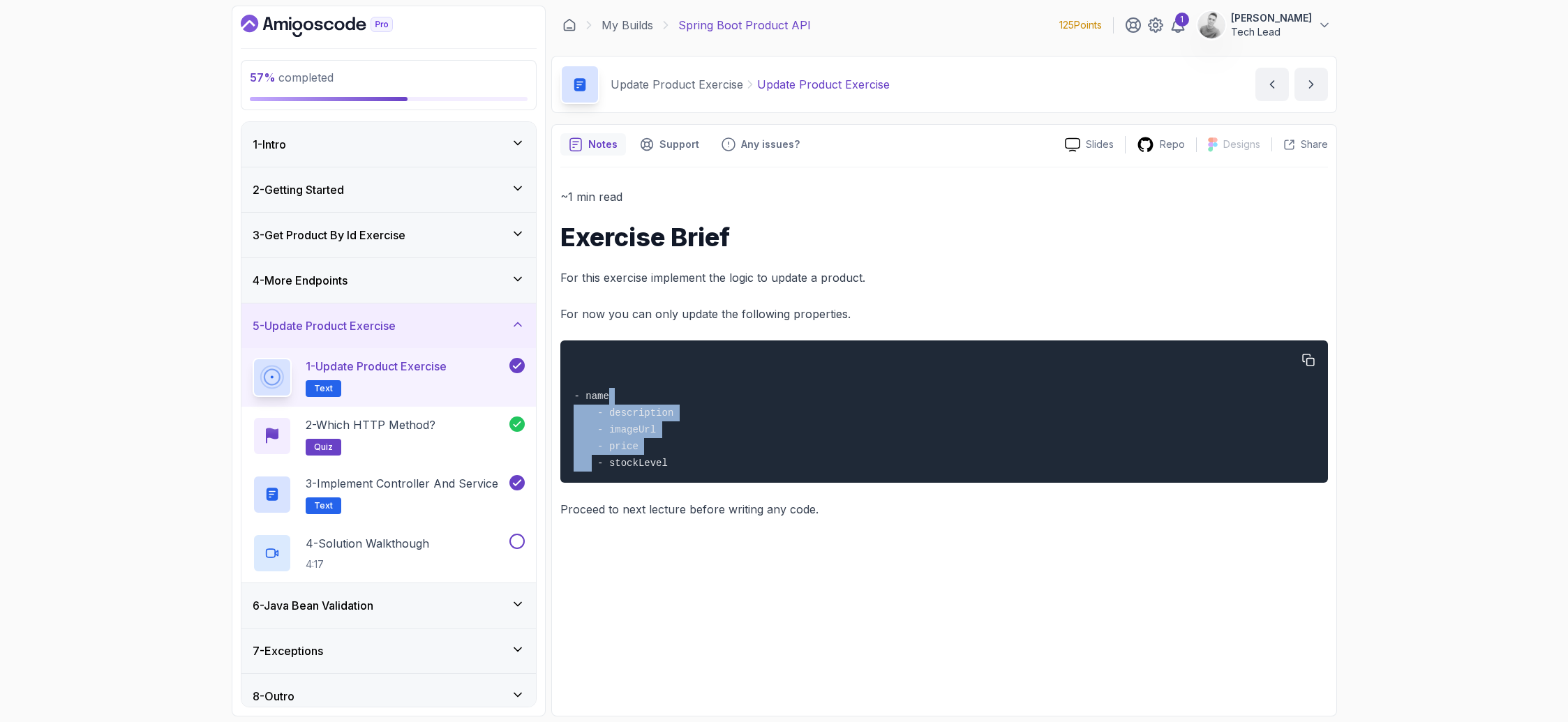
drag, startPoint x: 611, startPoint y: 402, endPoint x: 664, endPoint y: 448, distance: 70.2
click at [664, 448] on div "- name - description - imageUrl - price - stockLevel" at bounding box center [943, 411] width 745 height 126
click at [408, 551] on p "4 - Solution Walkthough" at bounding box center [367, 544] width 123 height 17
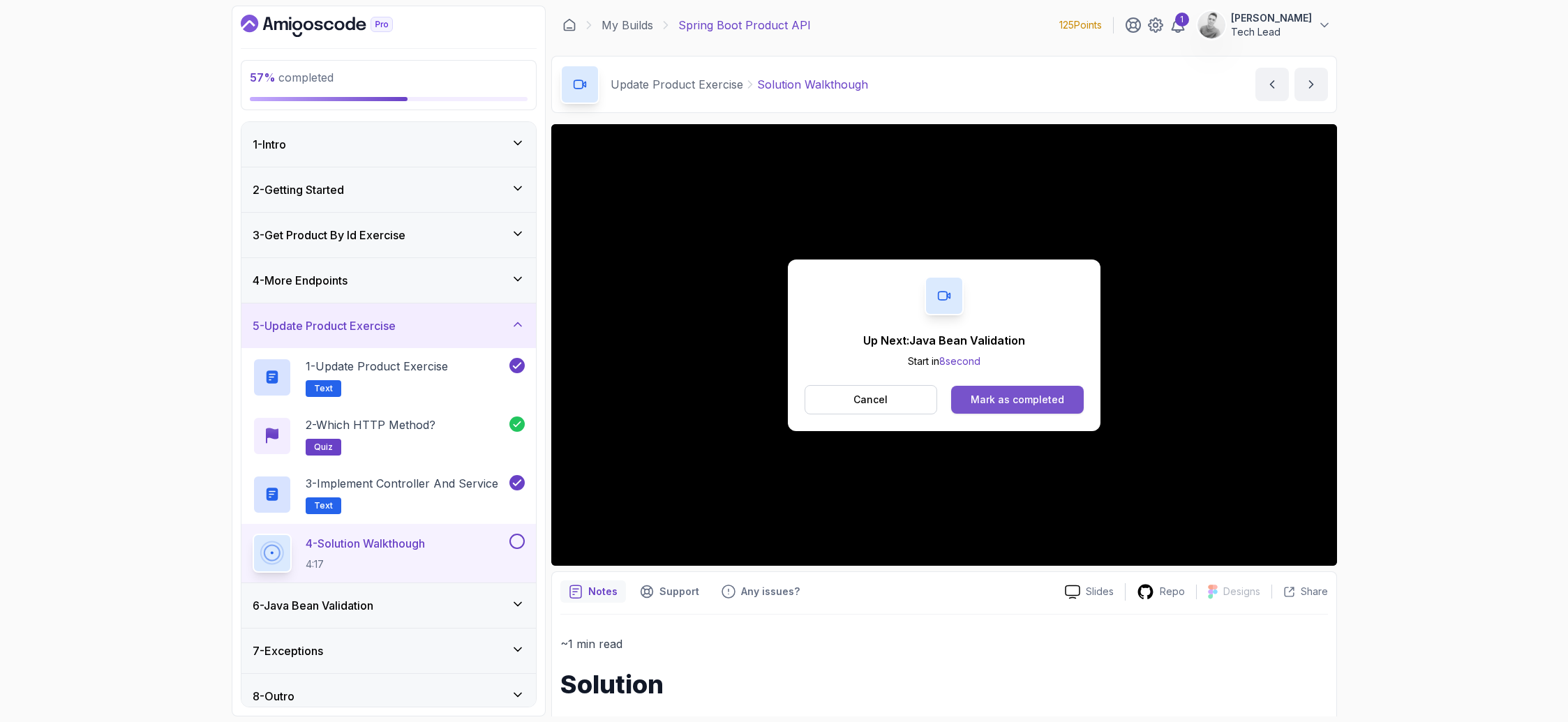
click at [1019, 402] on div "Mark as completed" at bounding box center [1017, 399] width 93 height 14
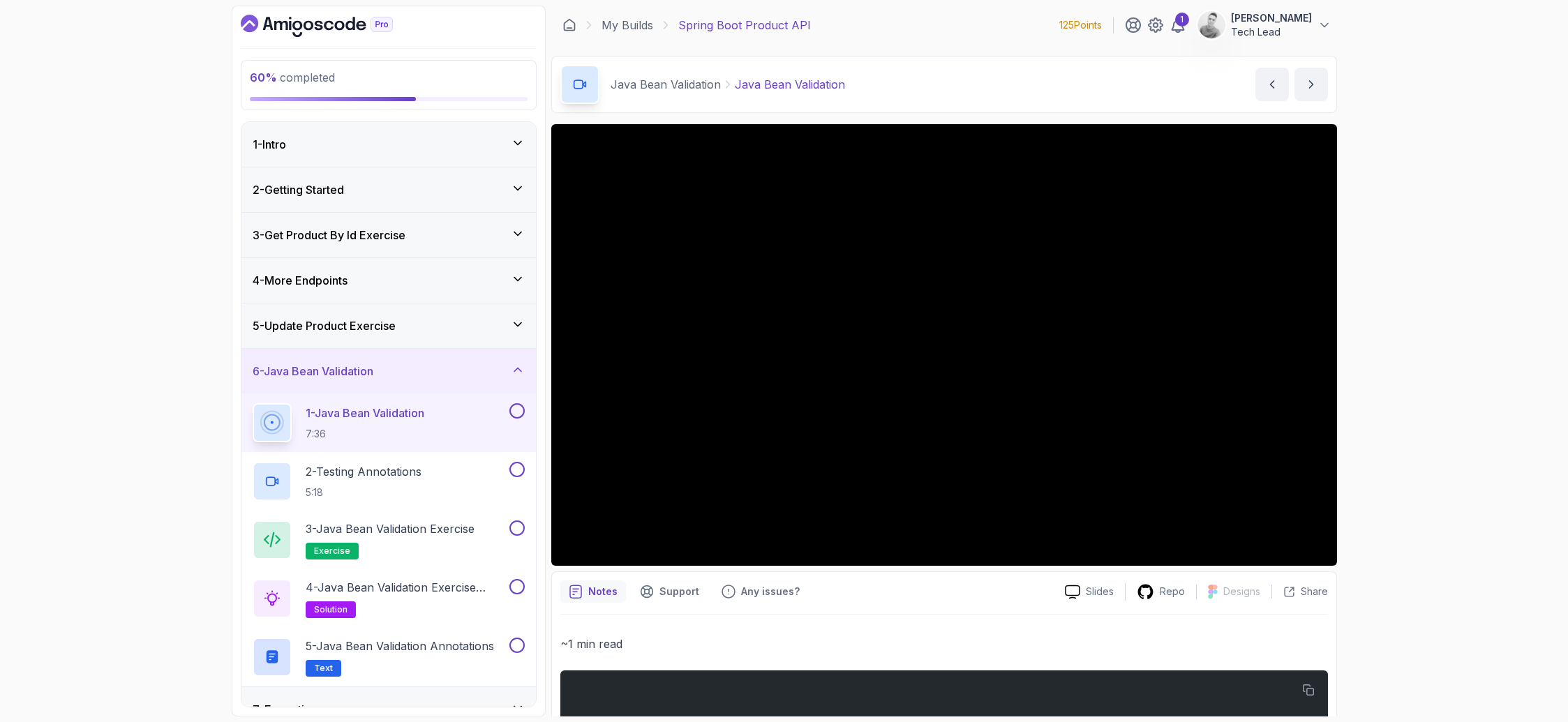
scroll to position [70, 0]
